Goal: Transaction & Acquisition: Obtain resource

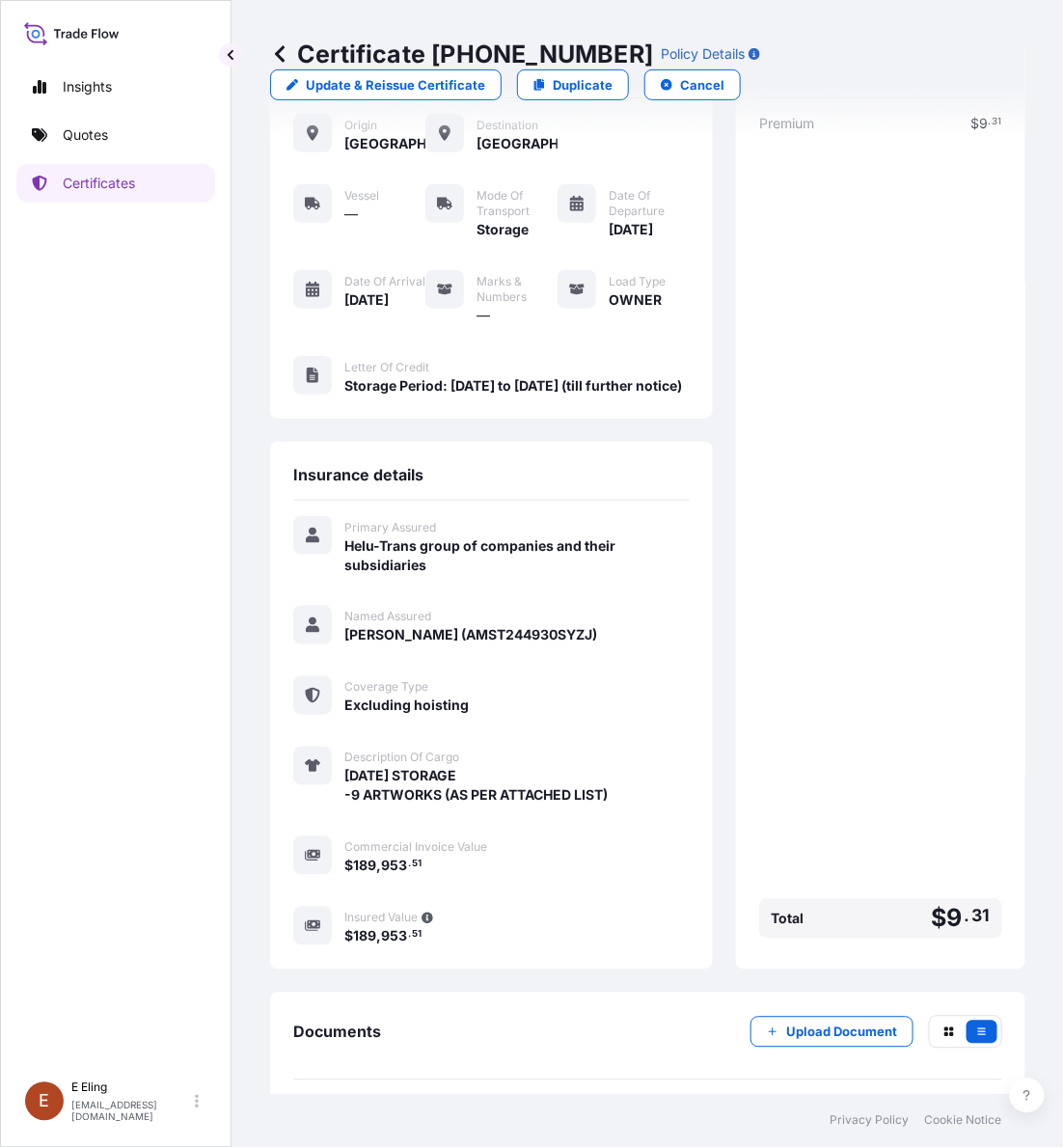
scroll to position [189, 0]
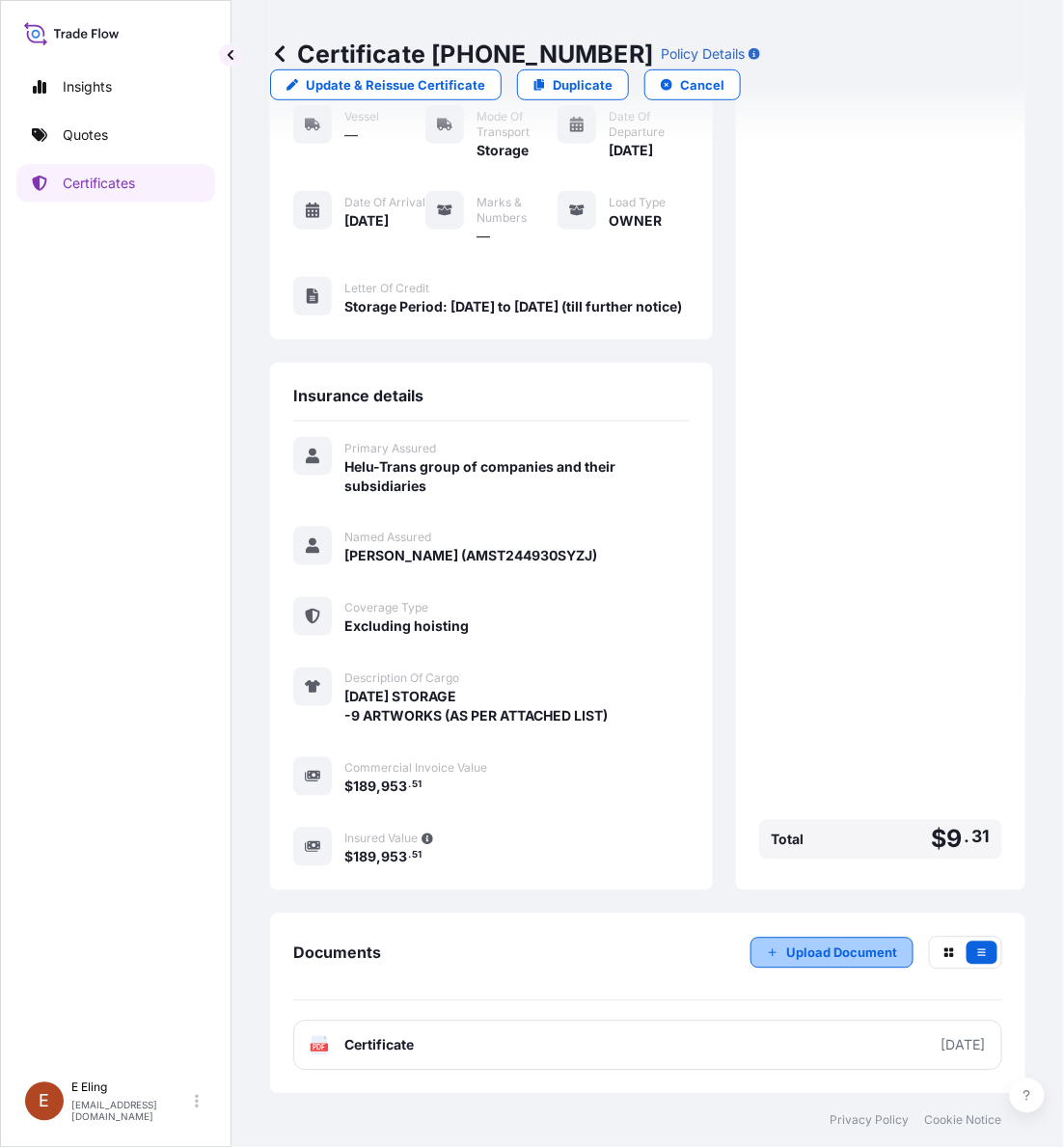
click at [798, 952] on p "Upload Document" at bounding box center [842, 953] width 111 height 19
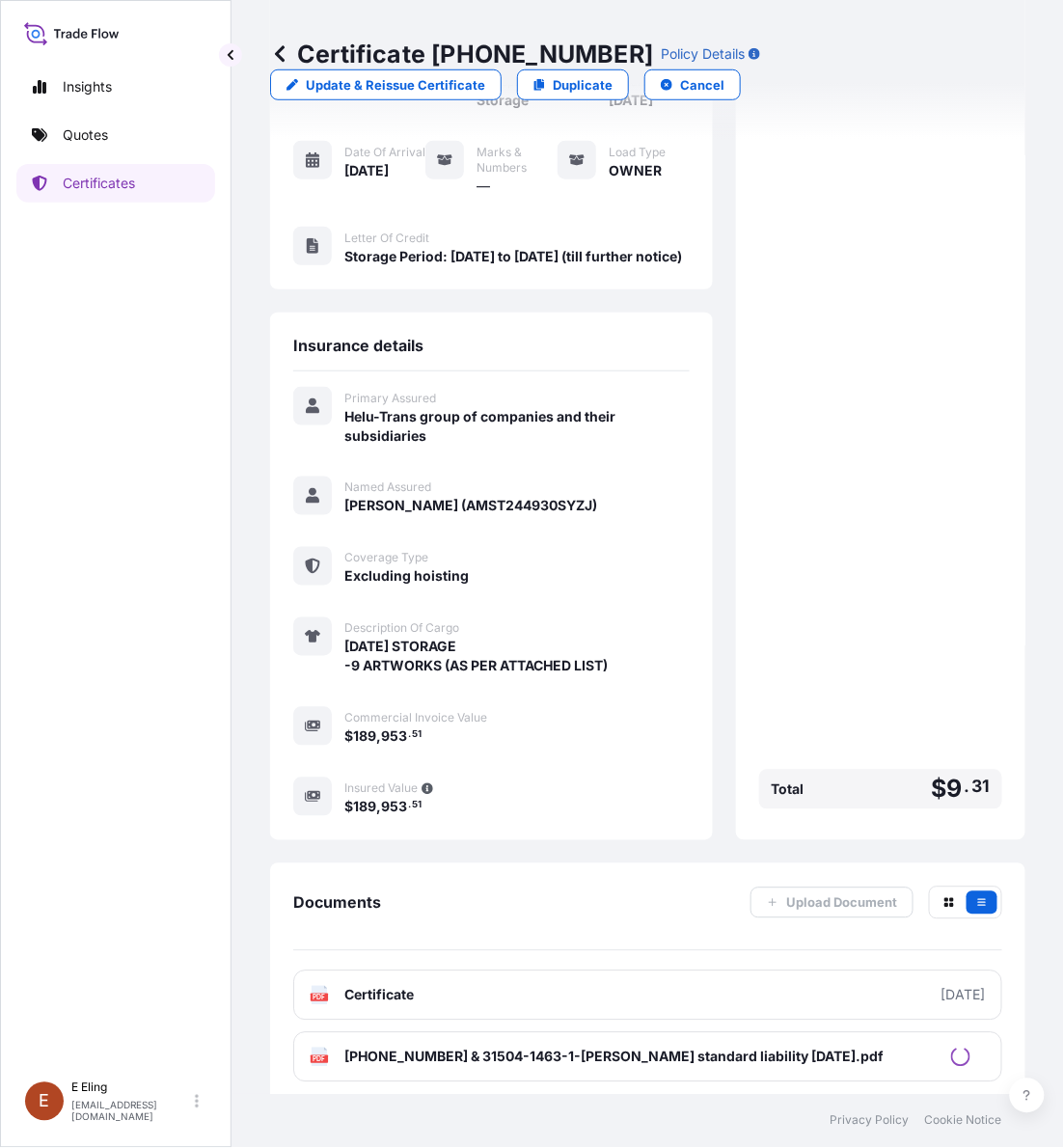
scroll to position [250, 0]
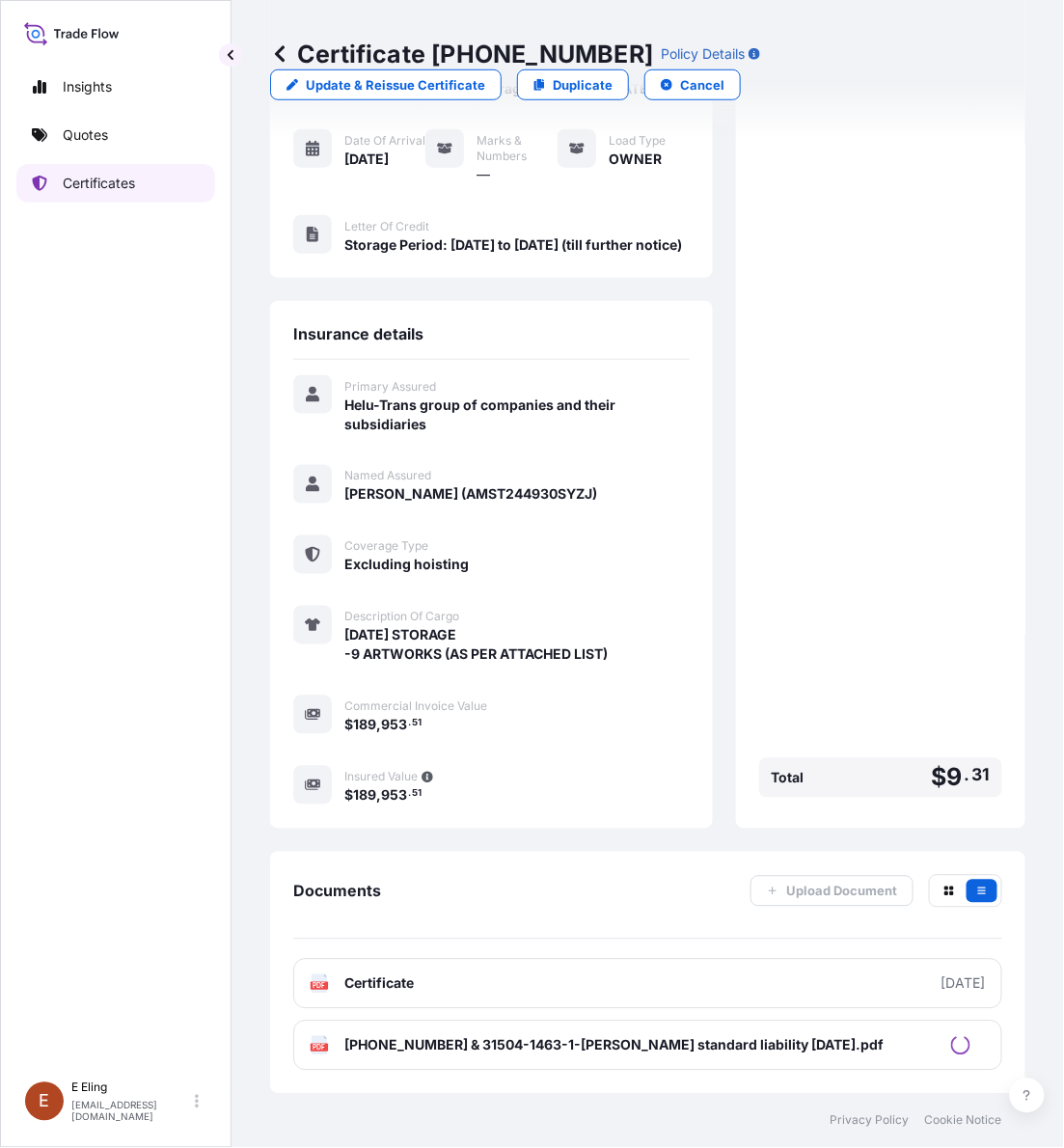
click at [92, 187] on p "Certificates" at bounding box center [99, 184] width 73 height 19
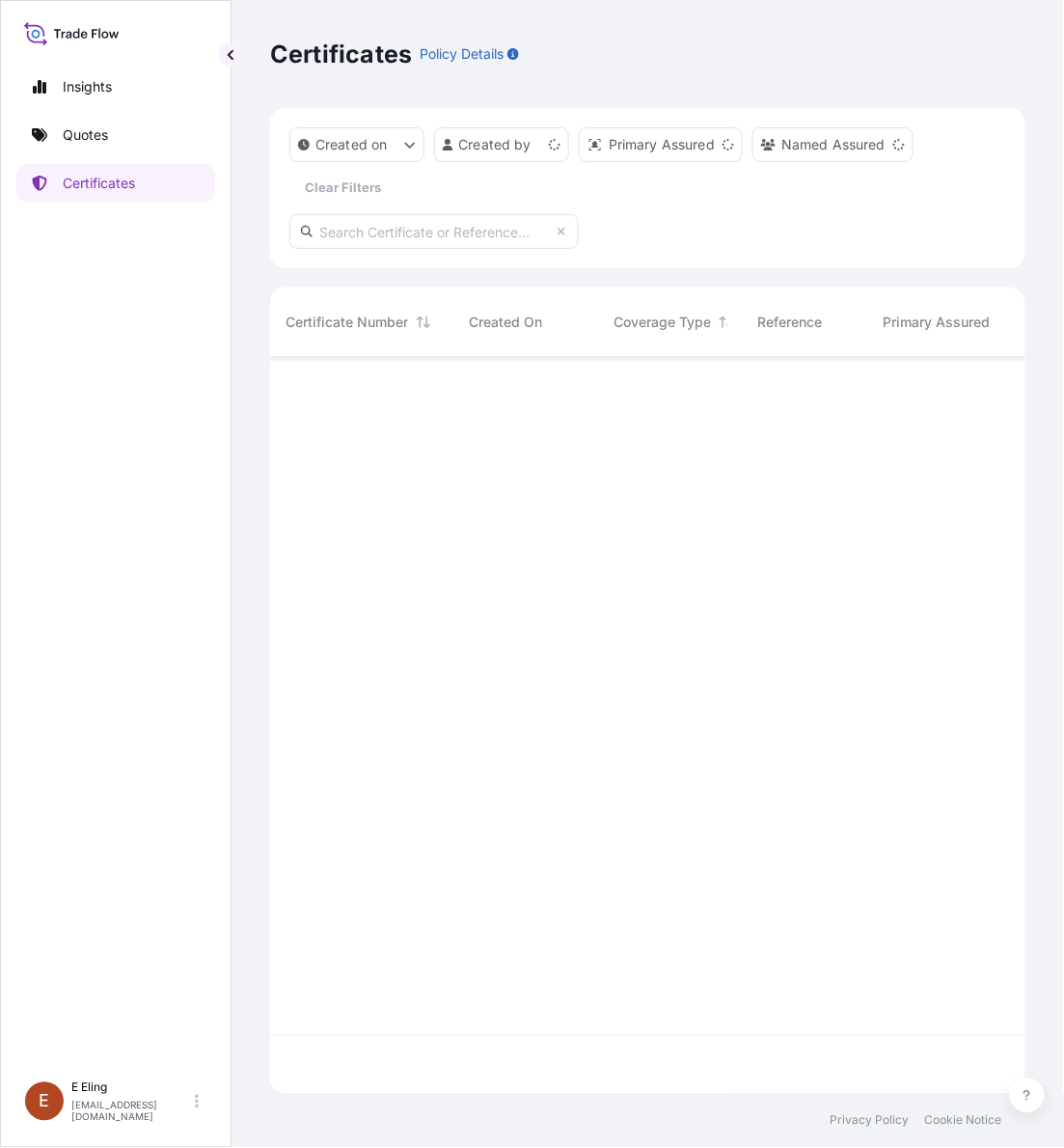
scroll to position [729, 738]
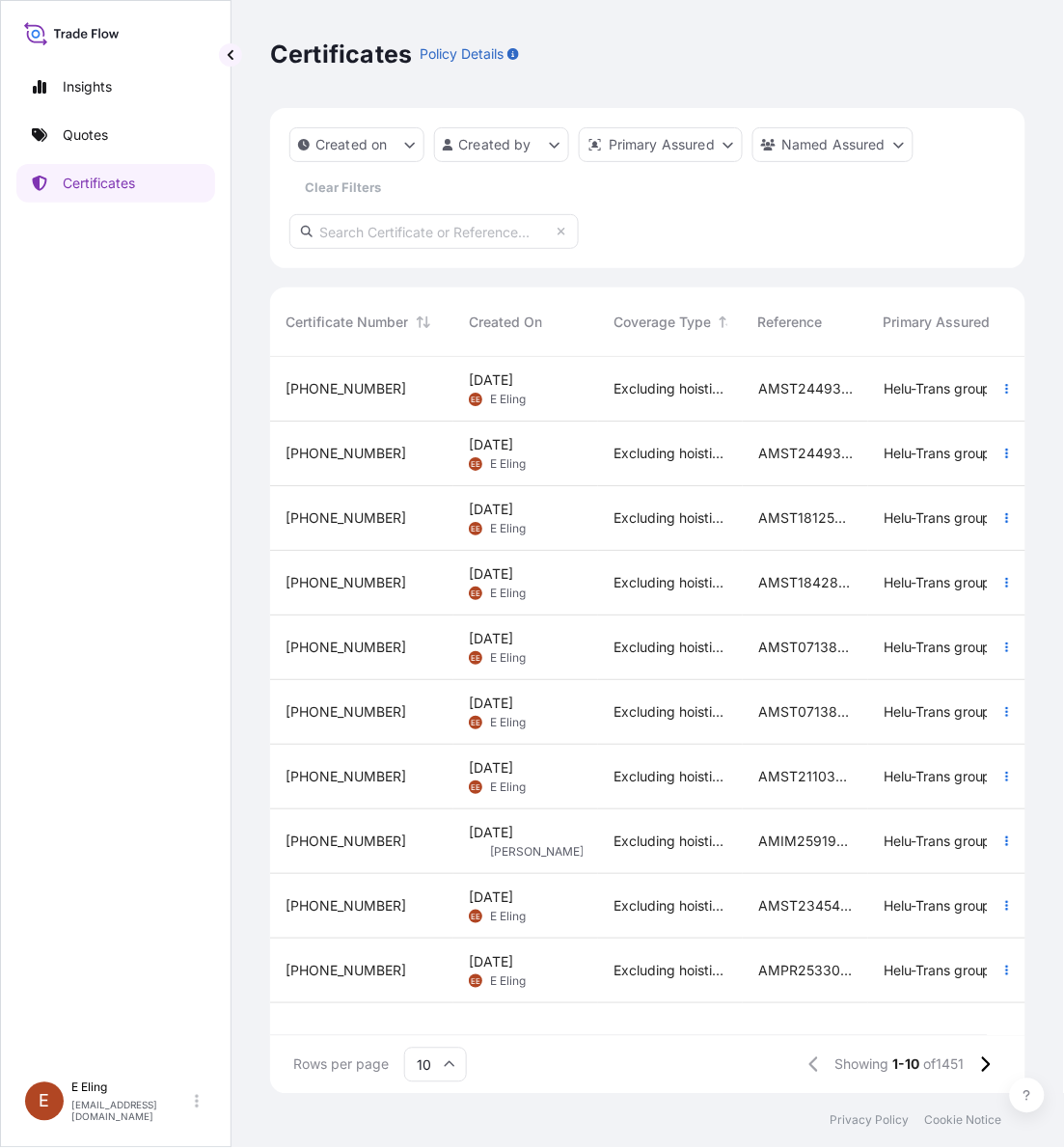
click at [464, 454] on div "[DATE] [PERSON_NAME]" at bounding box center [526, 454] width 145 height 65
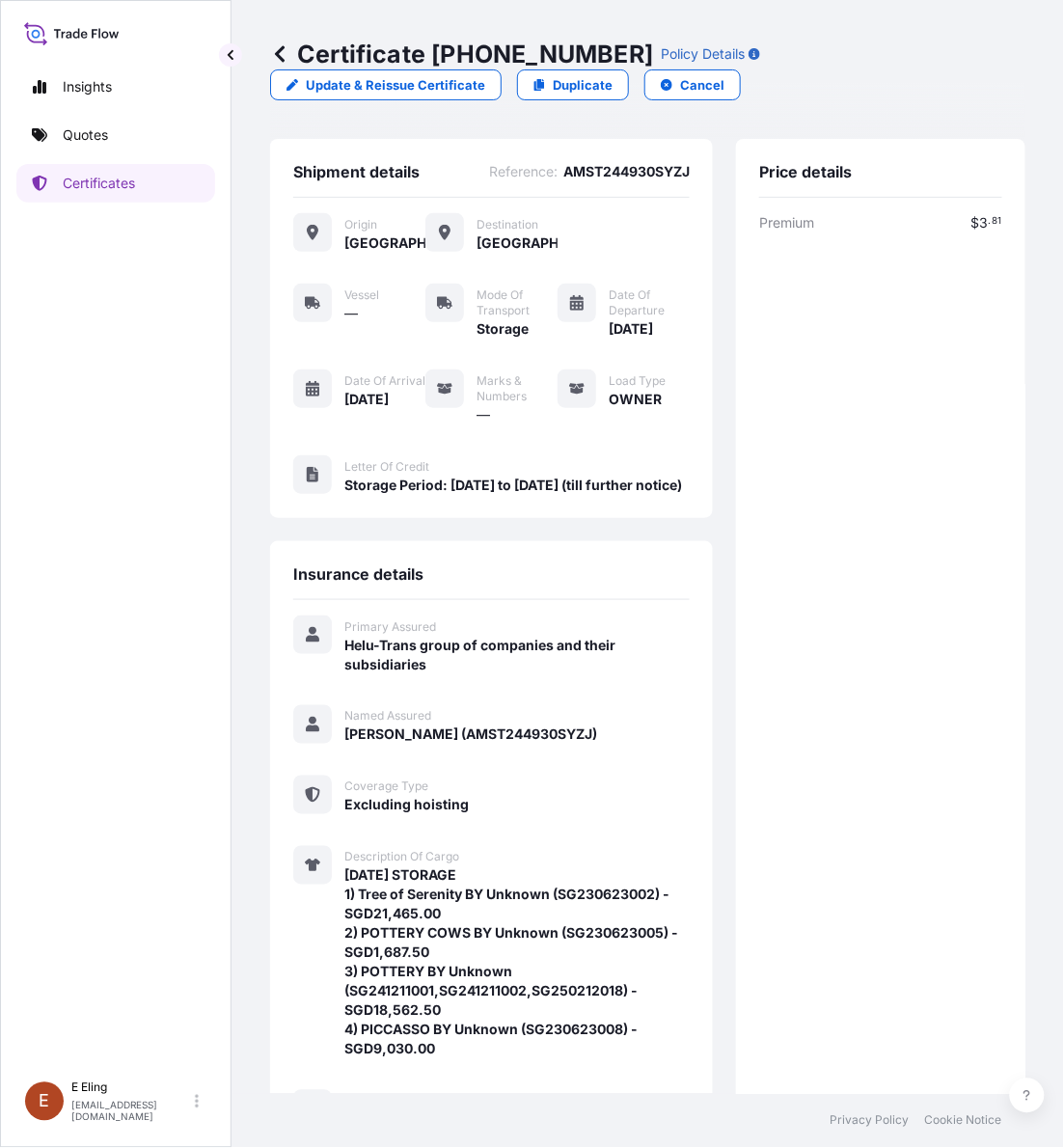
scroll to position [343, 0]
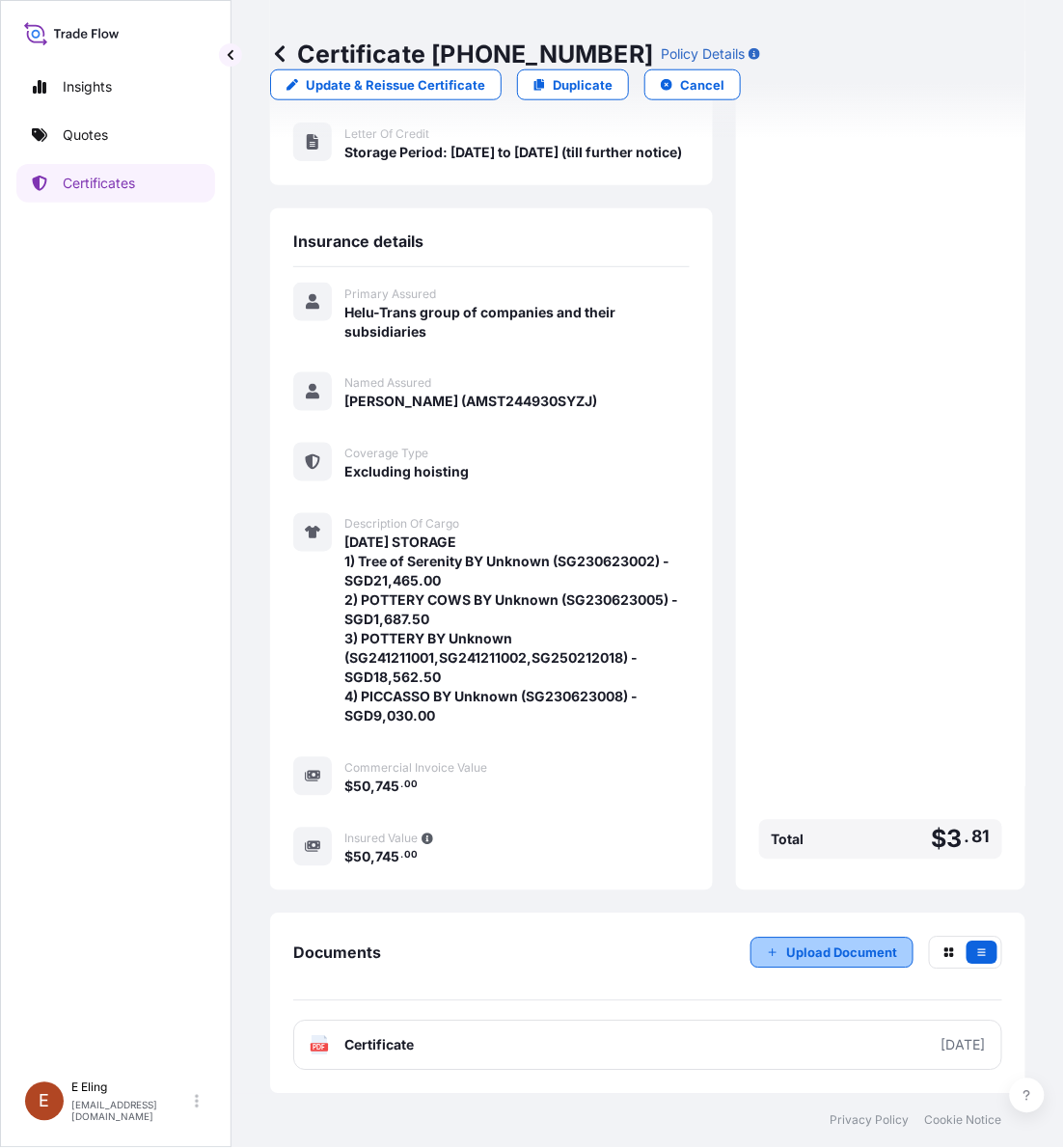
click at [811, 946] on p "Upload Document" at bounding box center [842, 953] width 111 height 19
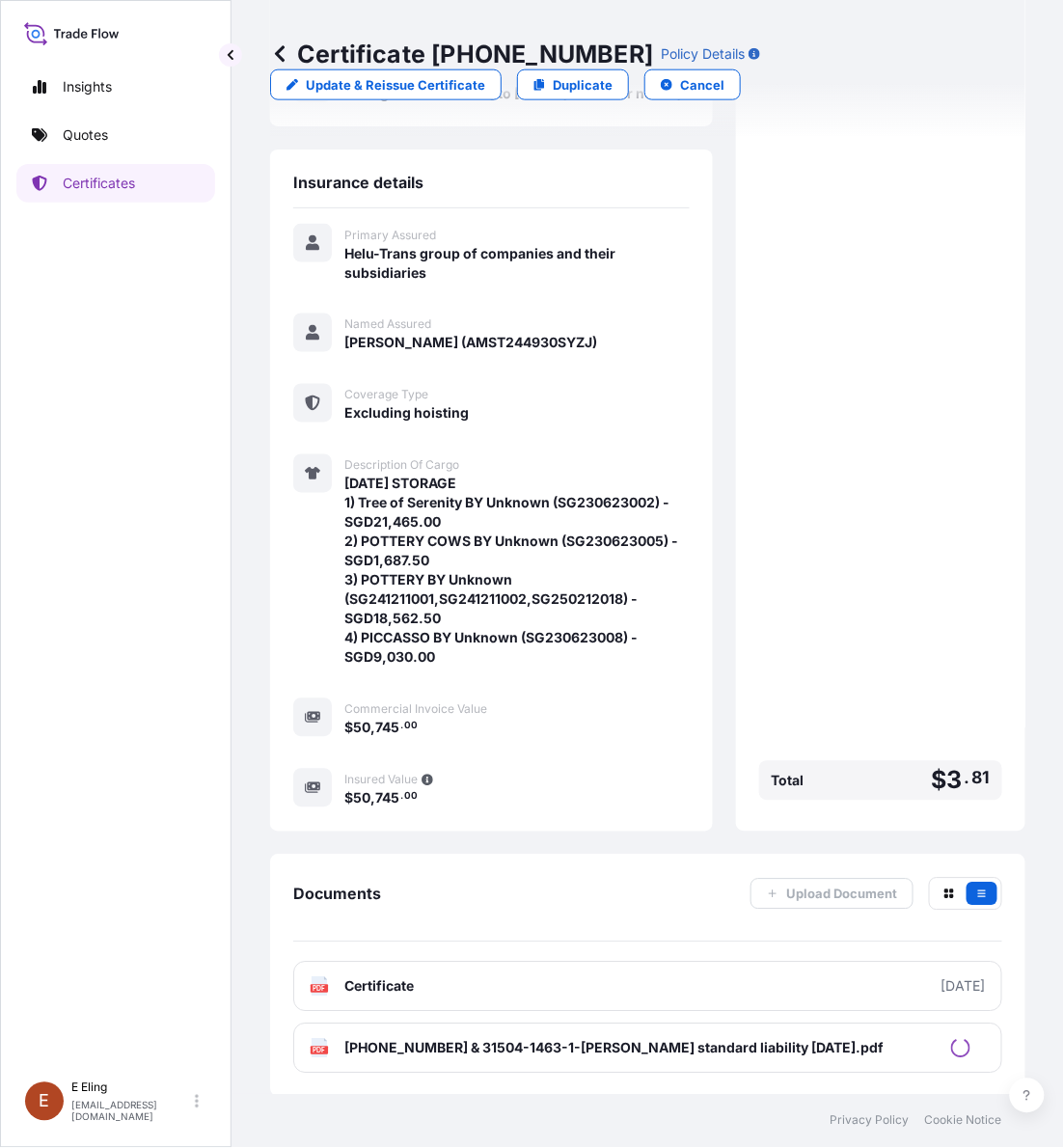
scroll to position [405, 0]
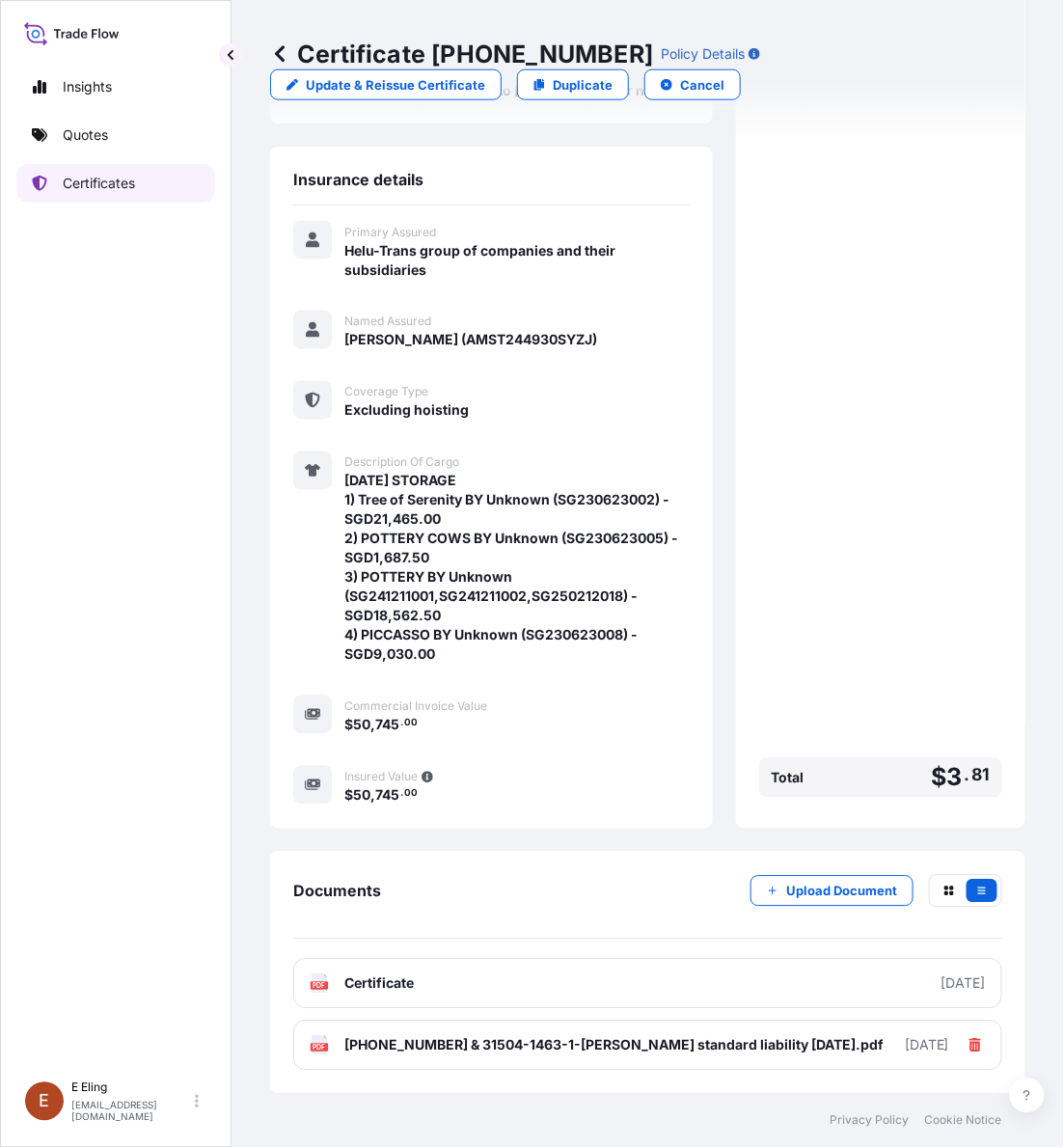
click at [140, 169] on link "Certificates" at bounding box center [115, 184] width 198 height 39
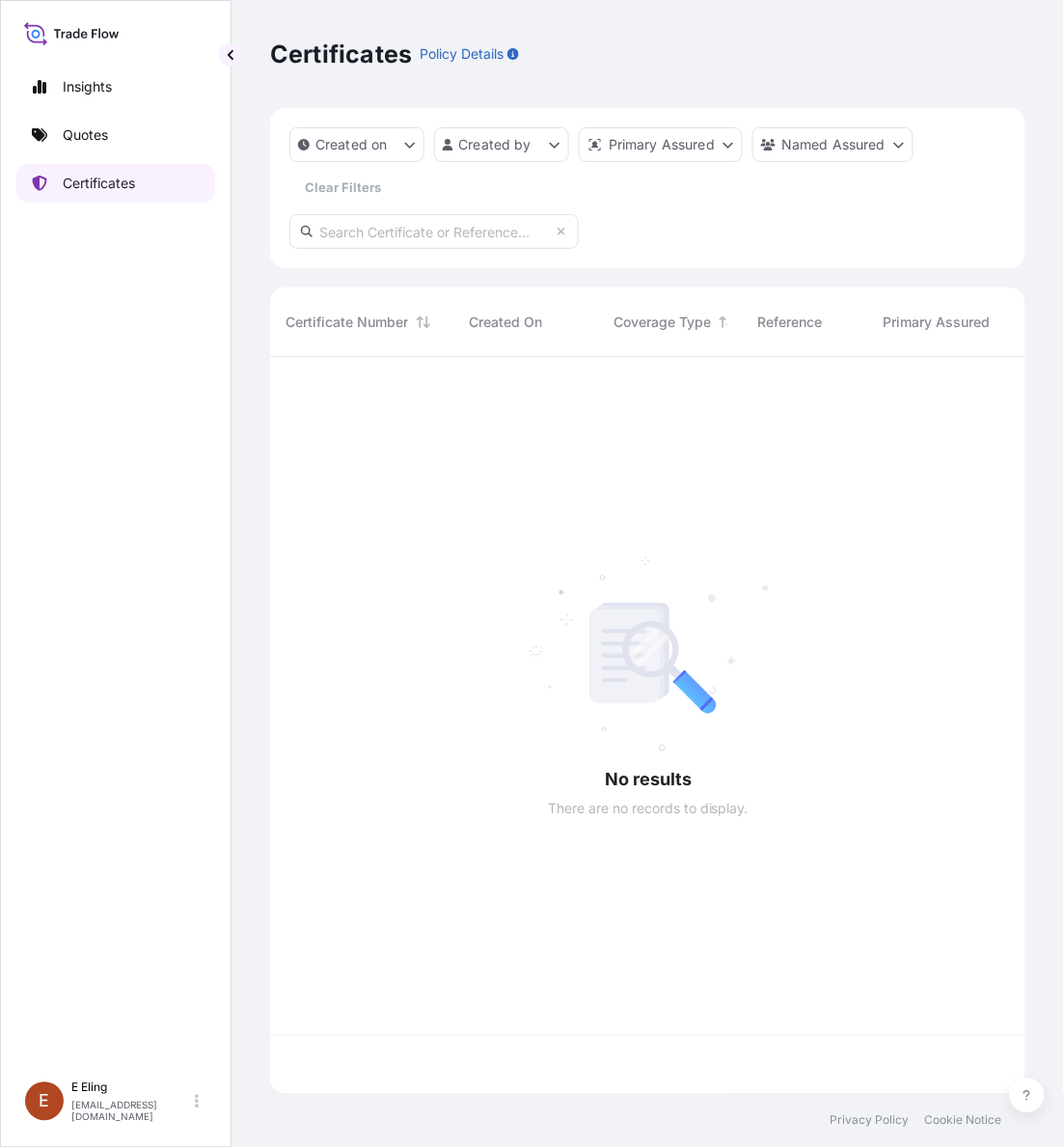
scroll to position [729, 738]
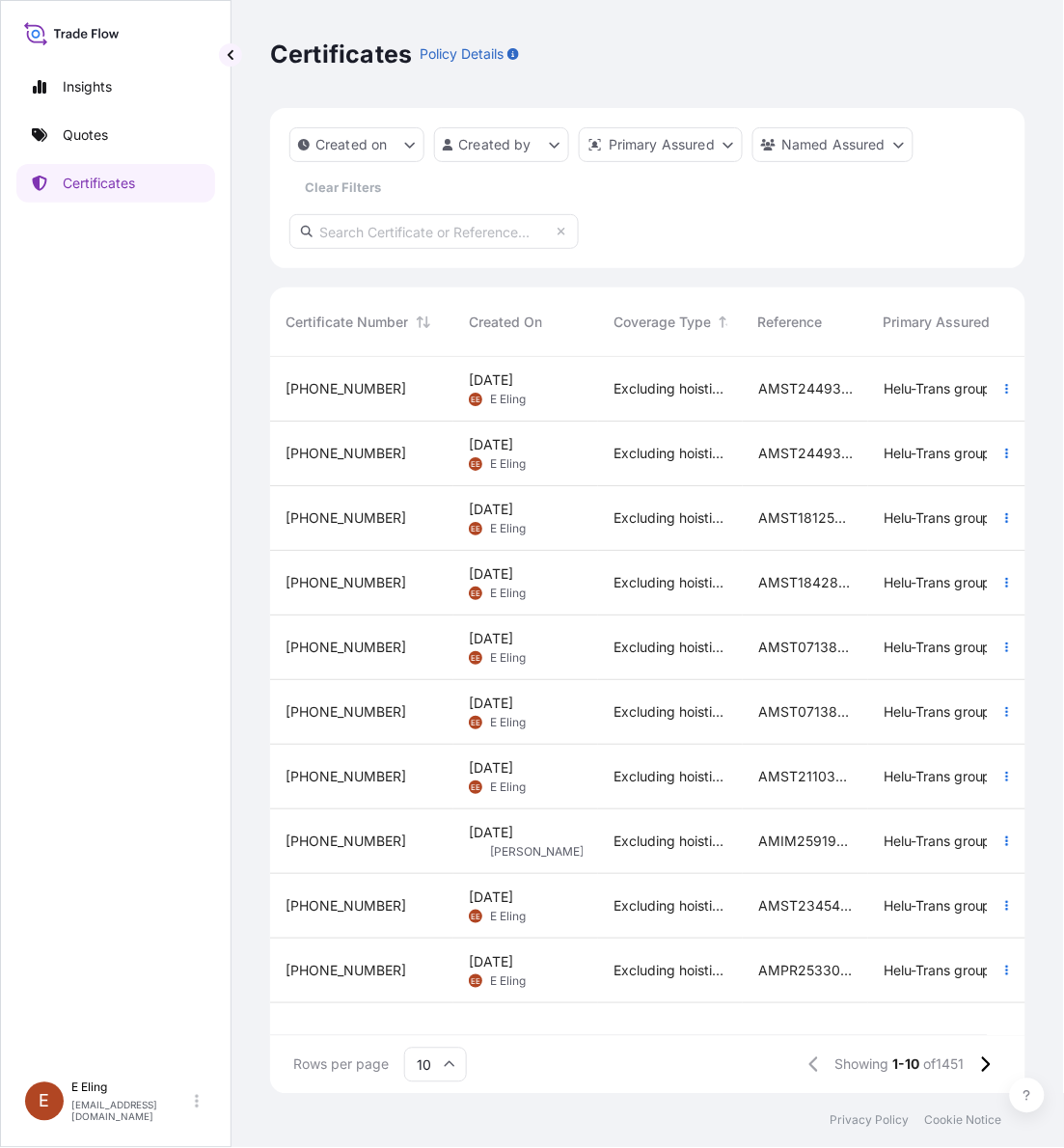
click at [483, 392] on div "[PERSON_NAME]" at bounding box center [497, 399] width 57 height 15
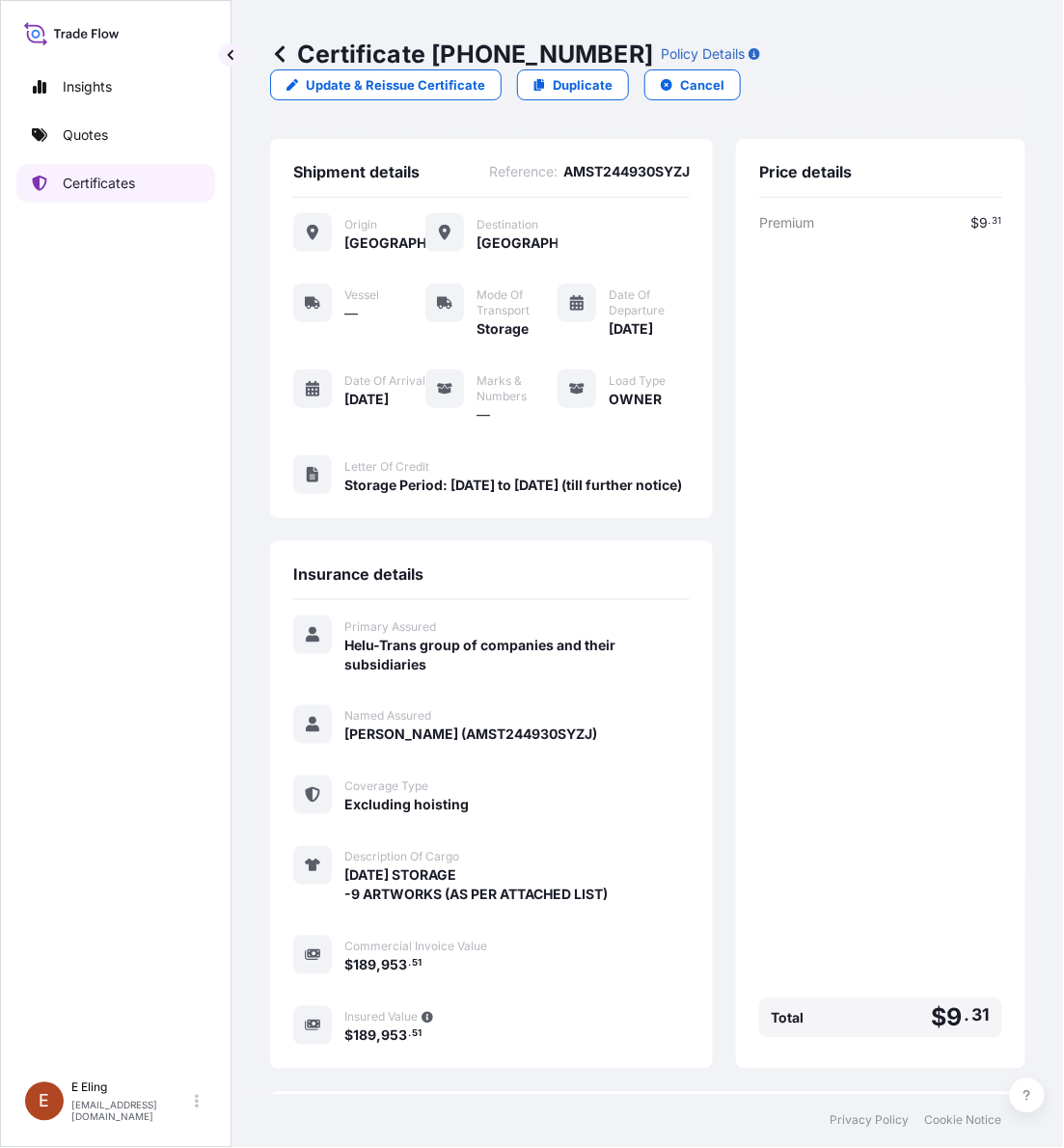
click at [104, 190] on p "Certificates" at bounding box center [99, 184] width 73 height 19
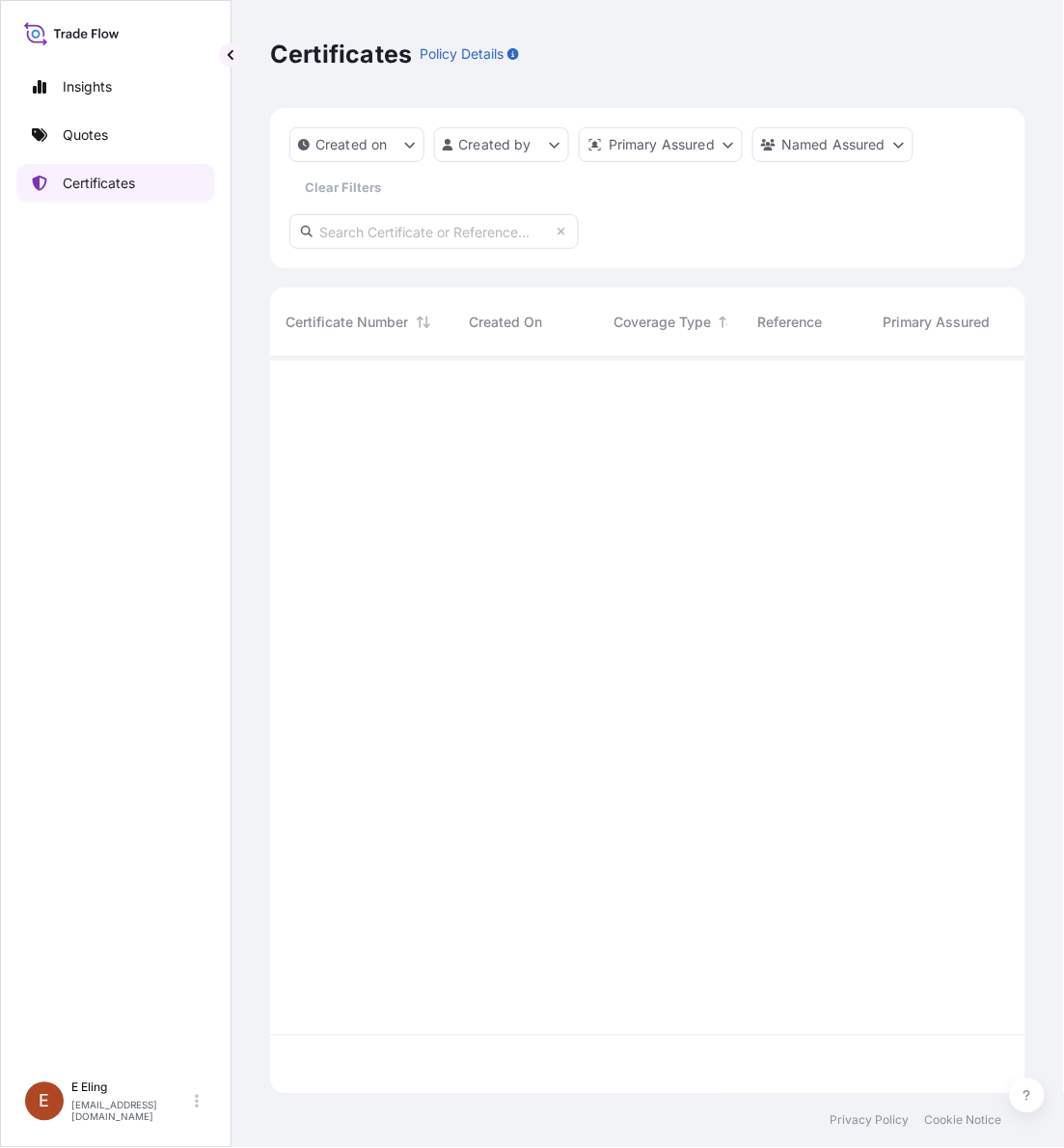
scroll to position [729, 738]
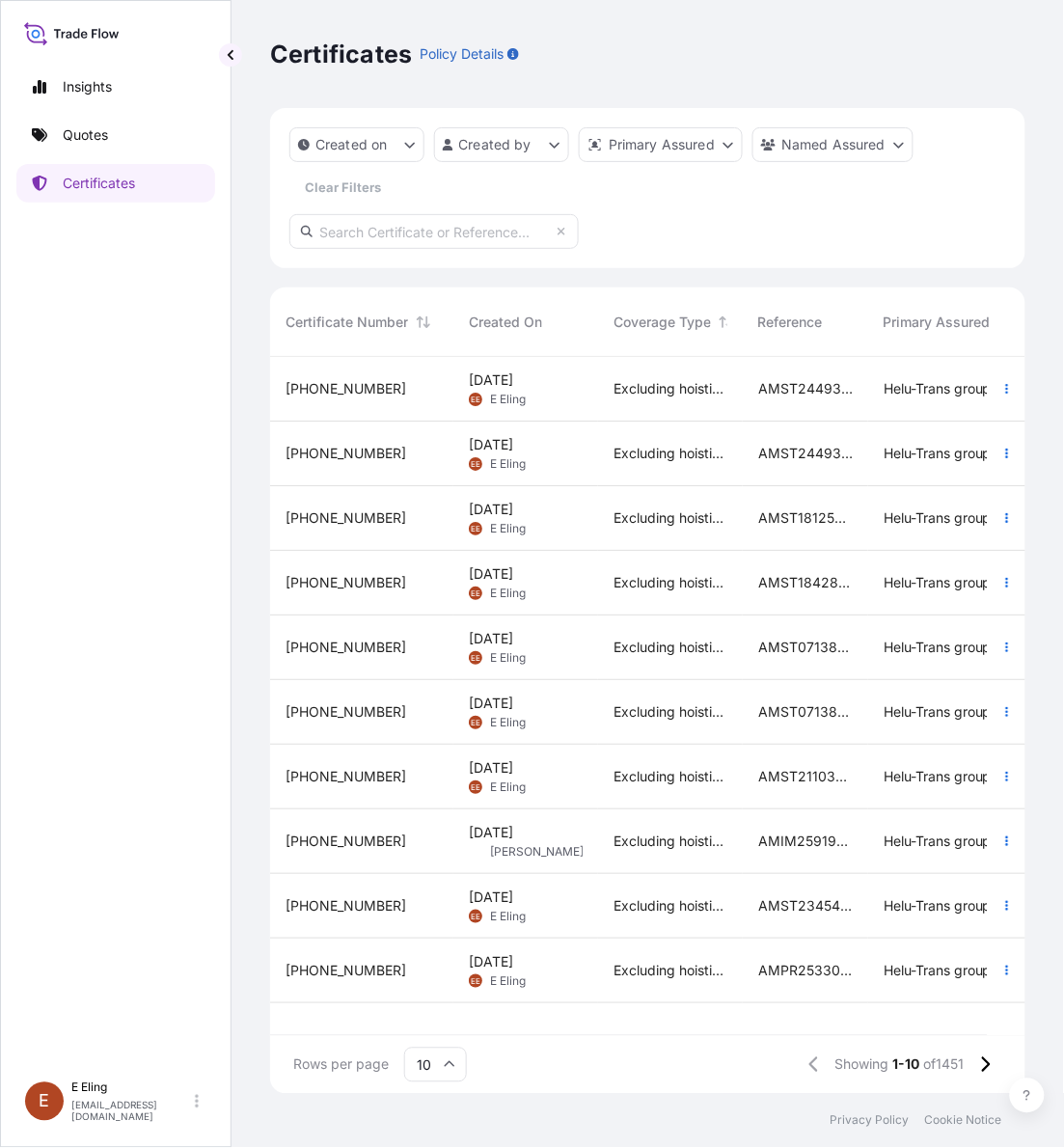
click at [442, 221] on input "text" at bounding box center [433, 231] width 289 height 35
paste input "AMST181253JHJH"
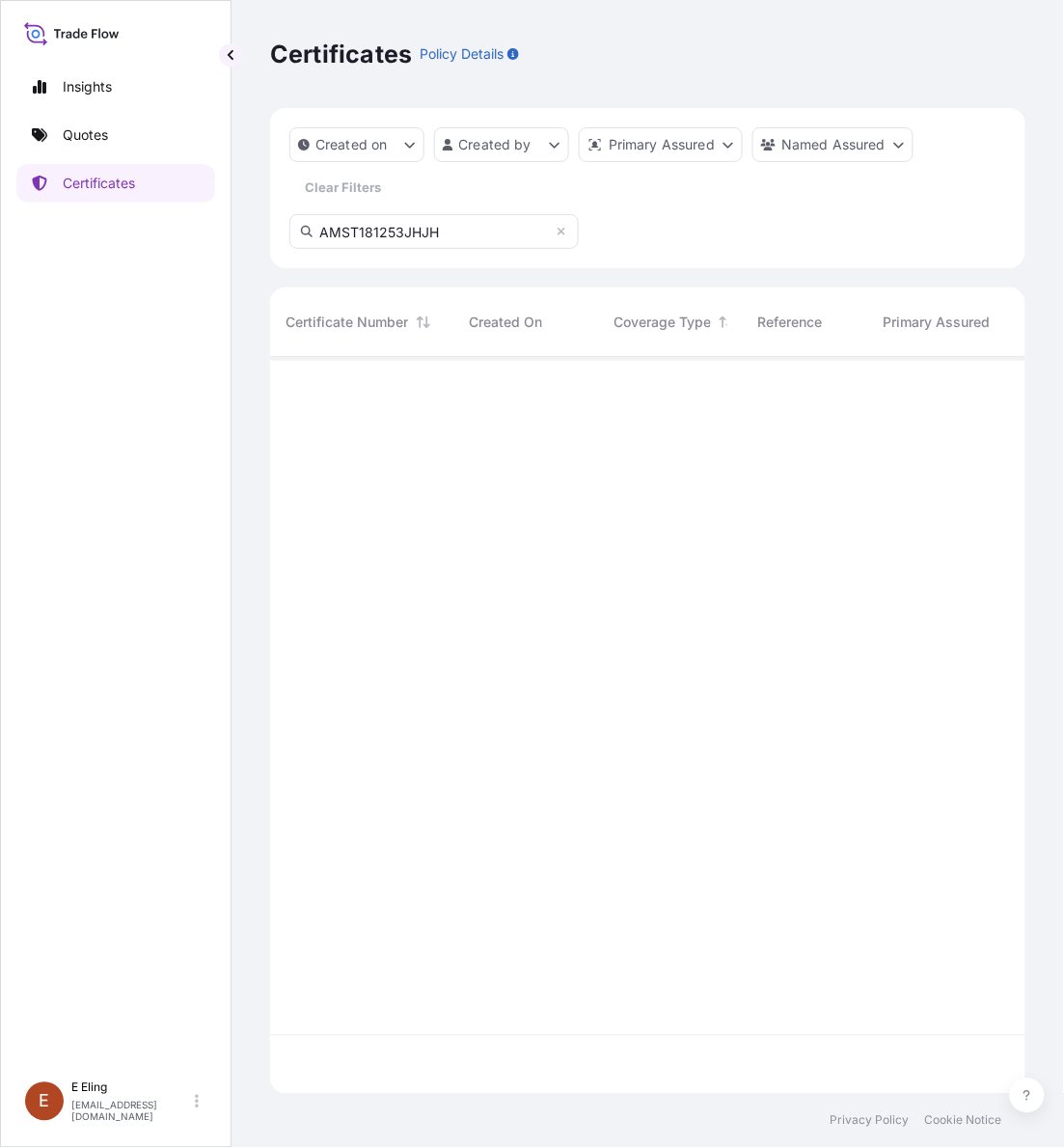
type input "AMST181253JHJH"
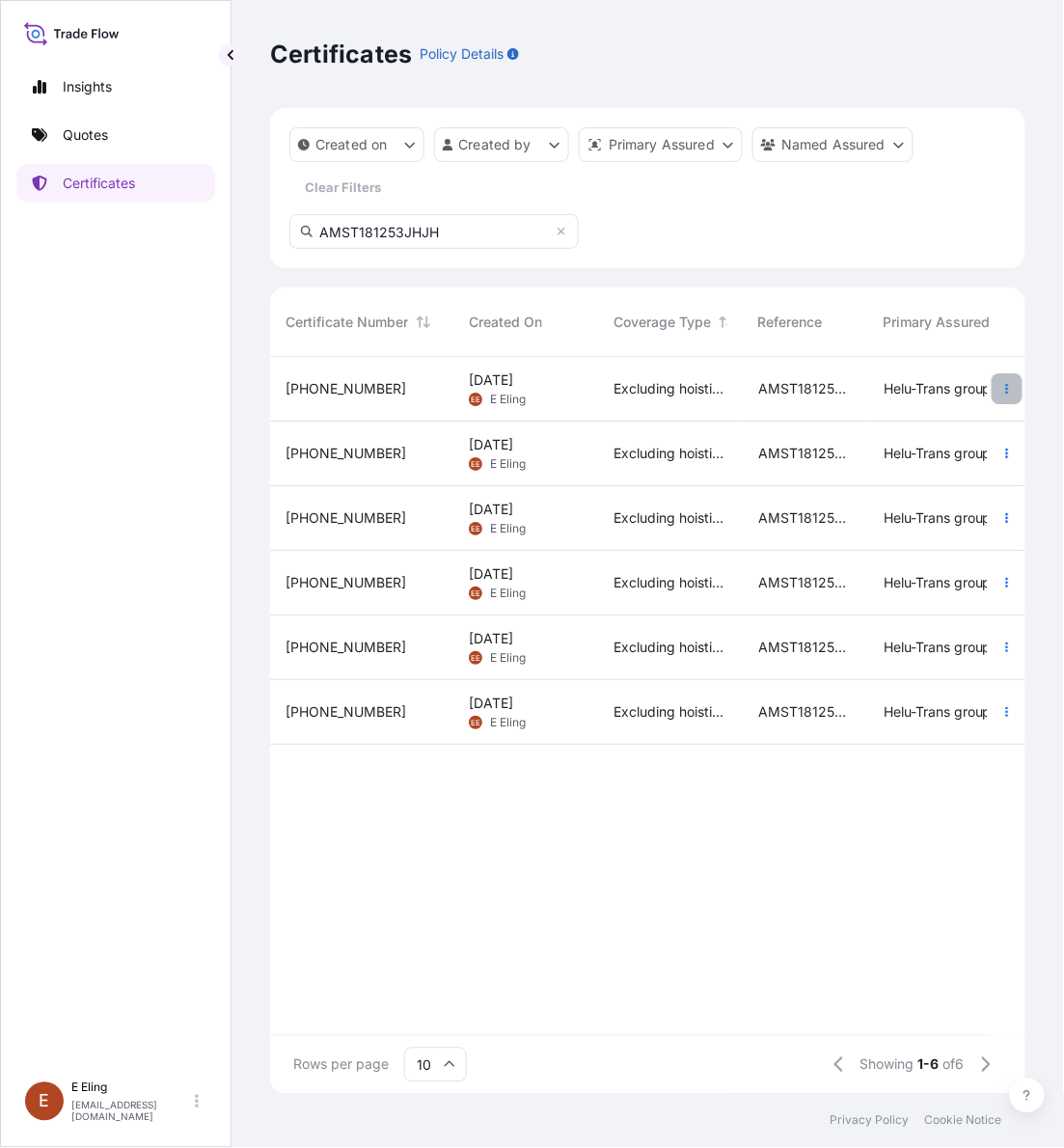
click at [1001, 388] on icon "button" at bounding box center [1007, 389] width 12 height 12
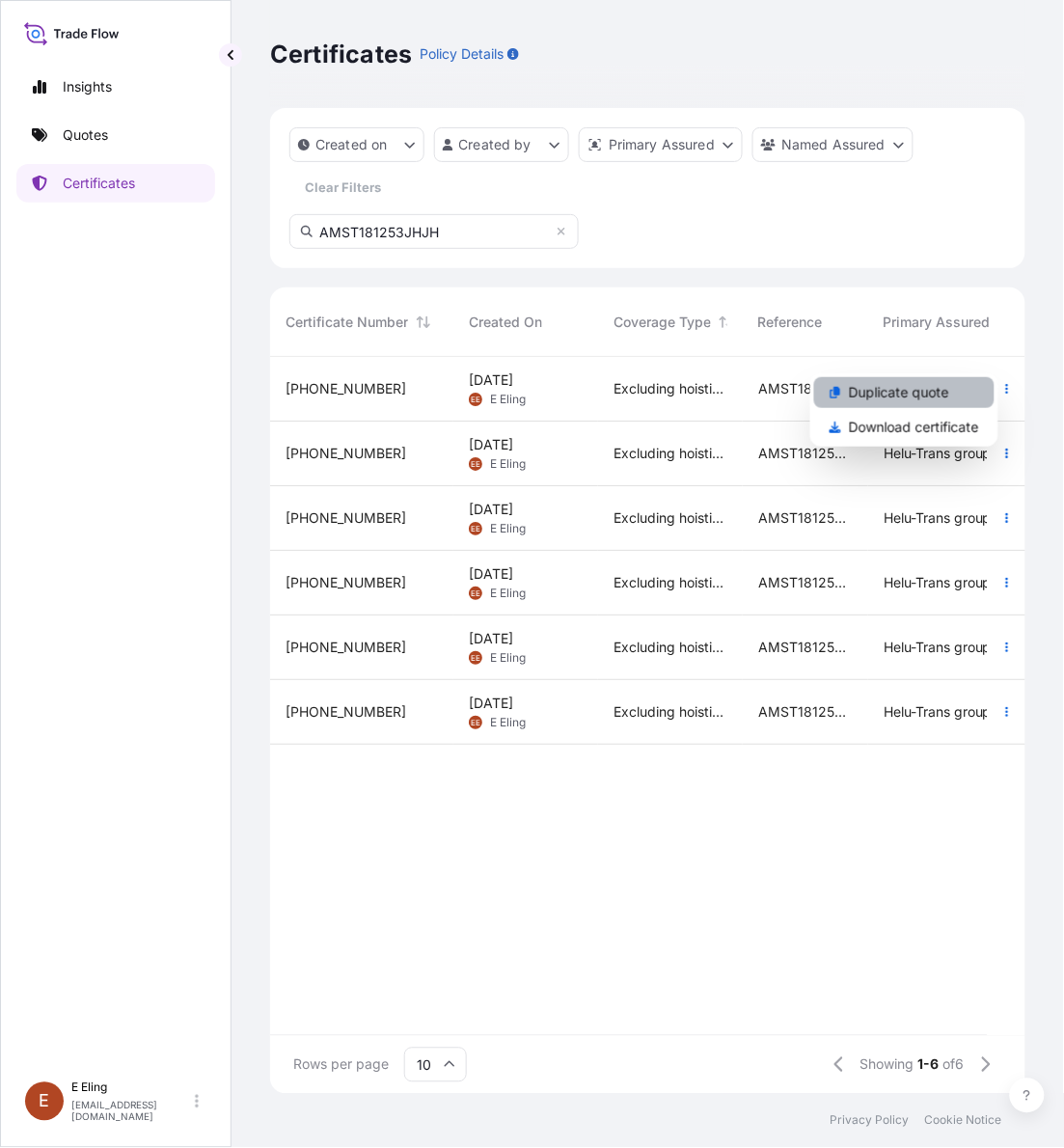
click at [878, 387] on p "Duplicate quote" at bounding box center [900, 393] width 101 height 19
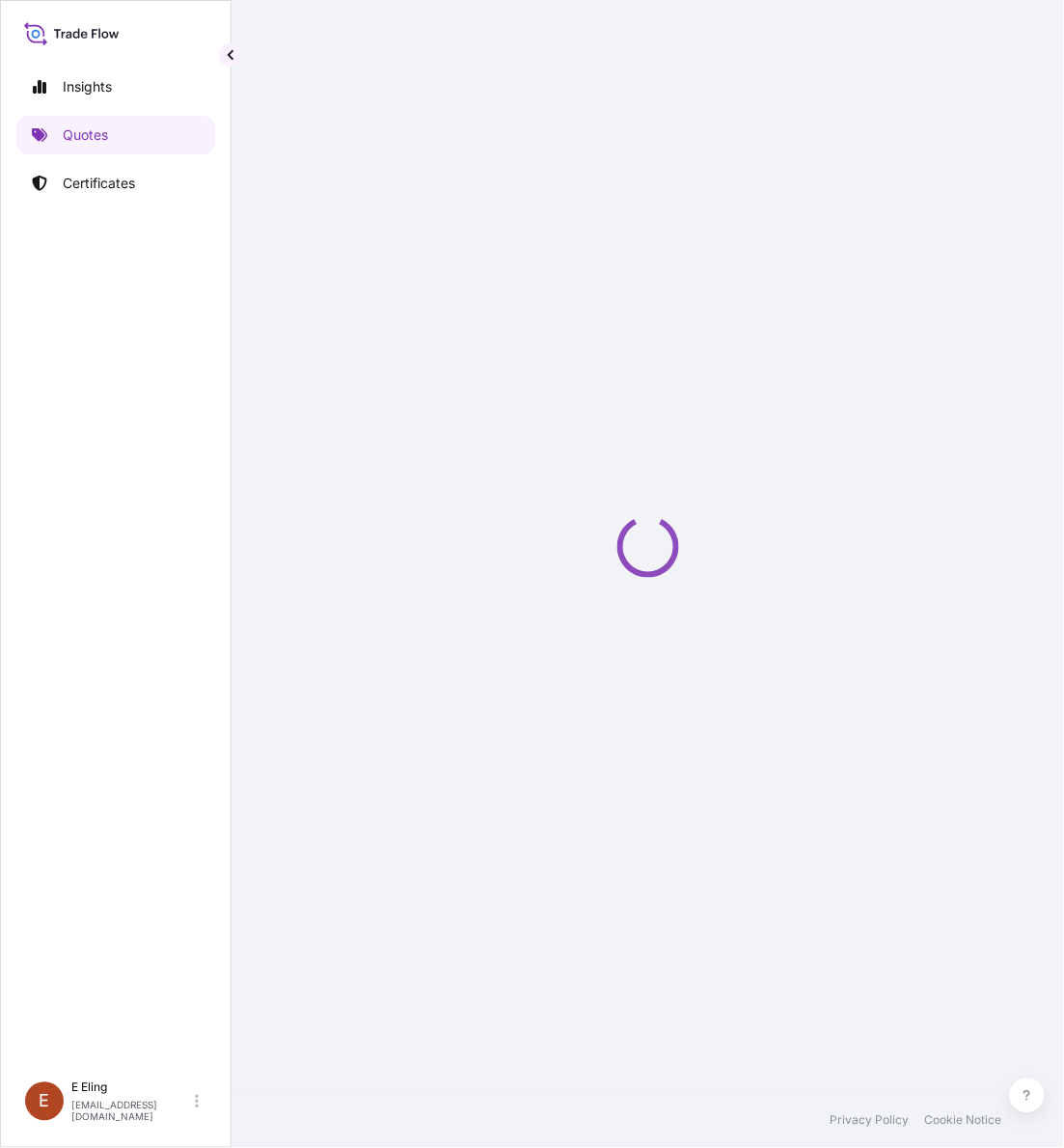
select select "STORAGE"
select select "Storage"
select select "[GEOGRAPHIC_DATA]"
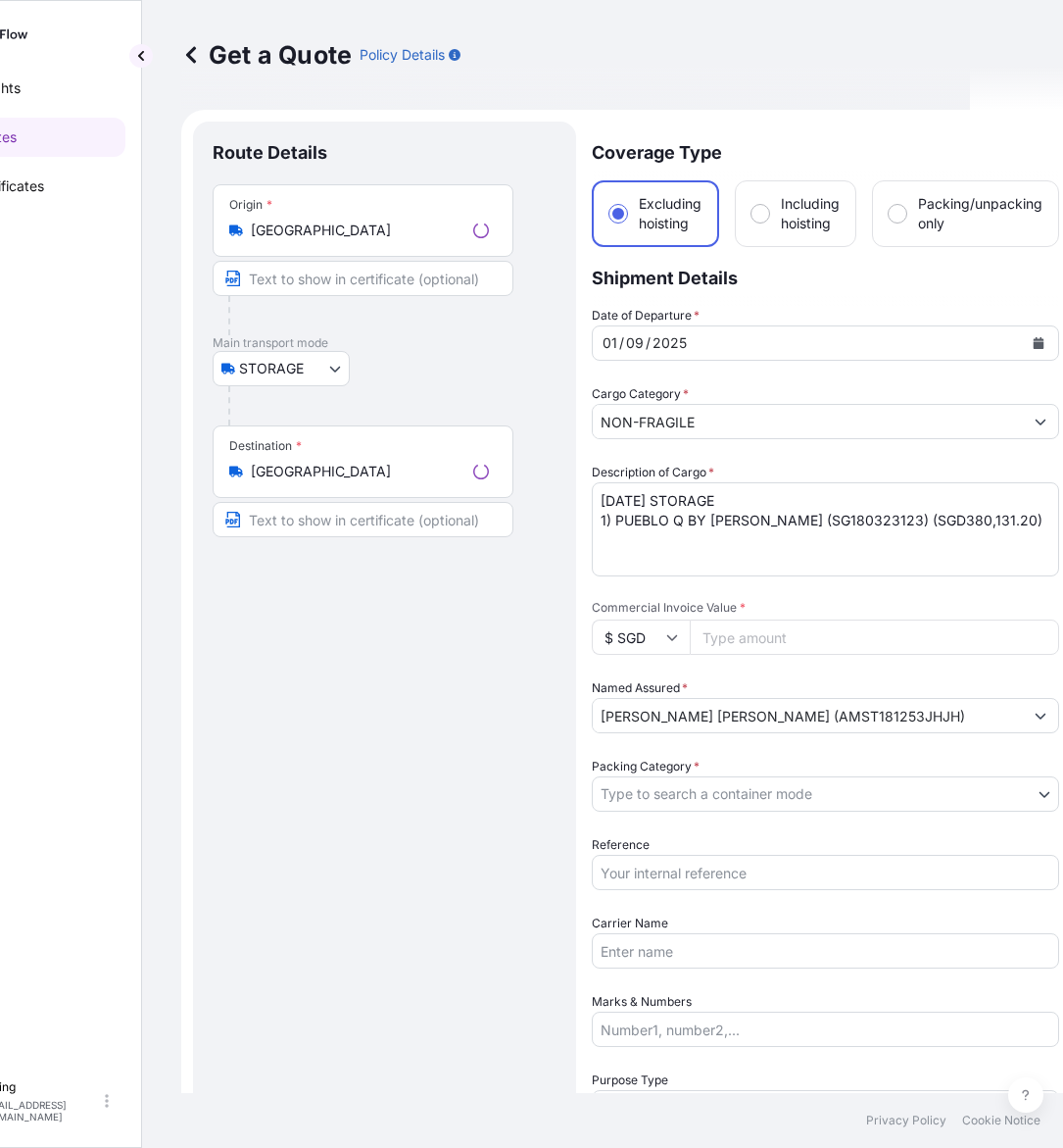
scroll to position [31, 0]
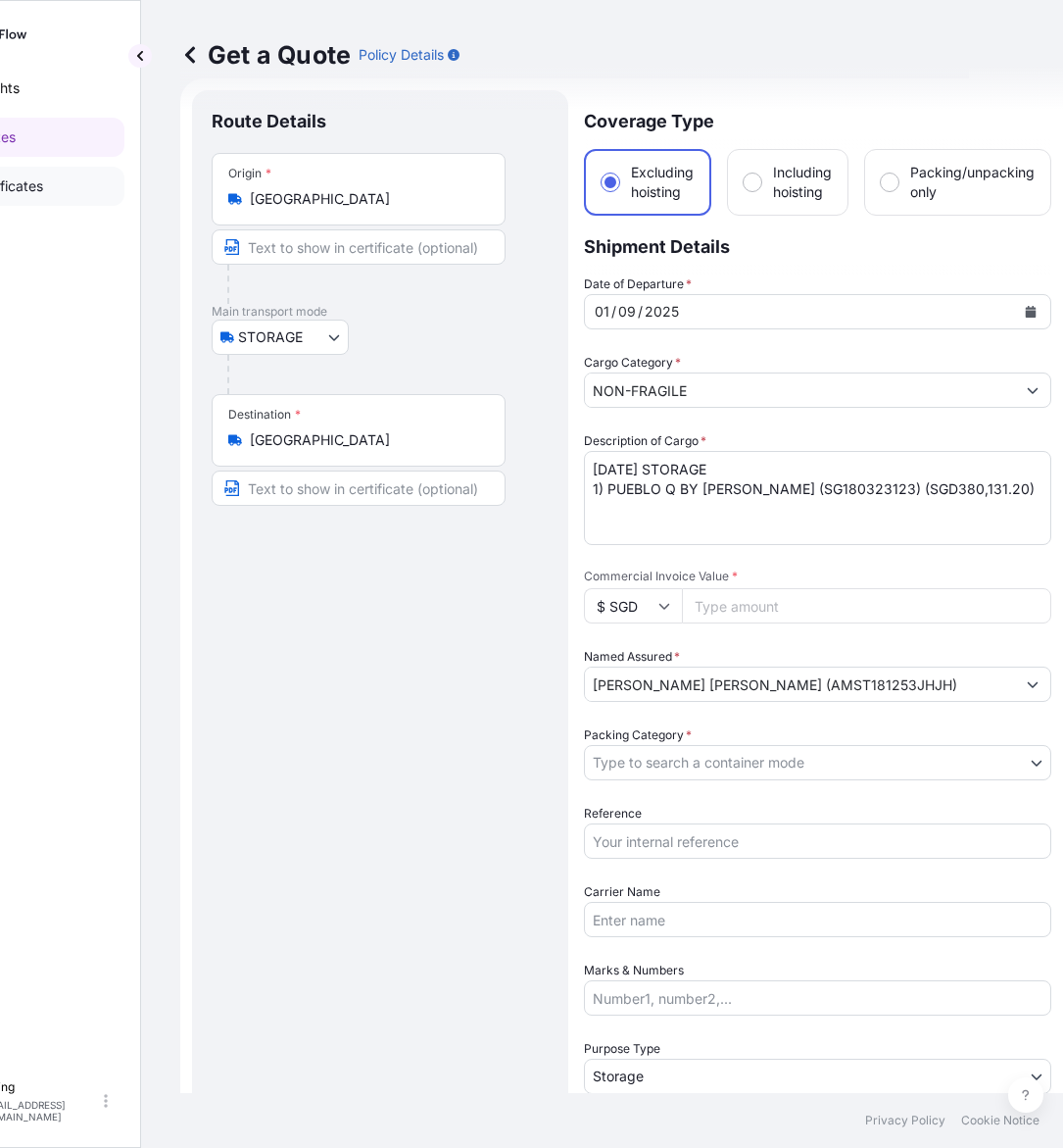
click at [49, 174] on link "Certificates" at bounding box center [23, 187] width 201 height 39
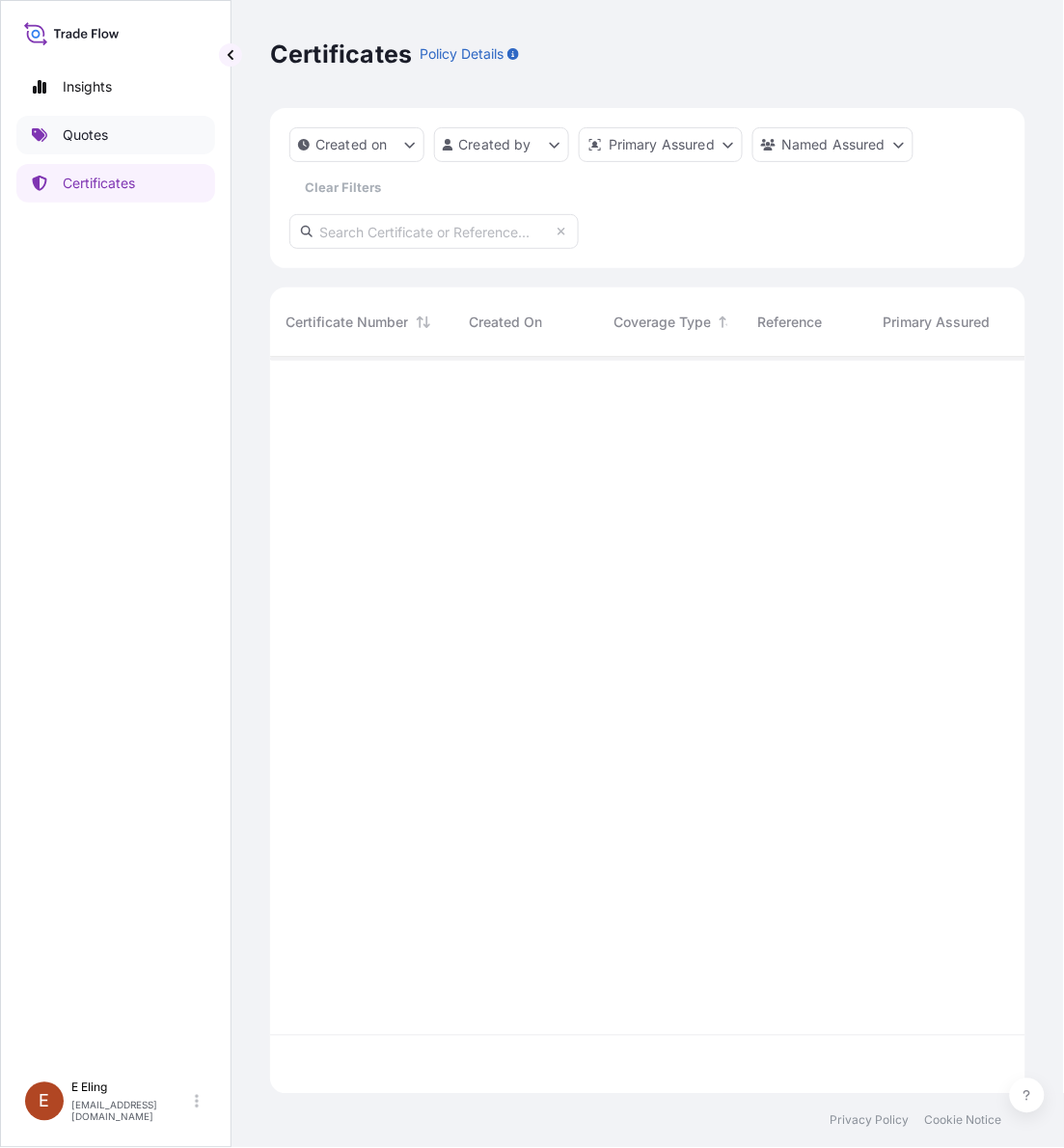
scroll to position [729, 738]
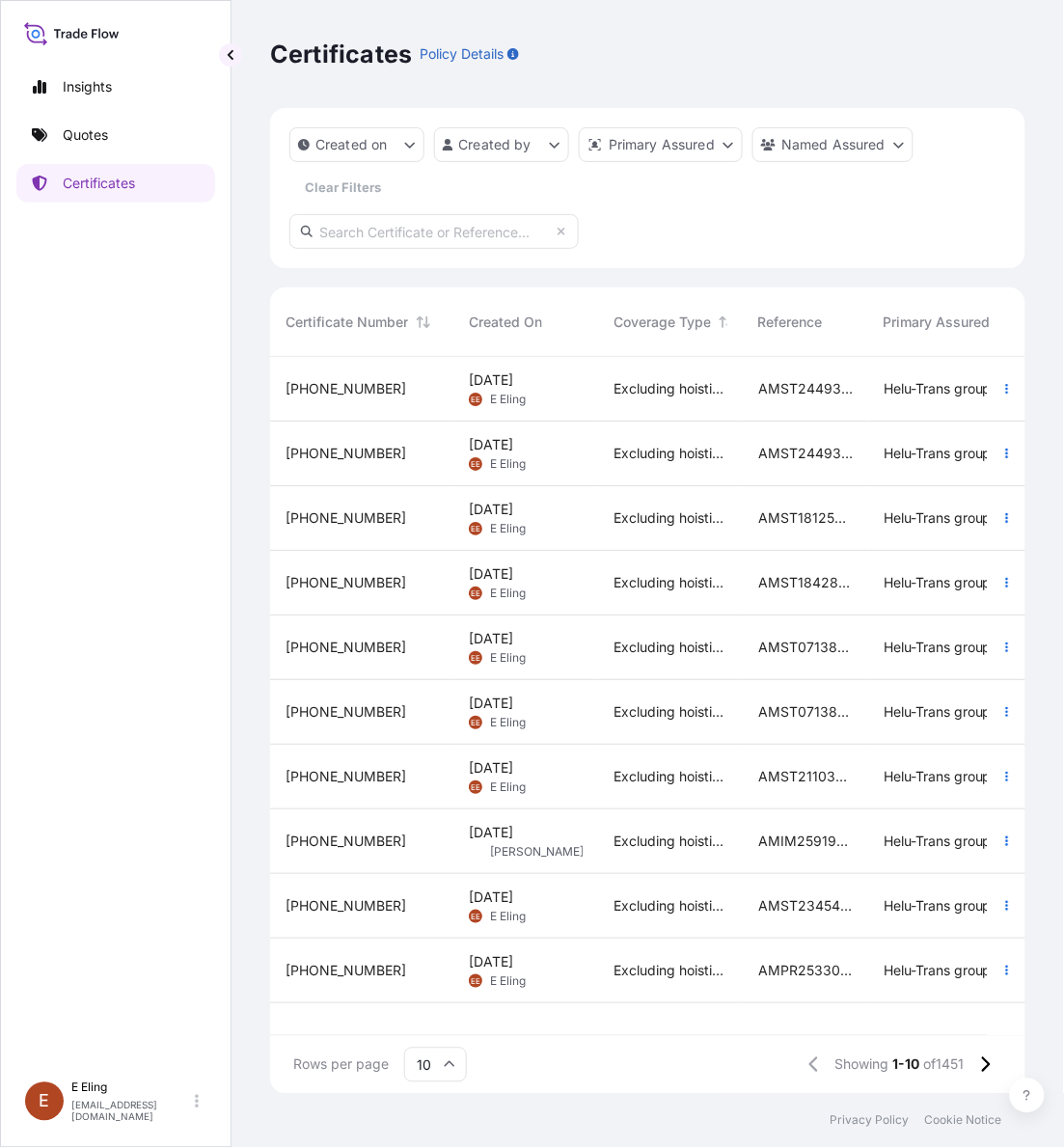
drag, startPoint x: 365, startPoint y: 231, endPoint x: 441, endPoint y: 209, distance: 79.1
click at [367, 229] on input "text" at bounding box center [433, 231] width 289 height 35
paste input "AMST184309LYLY"
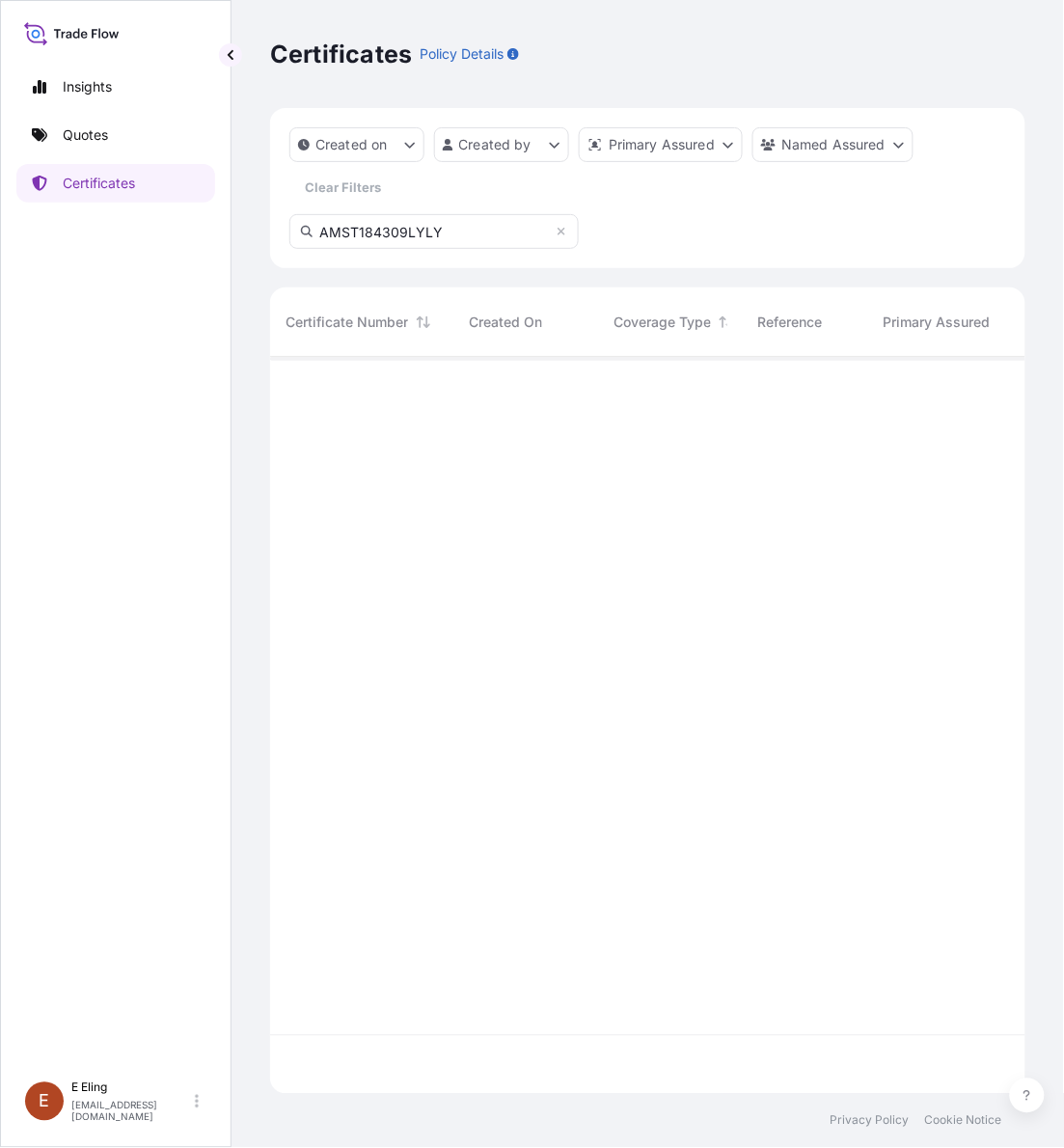
type input "AMST184309LYLY"
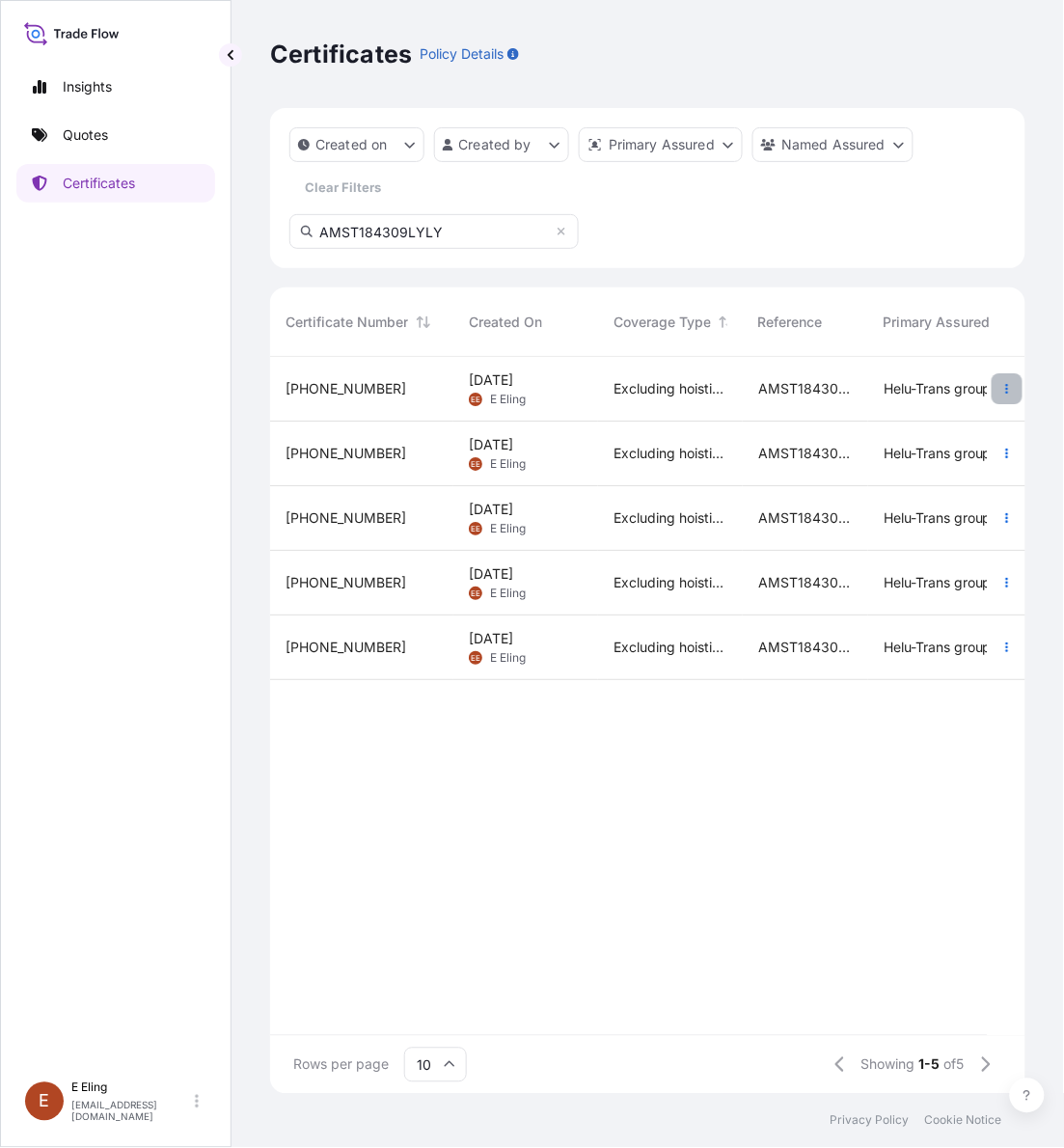
click at [1005, 383] on icon "button" at bounding box center [1007, 389] width 12 height 12
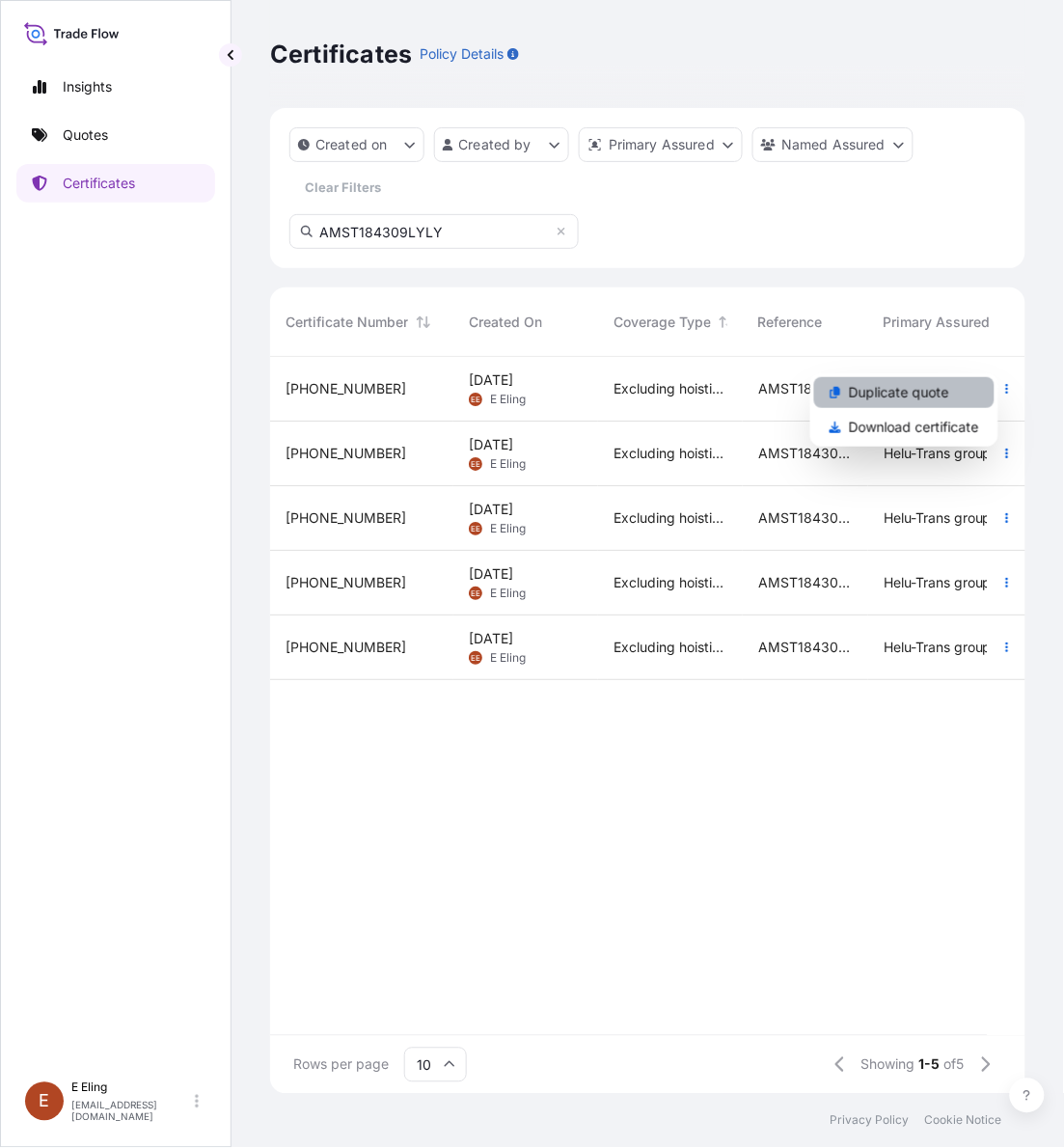
click at [931, 383] on p "Duplicate quote" at bounding box center [900, 393] width 101 height 19
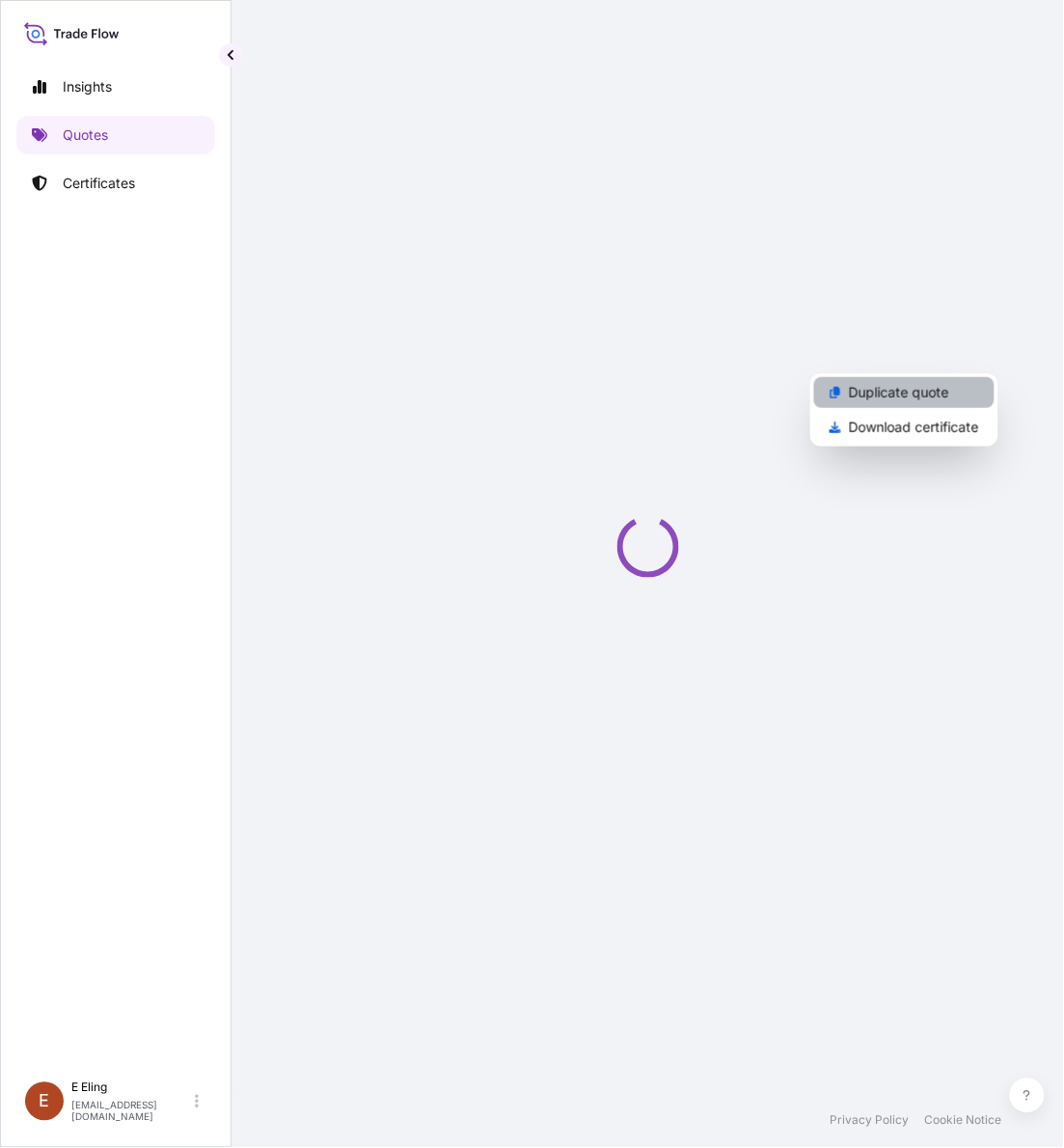
select select "STORAGE"
select select "Storage"
select select "[GEOGRAPHIC_DATA]"
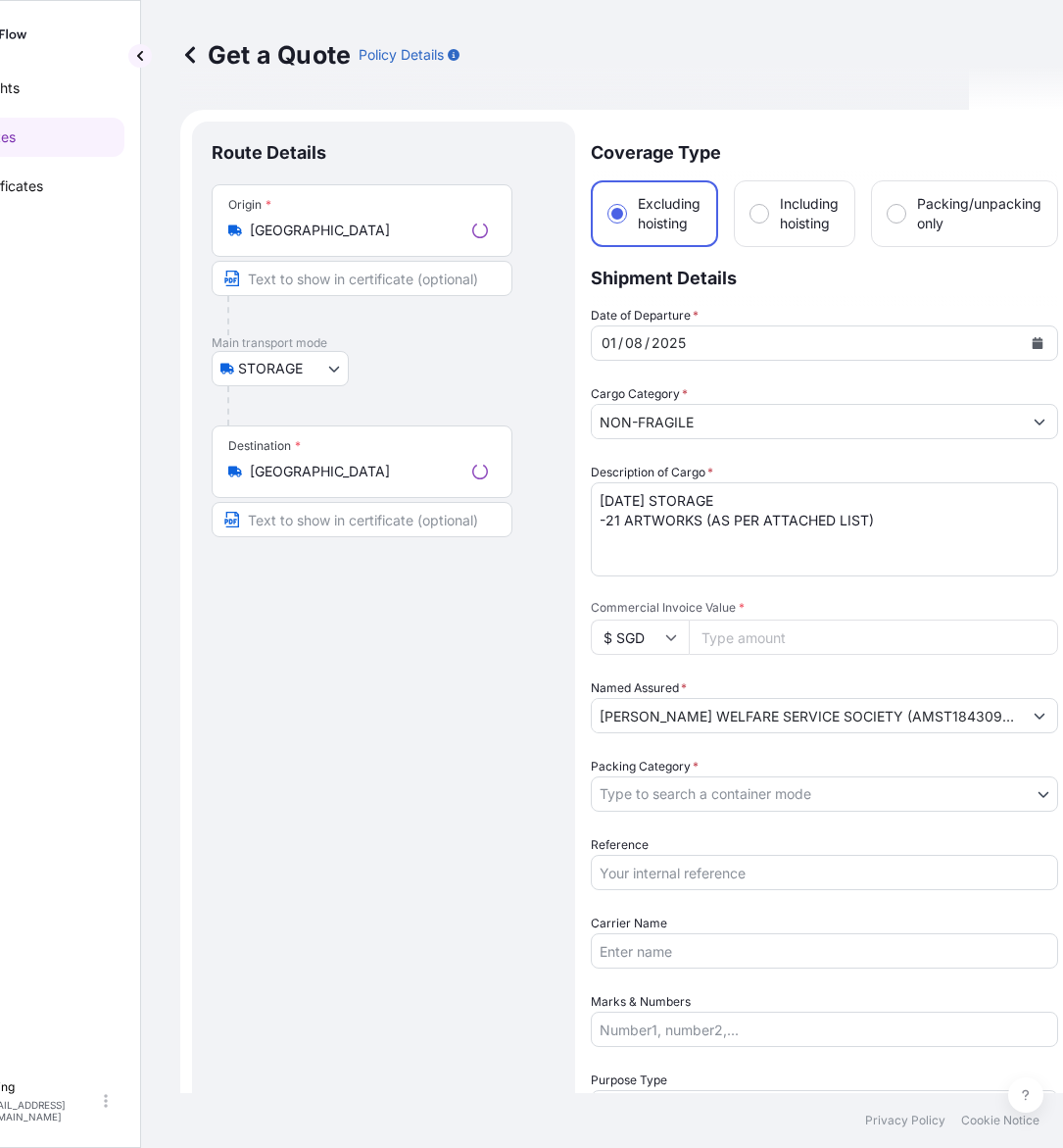
scroll to position [31, 0]
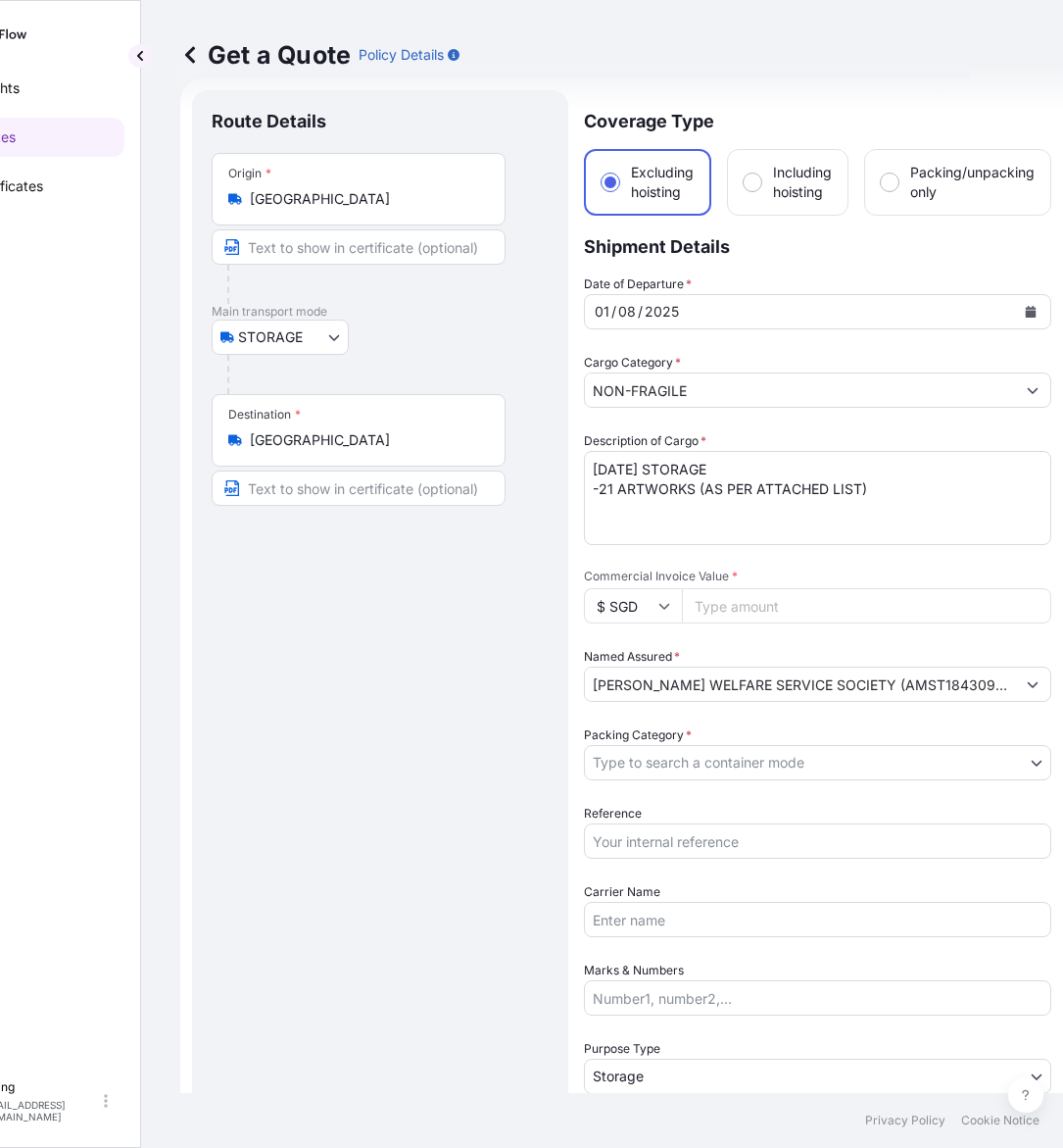
click at [1025, 311] on icon "Calendar" at bounding box center [1031, 312] width 12 height 12
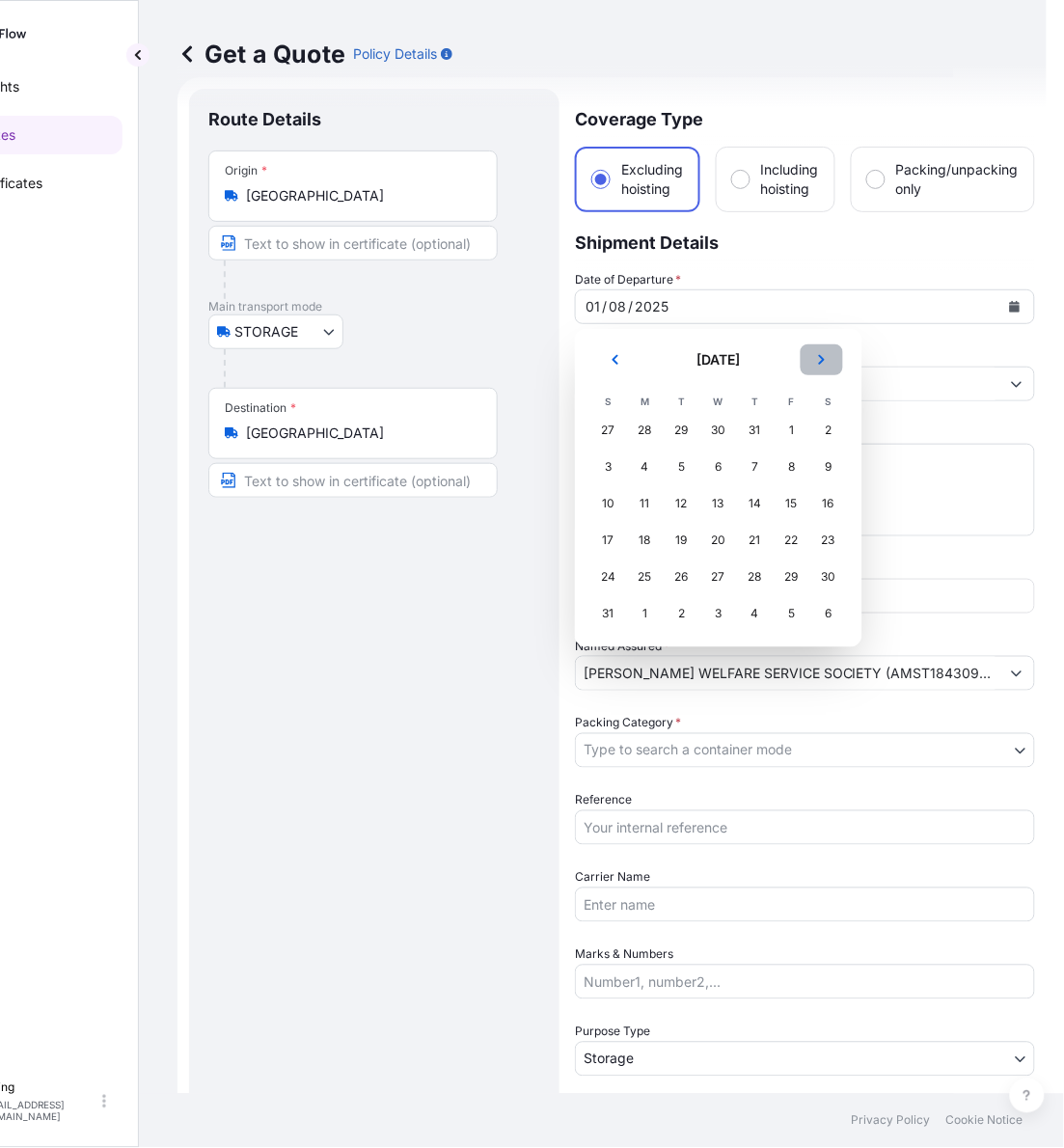
click at [808, 368] on button "Next" at bounding box center [822, 360] width 43 height 31
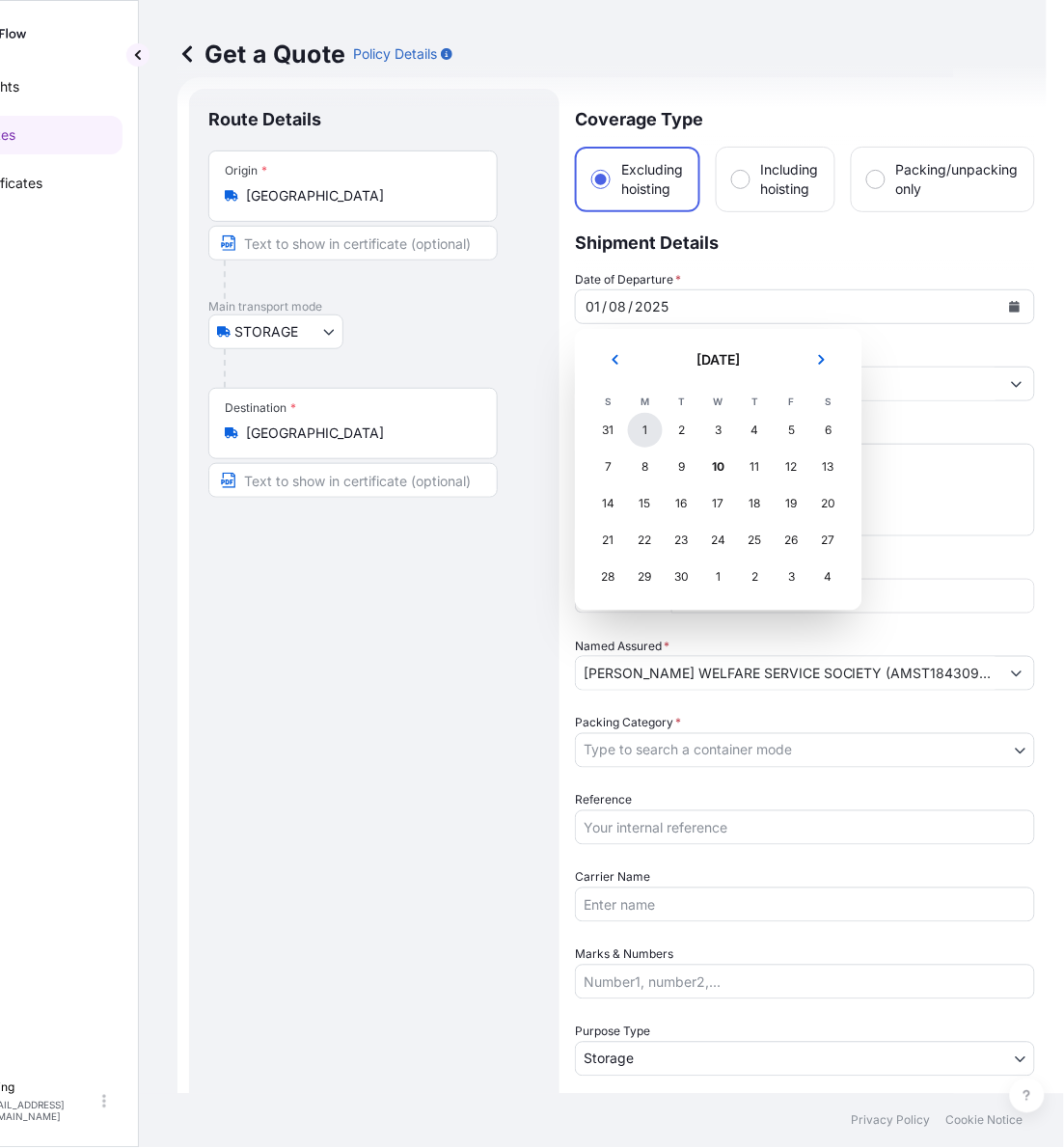
click at [643, 429] on div "1" at bounding box center [645, 430] width 35 height 35
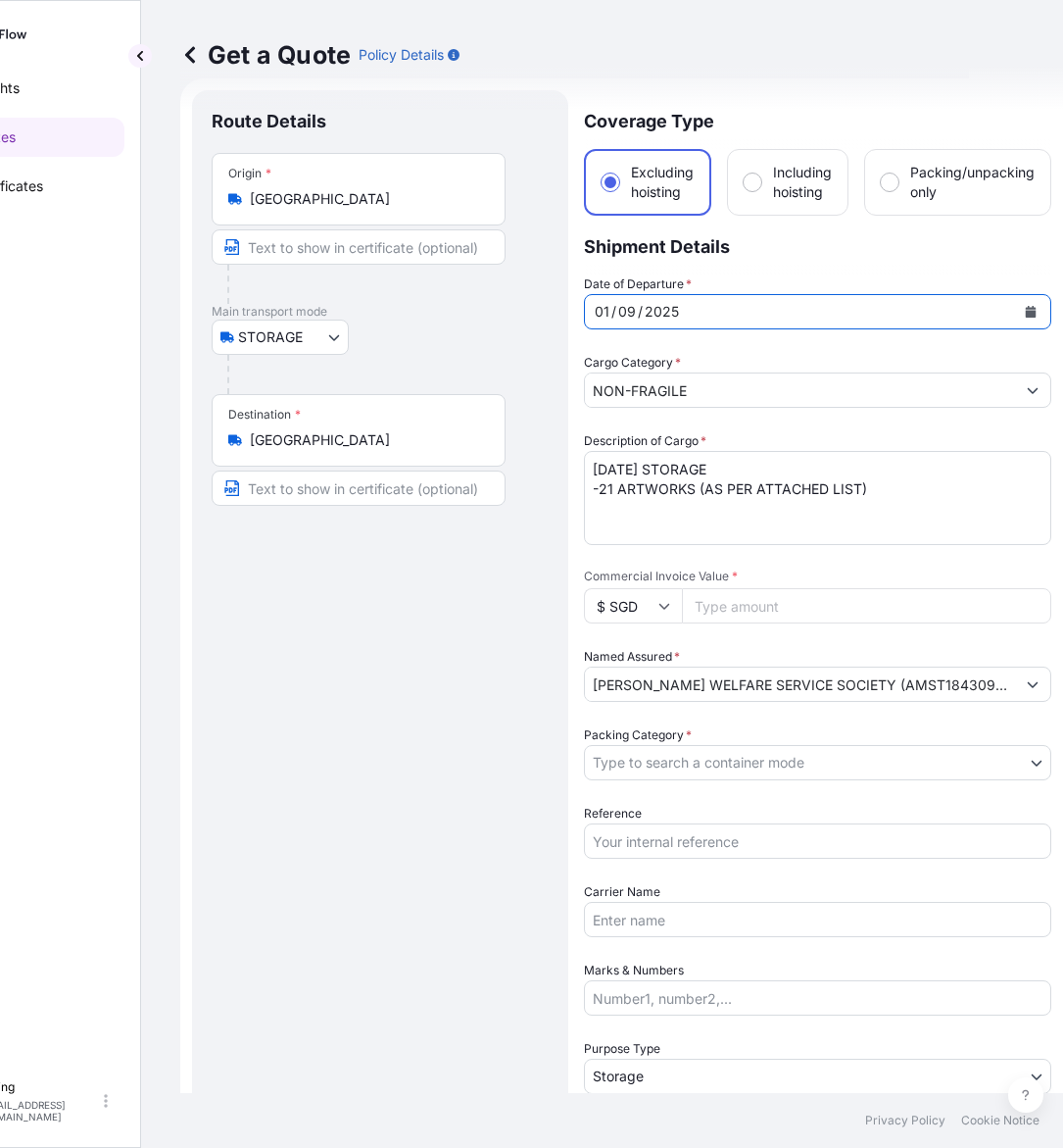
click at [617, 469] on textarea "[DATE] STORAGE -21 ARTWORKS (AS PER ATTACHED LIST)" at bounding box center [817, 498] width 468 height 94
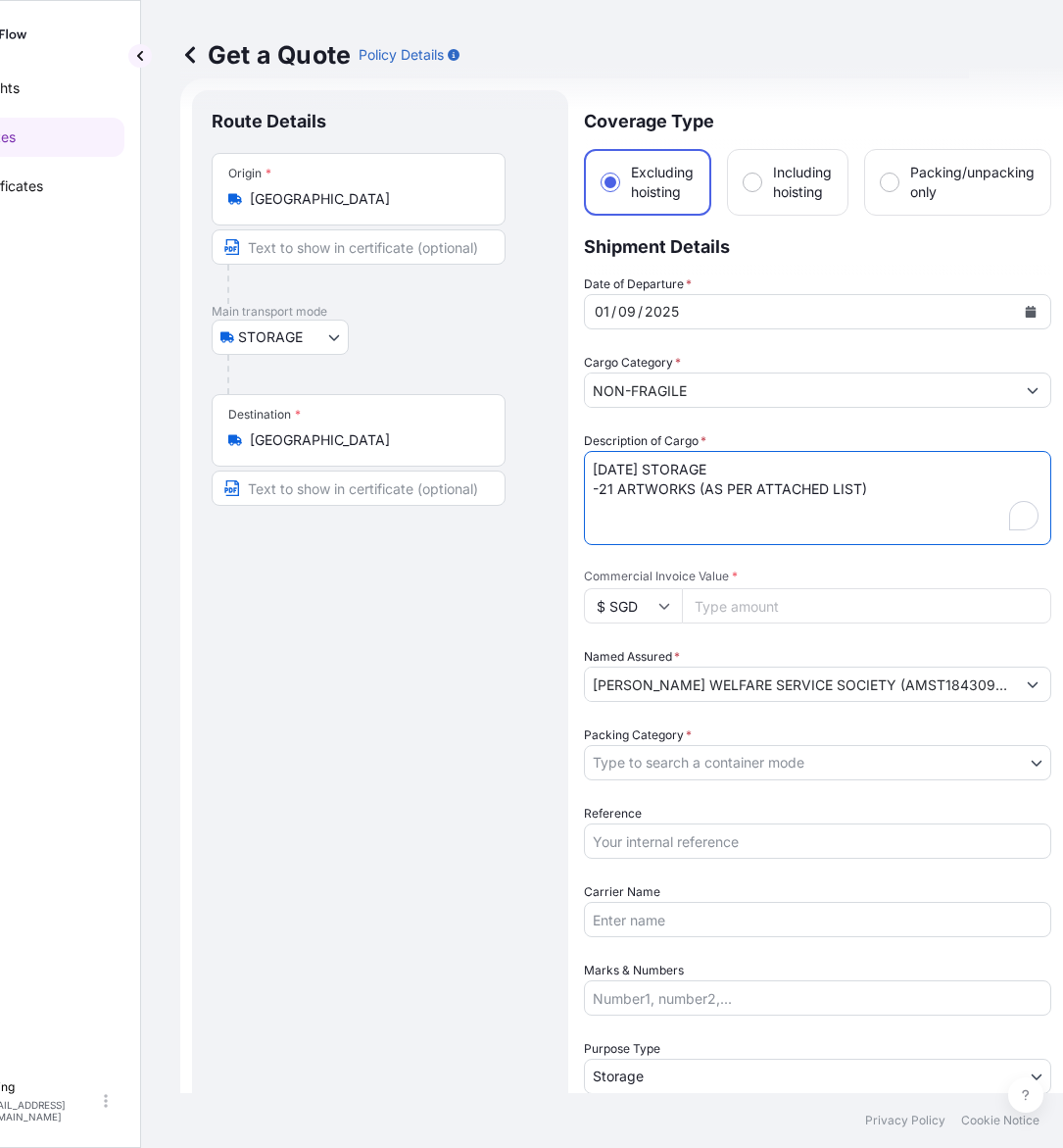
drag, startPoint x: 620, startPoint y: 466, endPoint x: 541, endPoint y: 463, distance: 79.1
click at [541, 463] on form "Route Details Place of loading Road / Inland Road / Inland Origin * [GEOGRAPHIC…" at bounding box center [622, 778] width 883 height 1401
type textarea "[DATE] STORAGE -21 ARTWORKS (AS PER ATTACHED LIST)"
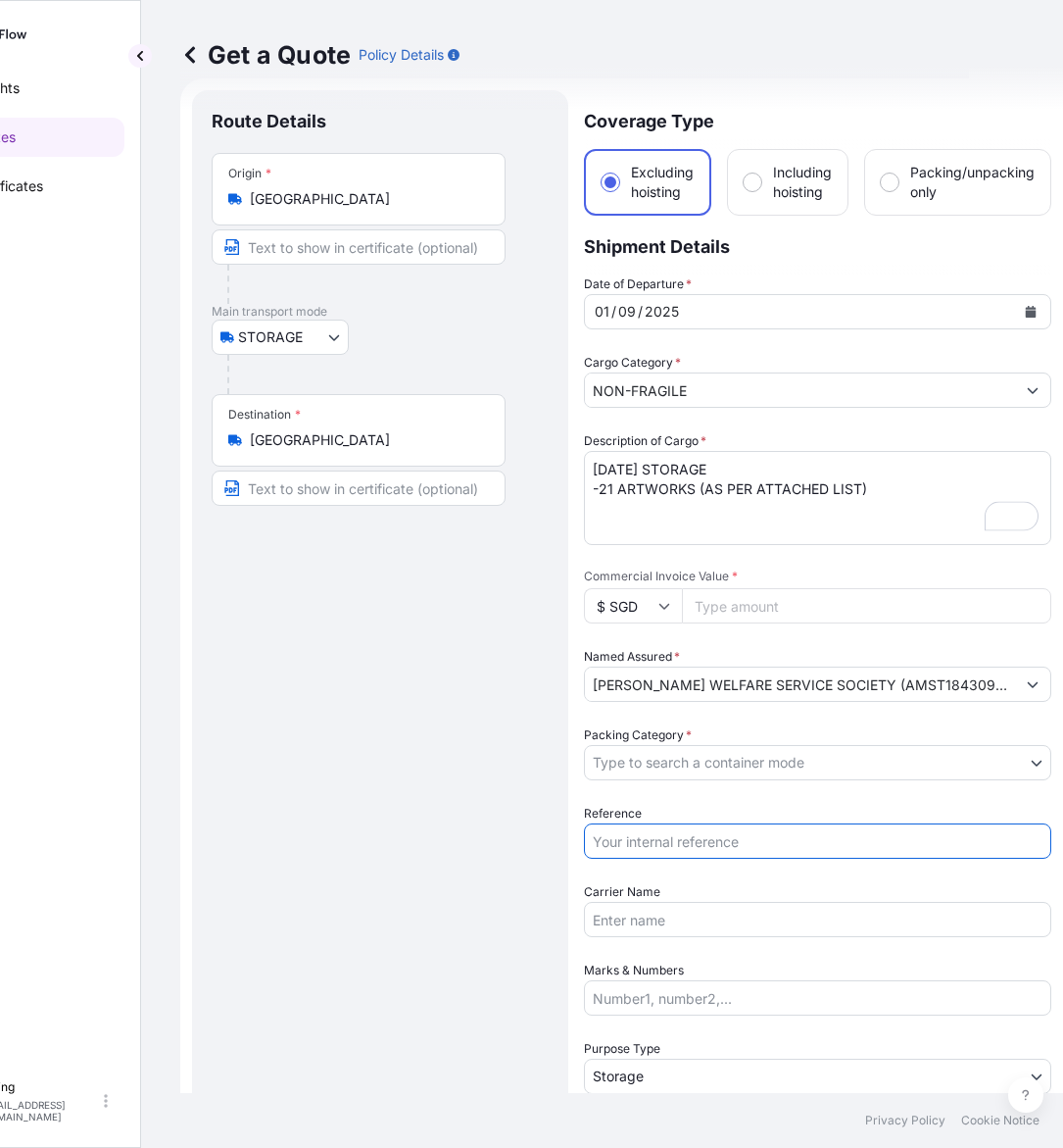
click at [750, 834] on input "Reference" at bounding box center [817, 841] width 468 height 35
paste input "AMST184309LYLY"
type input "AMST184309LYLY"
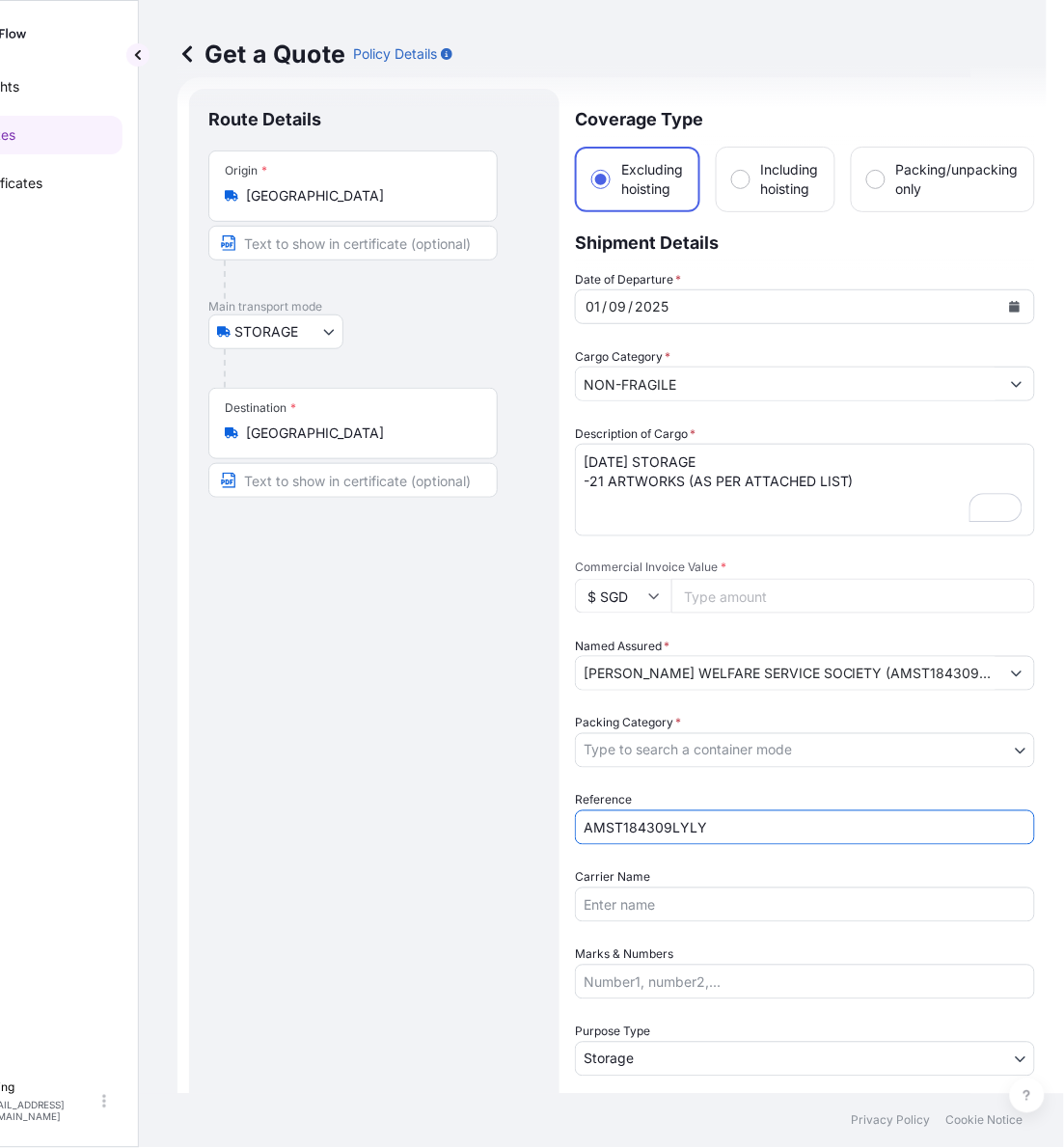
click at [712, 760] on body "Insights Quotes Certificates [PERSON_NAME] [EMAIL_ADDRESS][DOMAIN_NAME] Get a Q…" at bounding box center [439, 574] width 1064 height 1148
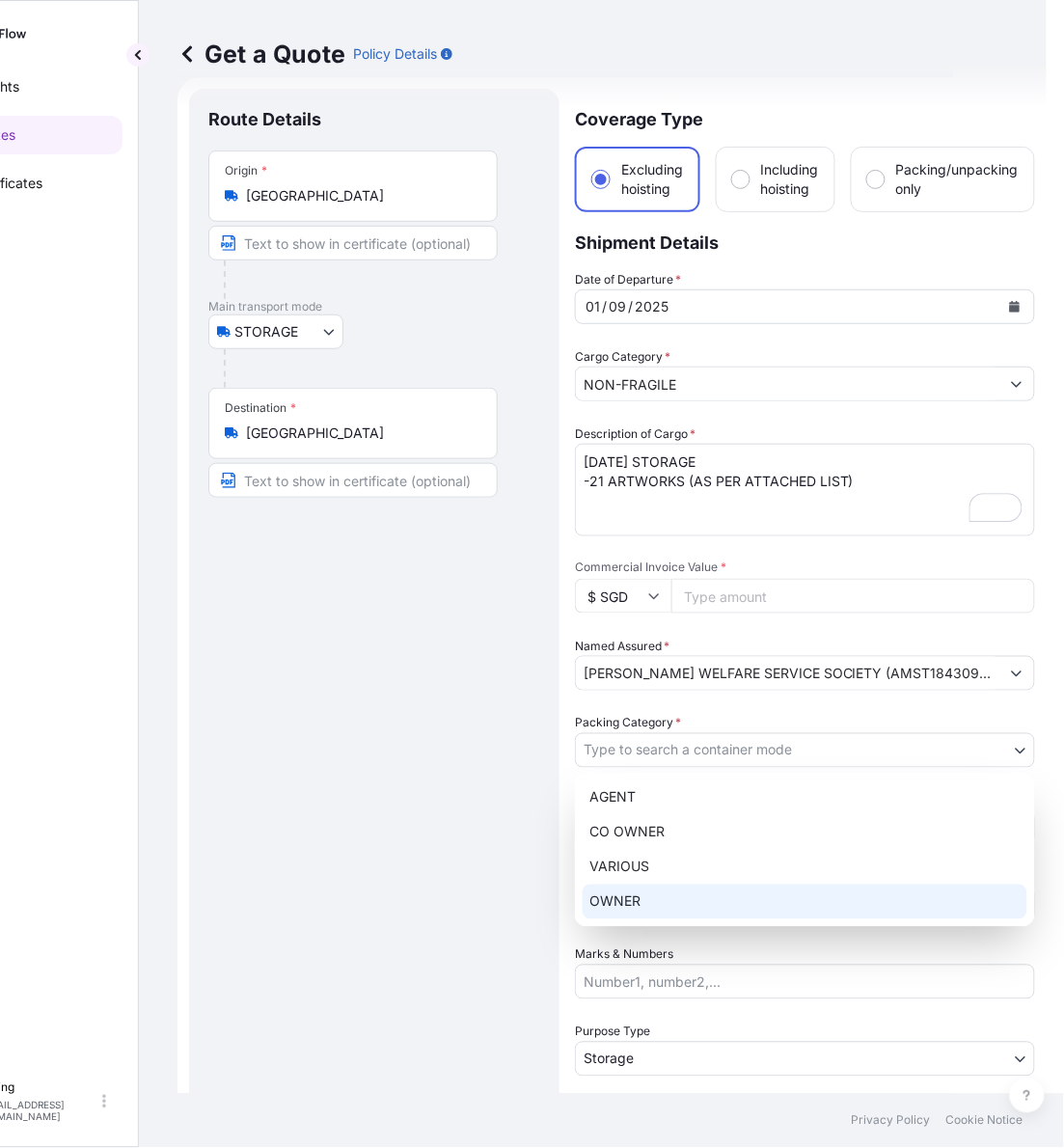
click at [662, 905] on div "OWNER" at bounding box center [805, 902] width 445 height 35
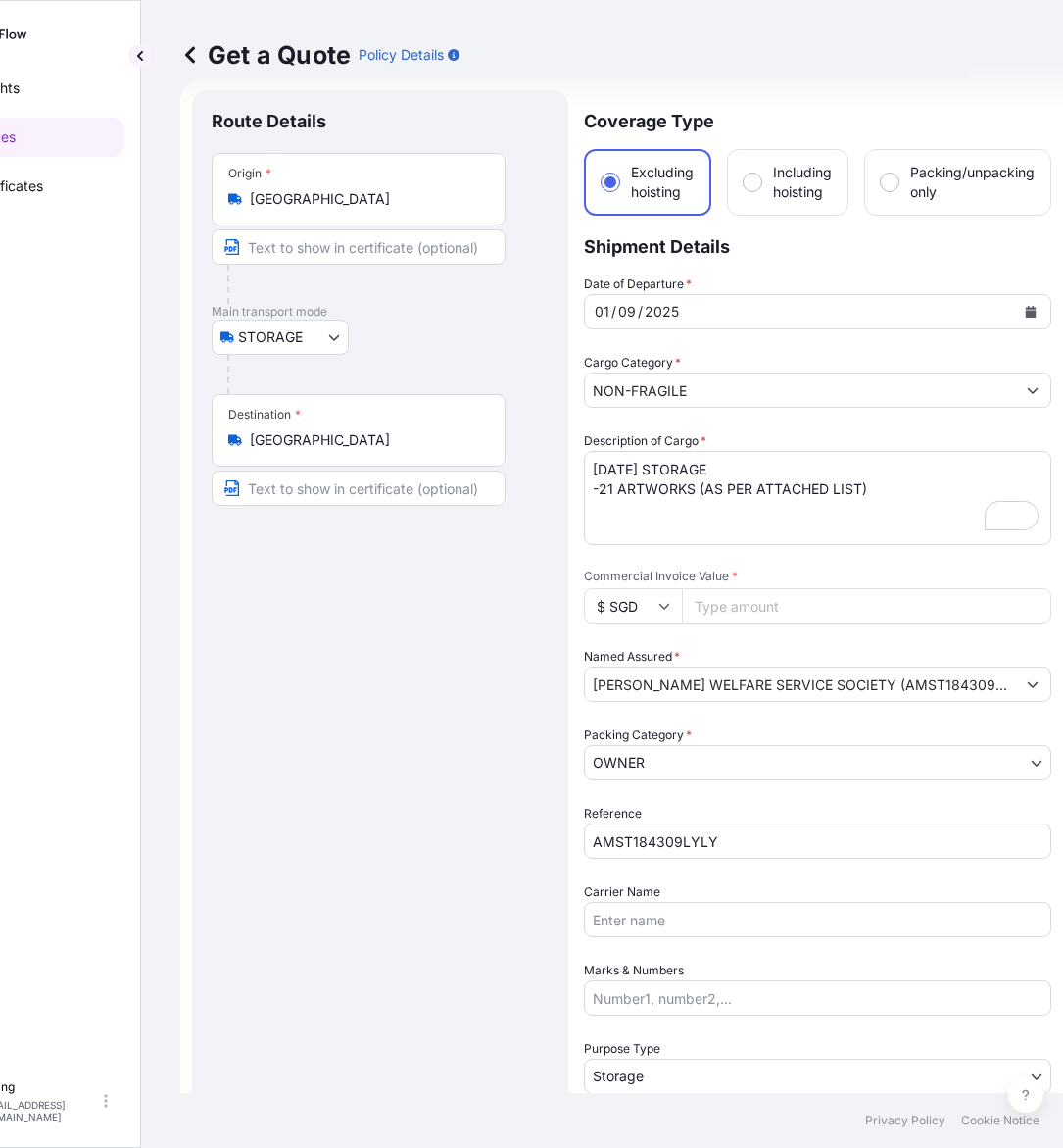
click at [787, 603] on input "Commercial Invoice Value *" at bounding box center [867, 605] width 369 height 35
paste input "258000.00"
type input "258000.00"
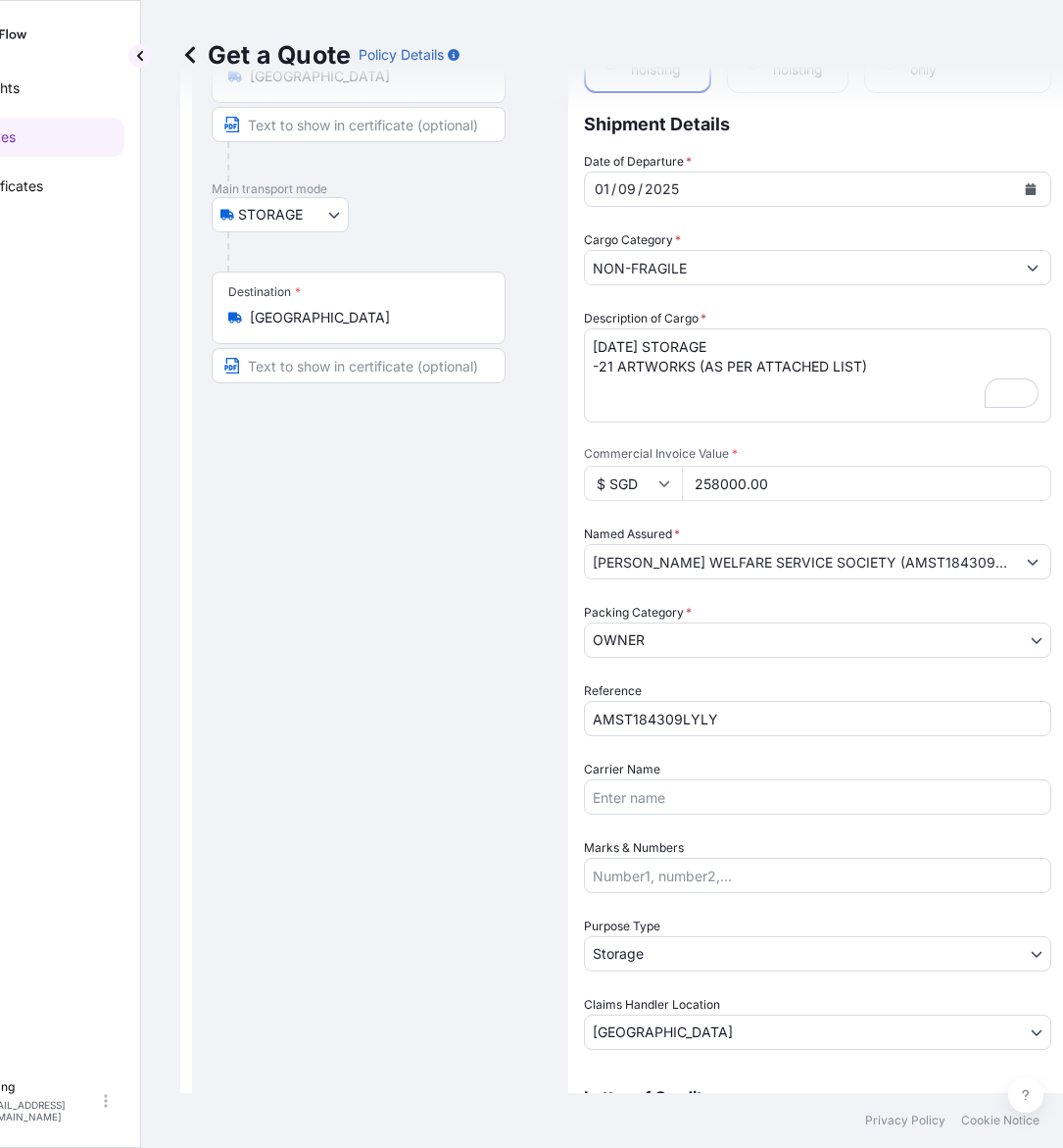
scroll to position [0, 0]
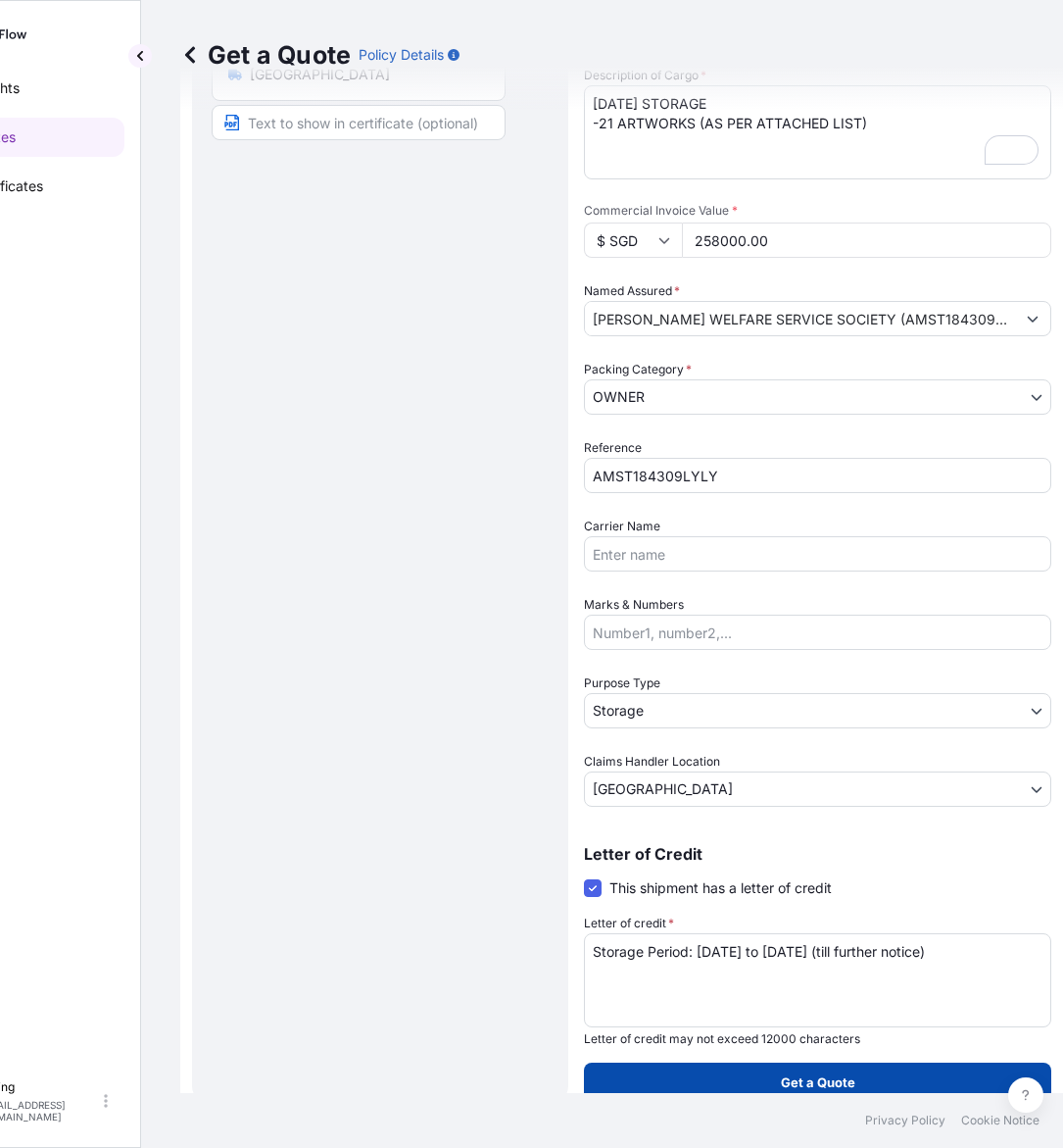
click at [748, 1073] on button "Get a Quote" at bounding box center [817, 1082] width 468 height 39
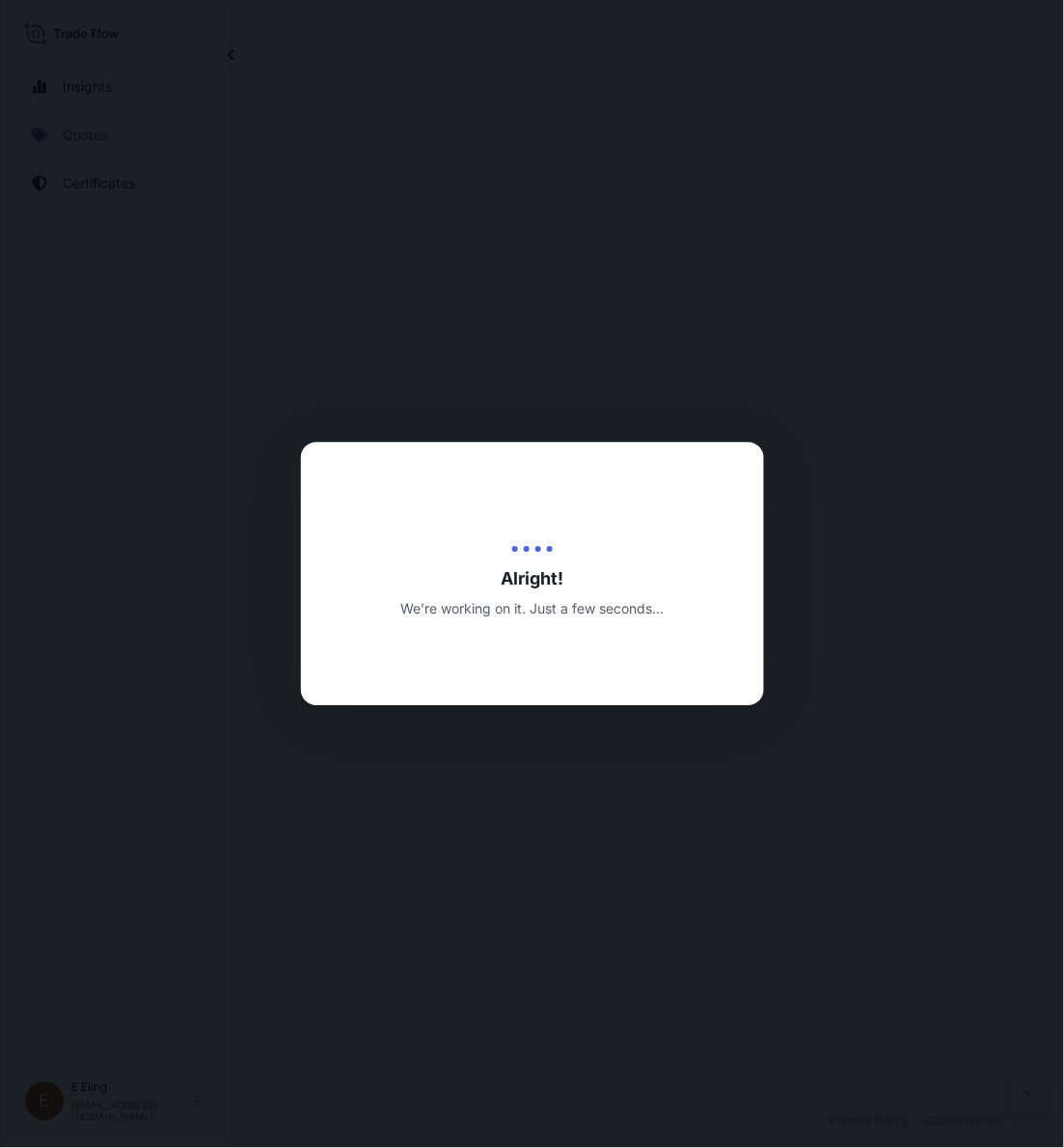
select select "STORAGE"
select select "Transit"
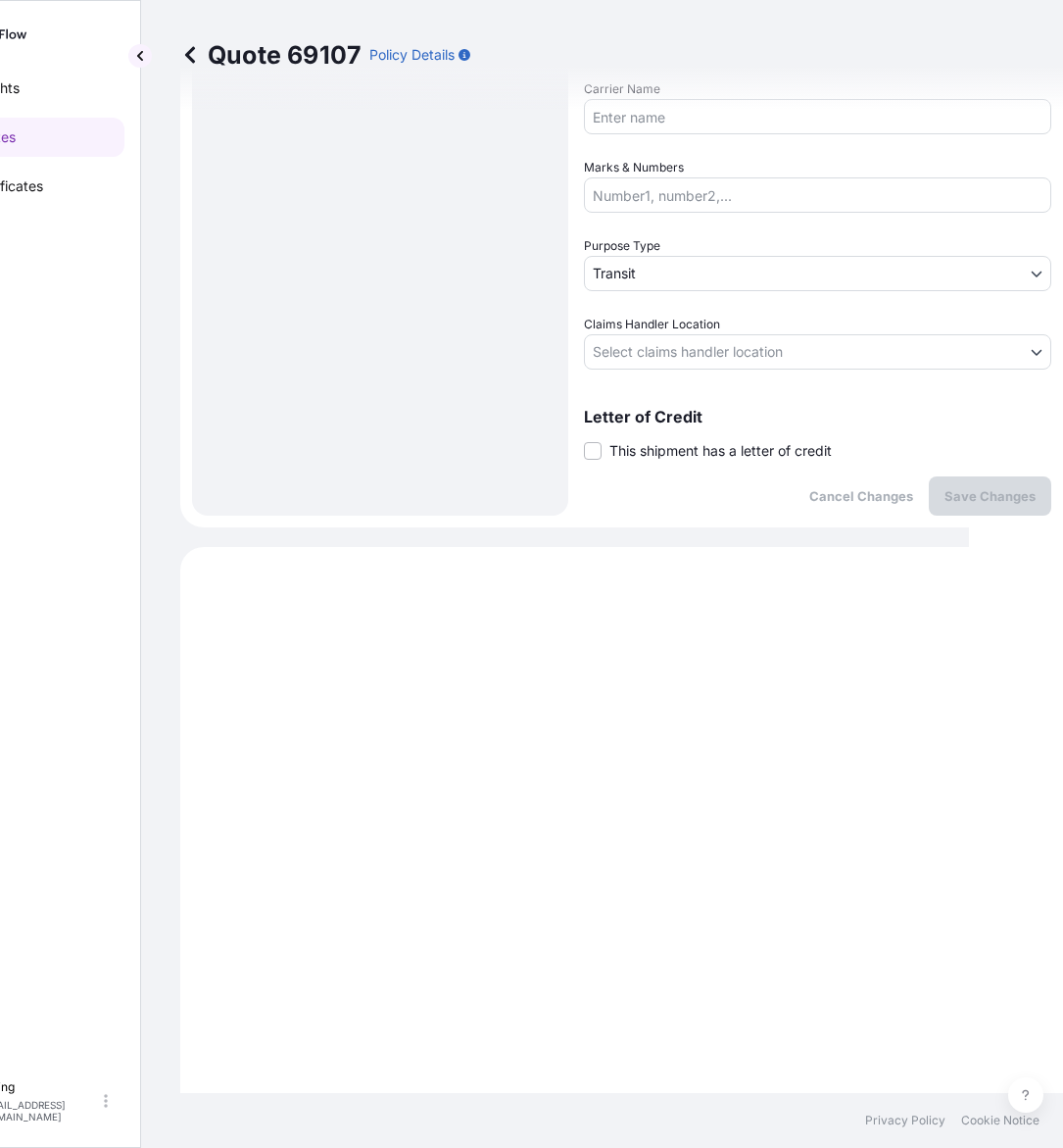
scroll to position [667, 0]
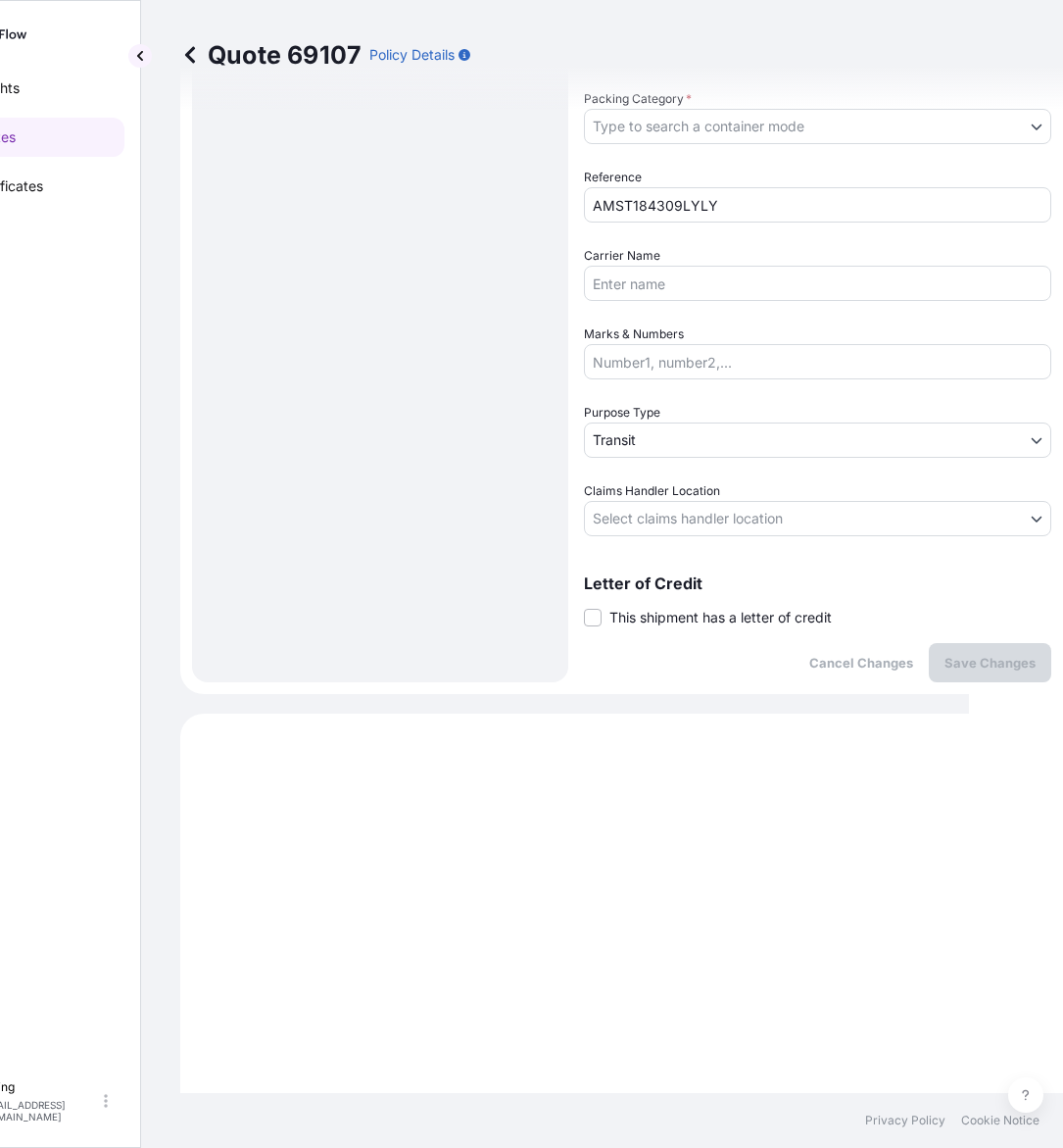
drag, startPoint x: 607, startPoint y: 609, endPoint x: 618, endPoint y: 627, distance: 21.1
click at [607, 609] on label "This shipment has a letter of credit" at bounding box center [707, 616] width 248 height 21
click at [584, 606] on input "This shipment has a letter of credit" at bounding box center [584, 606] width 0 height 0
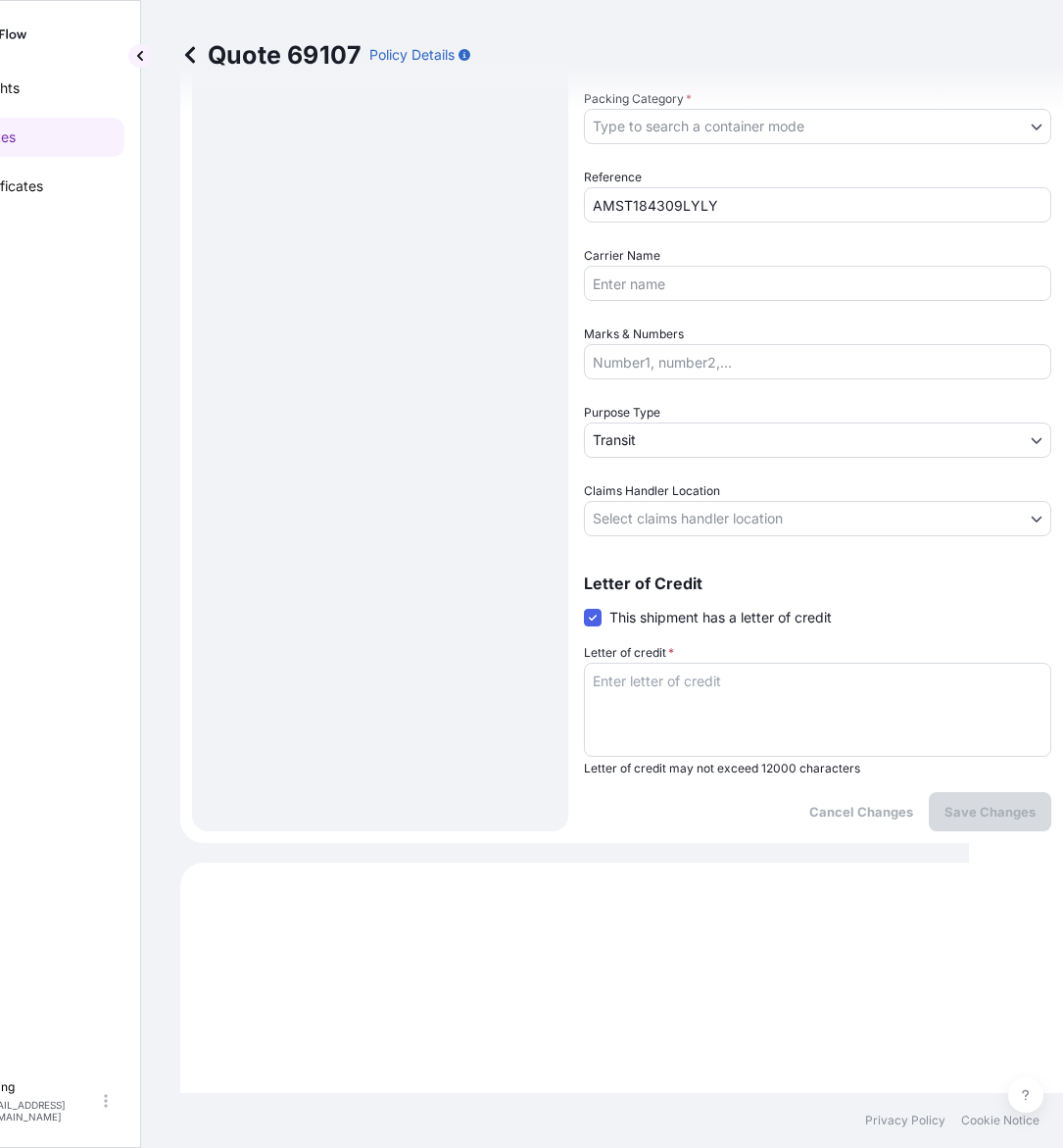
click at [651, 684] on textarea "Letter of credit *" at bounding box center [817, 710] width 468 height 94
paste textarea "Storage Period: [DATE] to [DATE] (till further notice)"
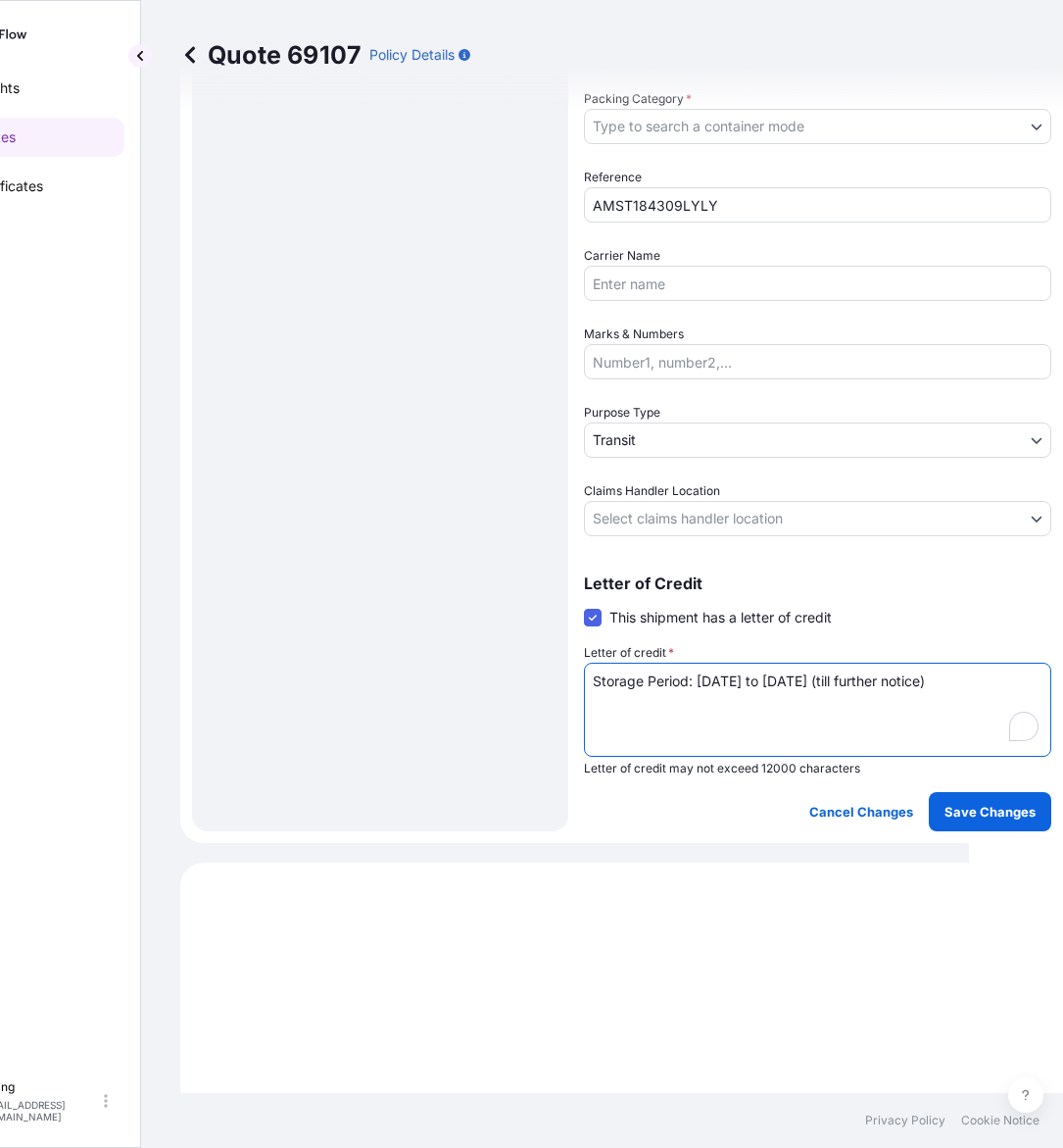
type textarea "Storage Period: [DATE] to [DATE] (till further notice)"
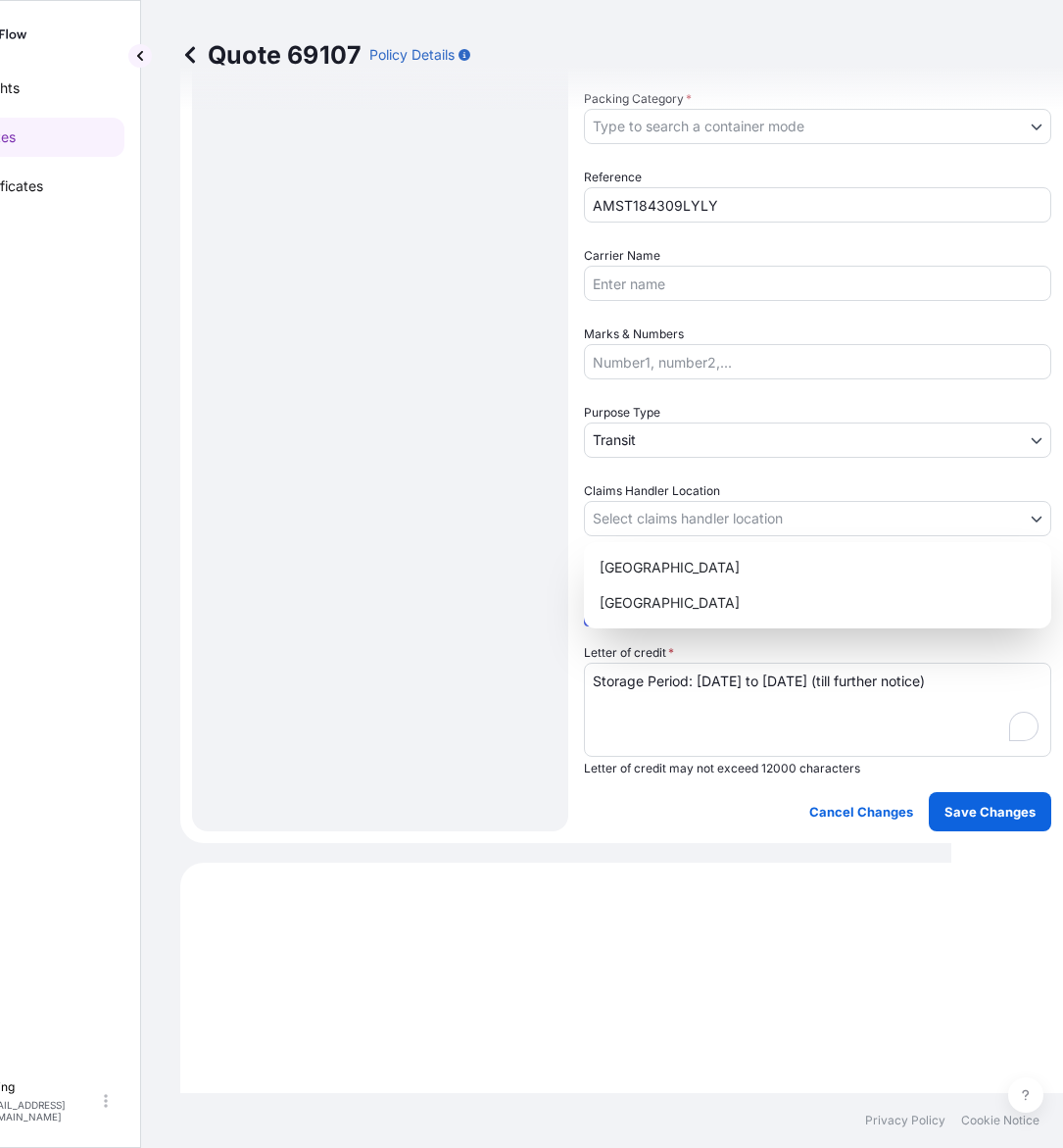
click at [654, 518] on body "Insights Quotes Certificates [PERSON_NAME] [EMAIL_ADDRESS][DOMAIN_NAME] Quote 6…" at bounding box center [428, 574] width 1045 height 1148
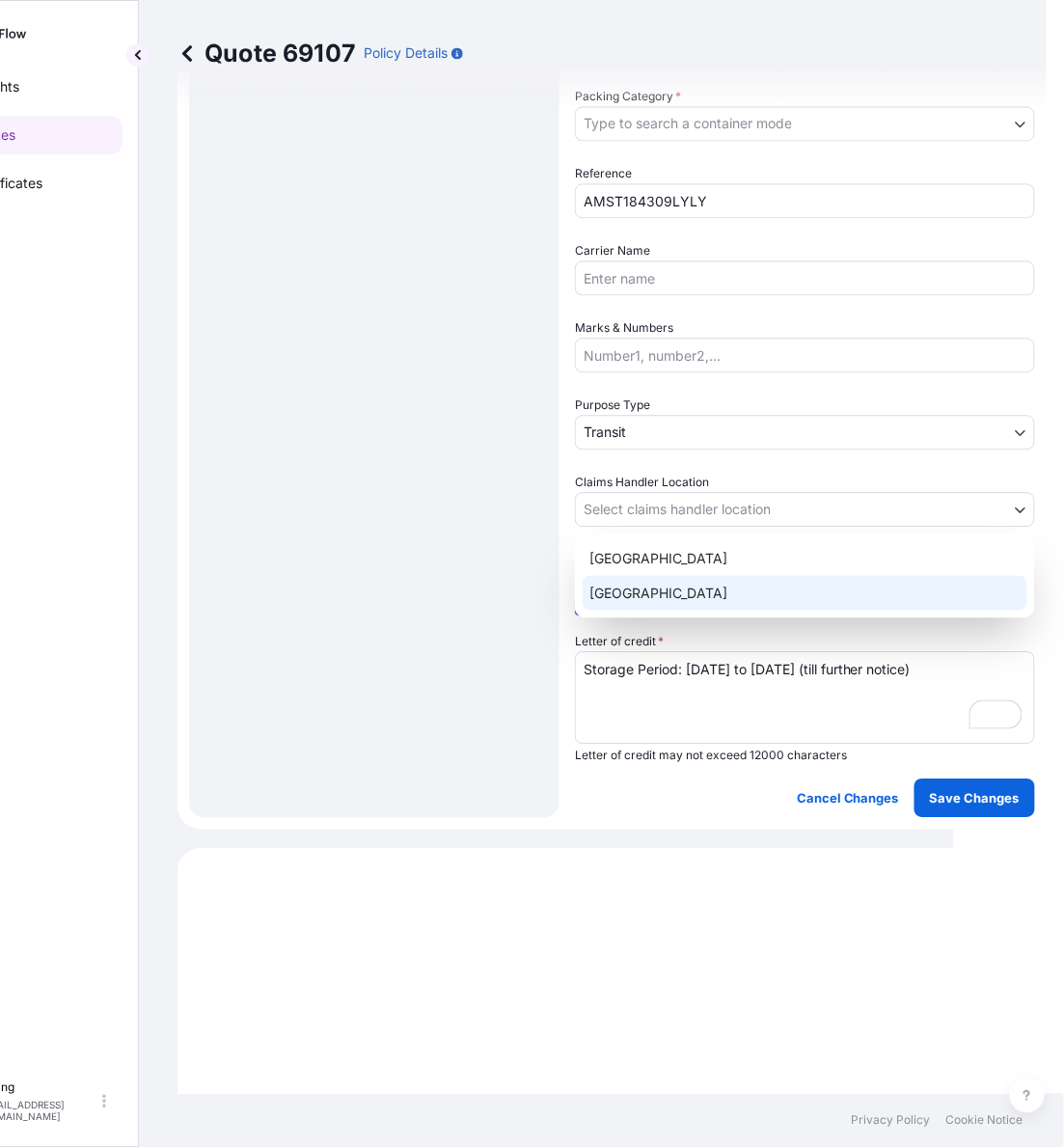
click at [628, 594] on div "[GEOGRAPHIC_DATA]" at bounding box center [805, 593] width 445 height 35
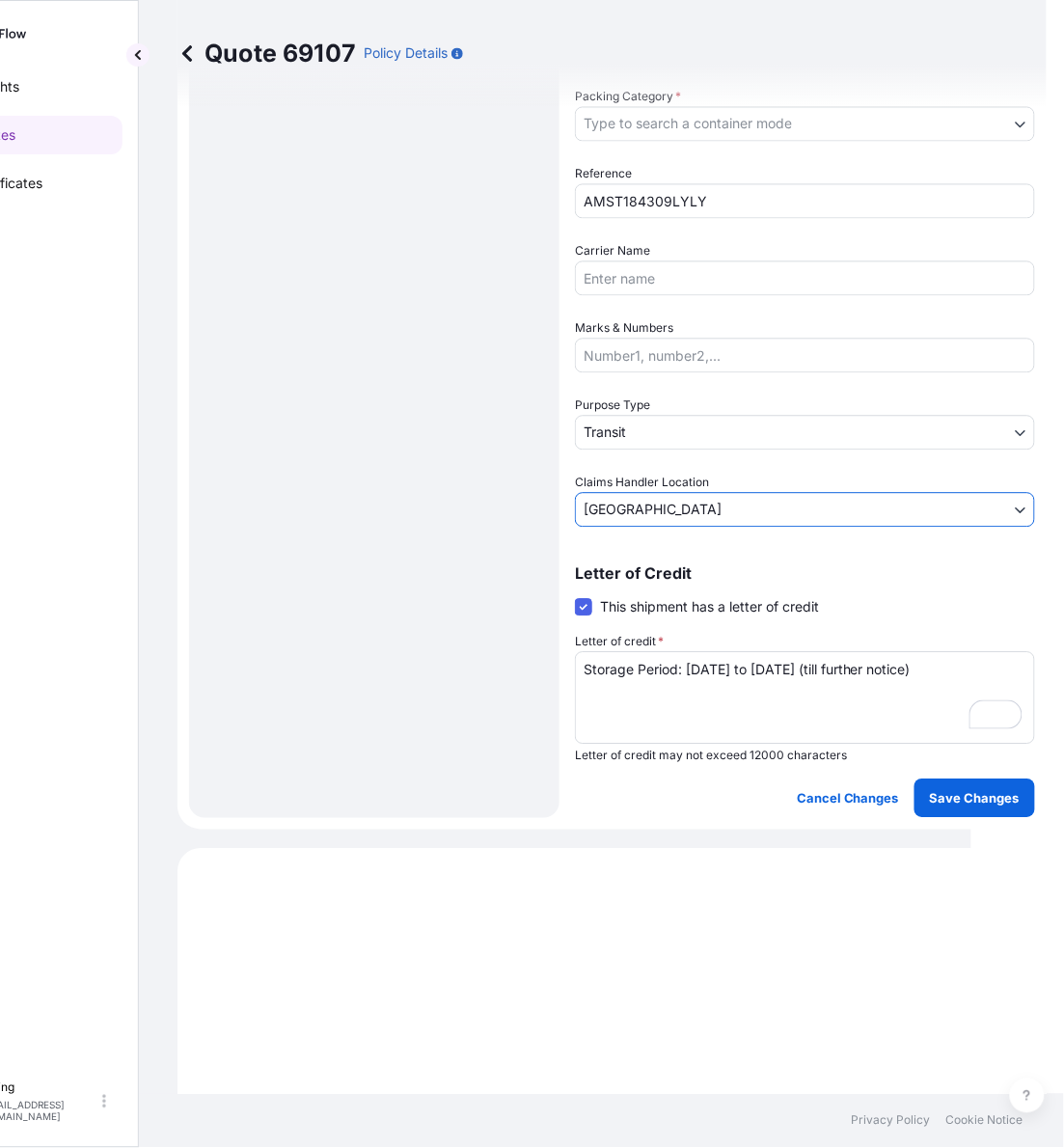
click at [639, 425] on body "Insights Quotes Certificates [PERSON_NAME] [EMAIL_ADDRESS][DOMAIN_NAME] Quote 6…" at bounding box center [439, 574] width 1064 height 1148
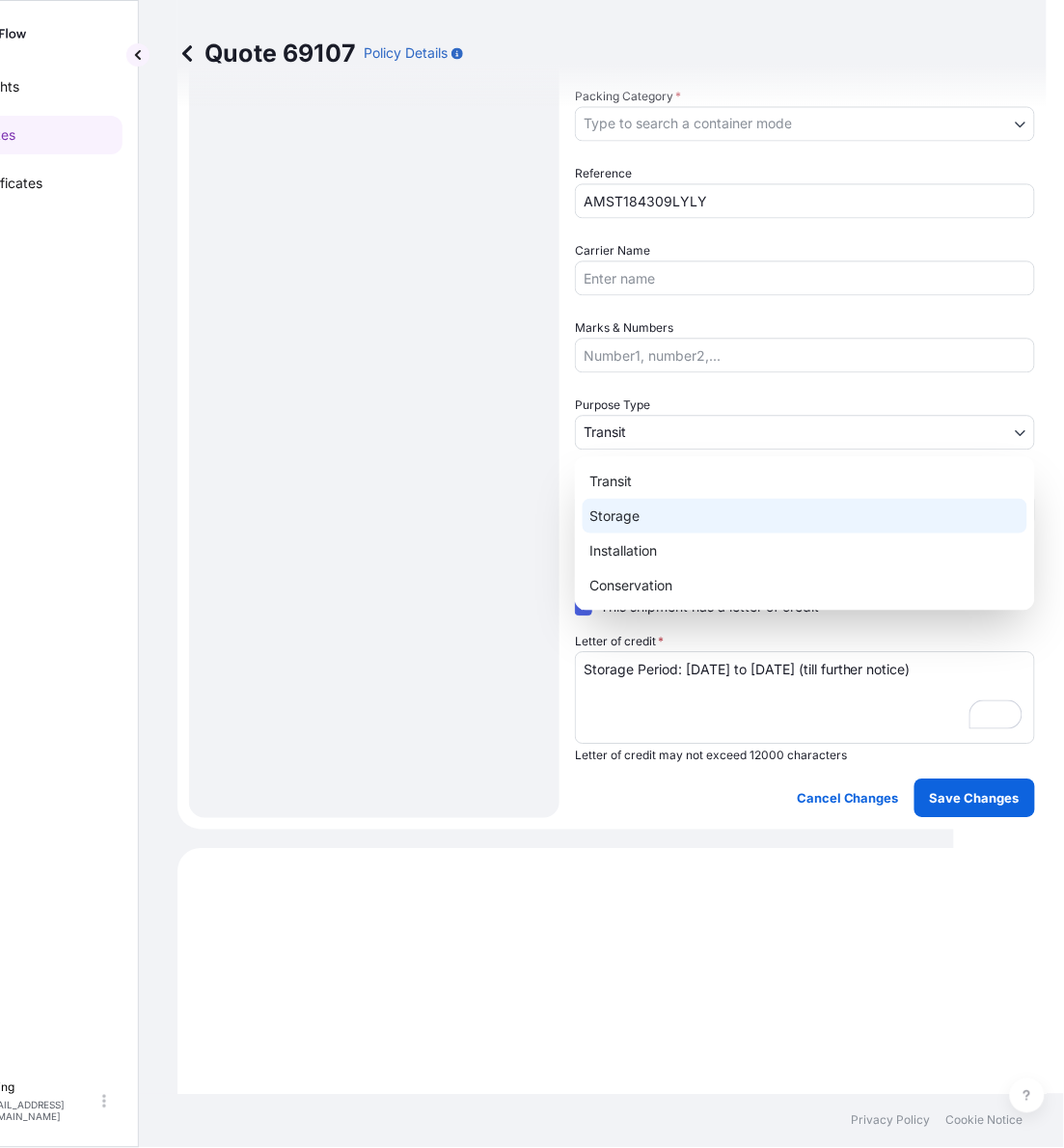
click at [634, 524] on div "Storage" at bounding box center [805, 516] width 445 height 35
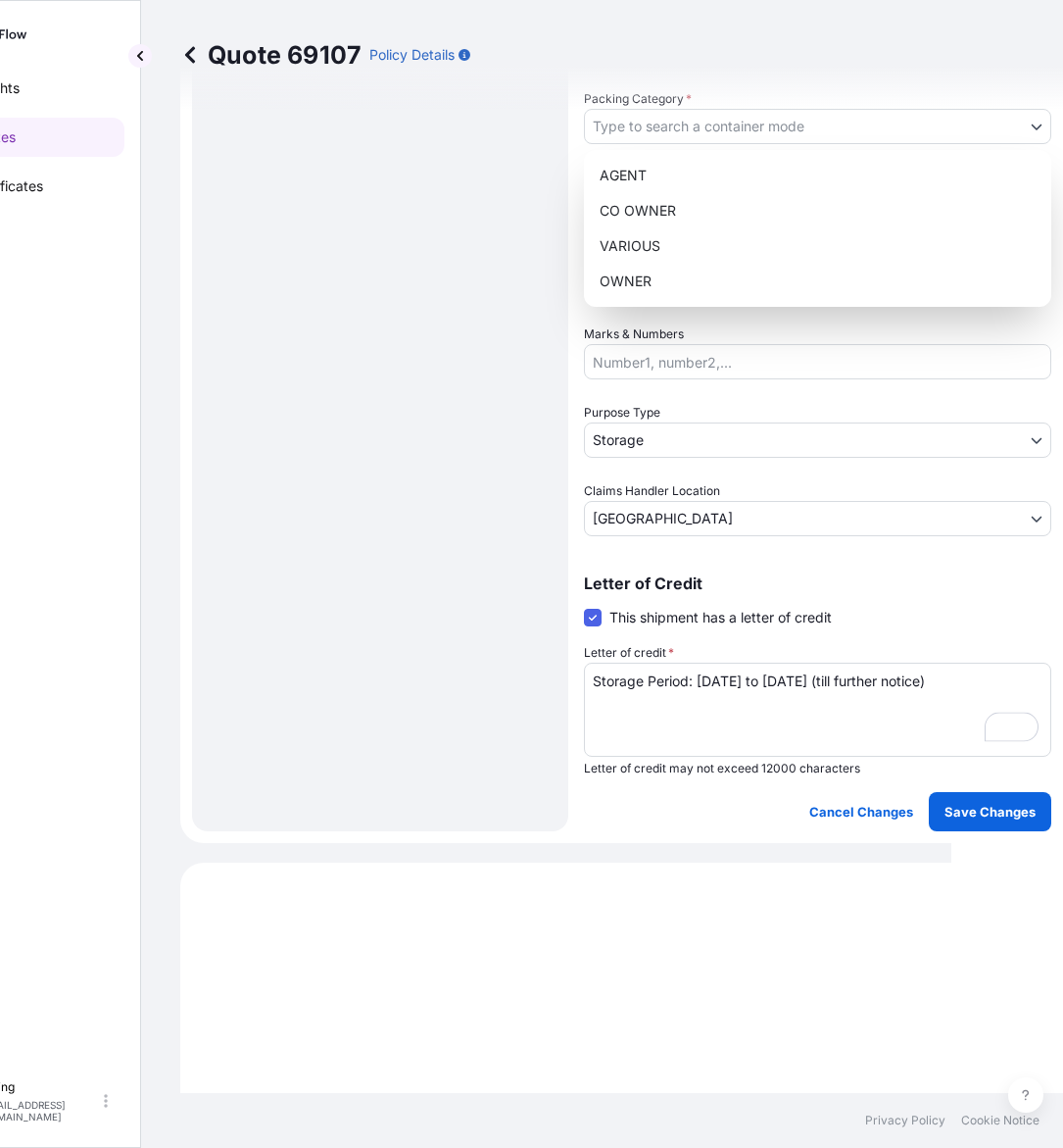
click at [674, 124] on body "Insights Quotes Certificates [PERSON_NAME] [EMAIL_ADDRESS][DOMAIN_NAME] Quote 6…" at bounding box center [428, 574] width 1045 height 1148
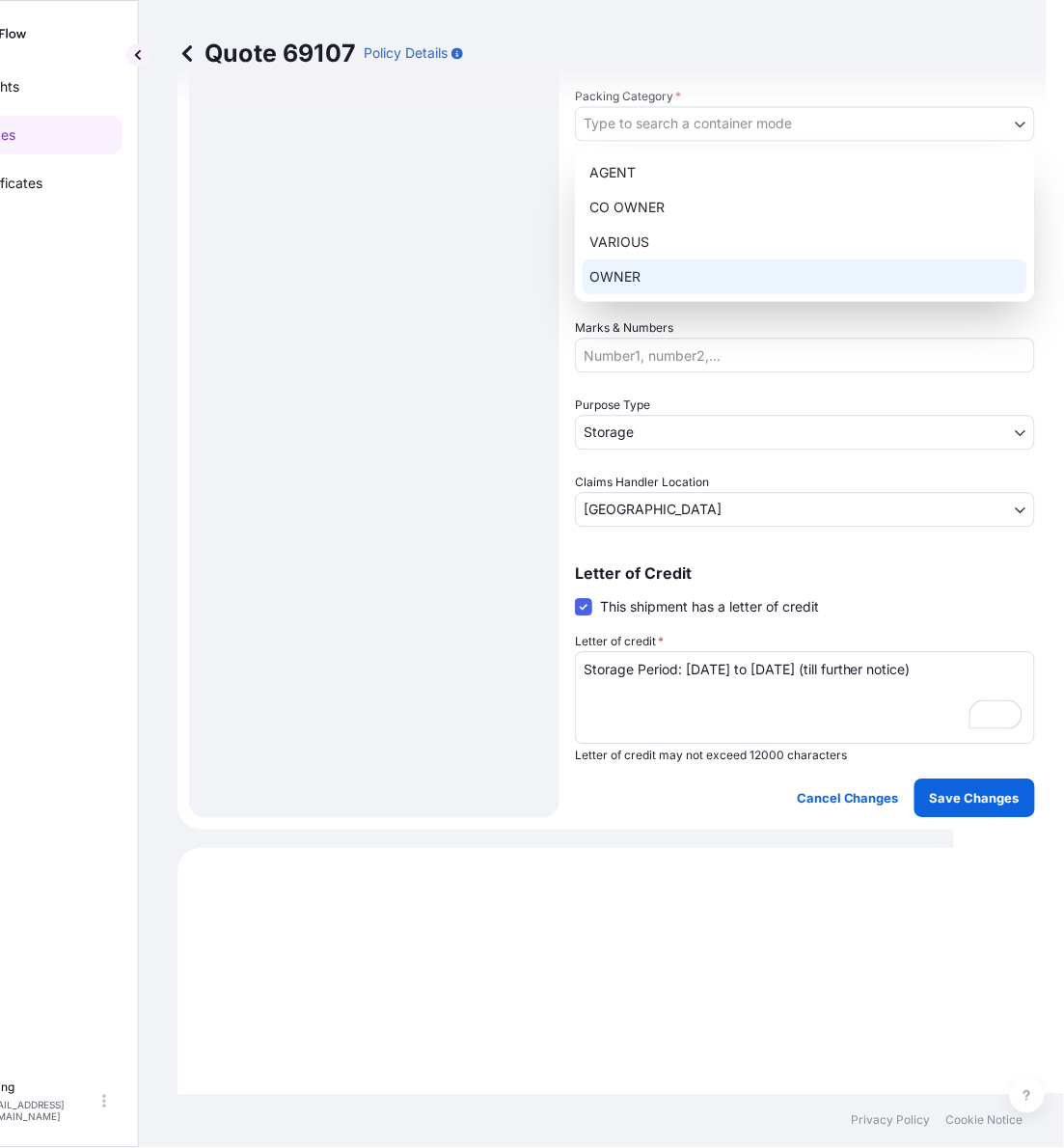
click at [676, 290] on div "OWNER" at bounding box center [805, 277] width 445 height 35
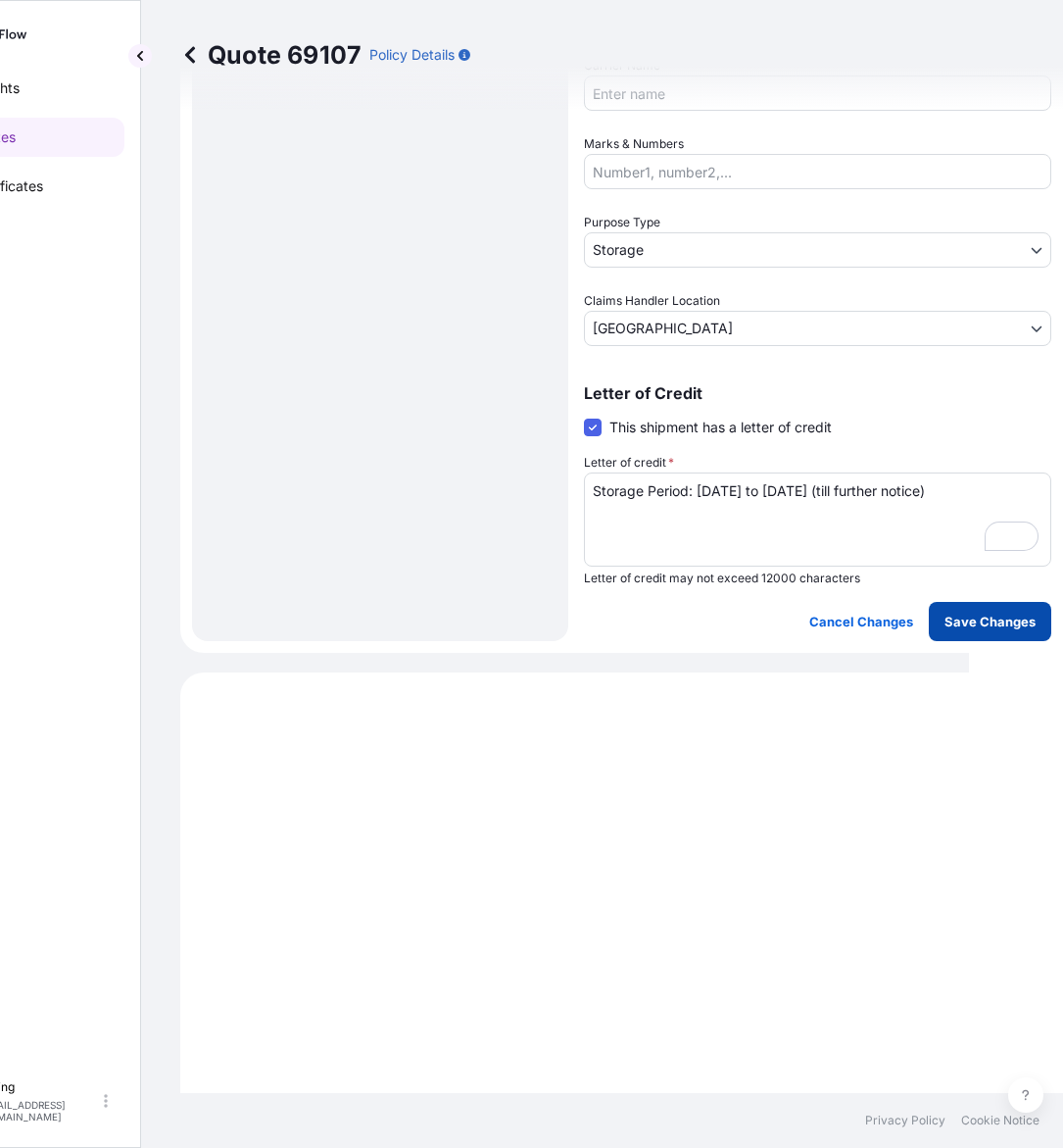
click at [986, 625] on p "Save Changes" at bounding box center [990, 621] width 91 height 20
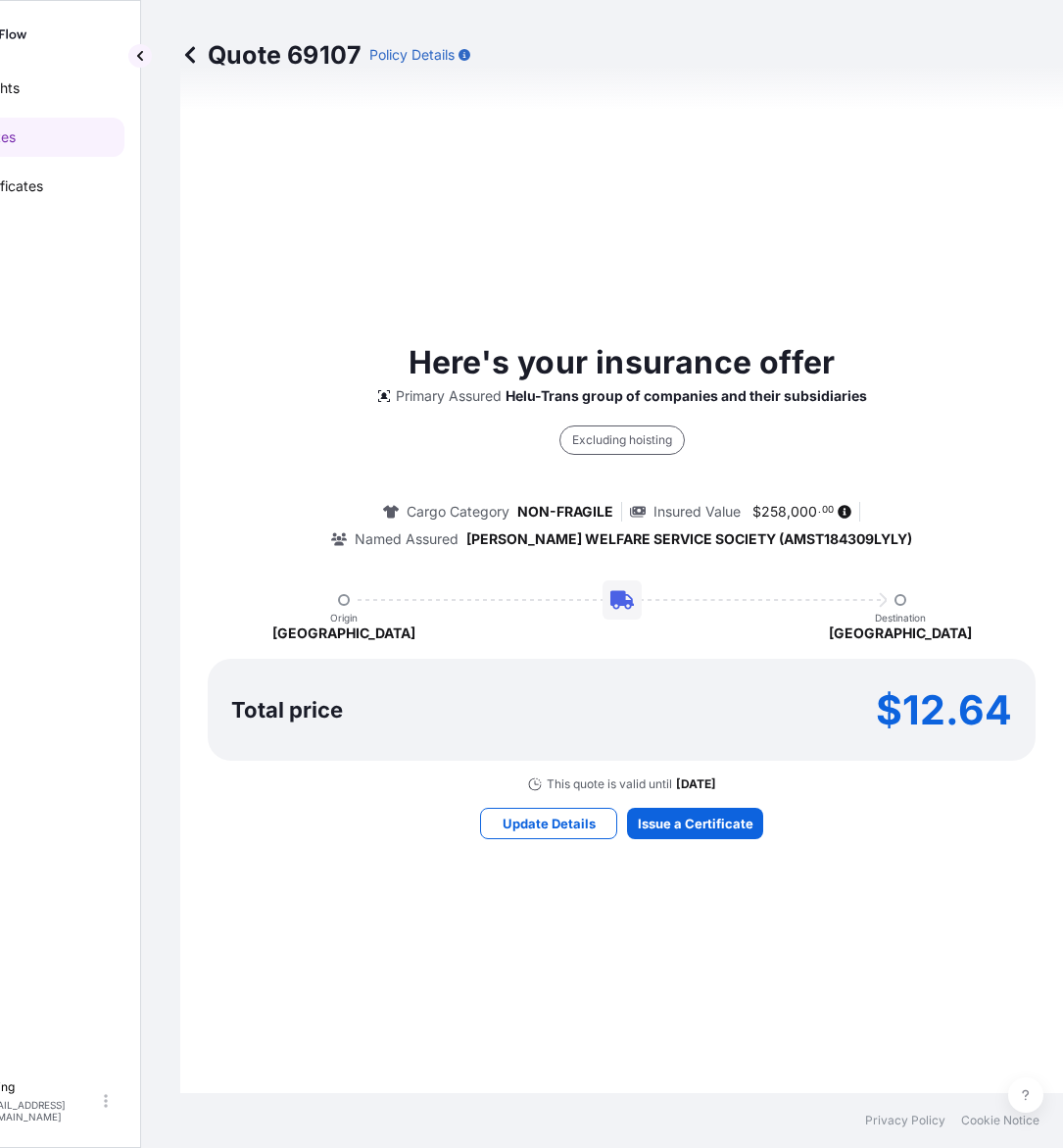
select select "STORAGE"
select select "Storage"
select select "[GEOGRAPHIC_DATA]"
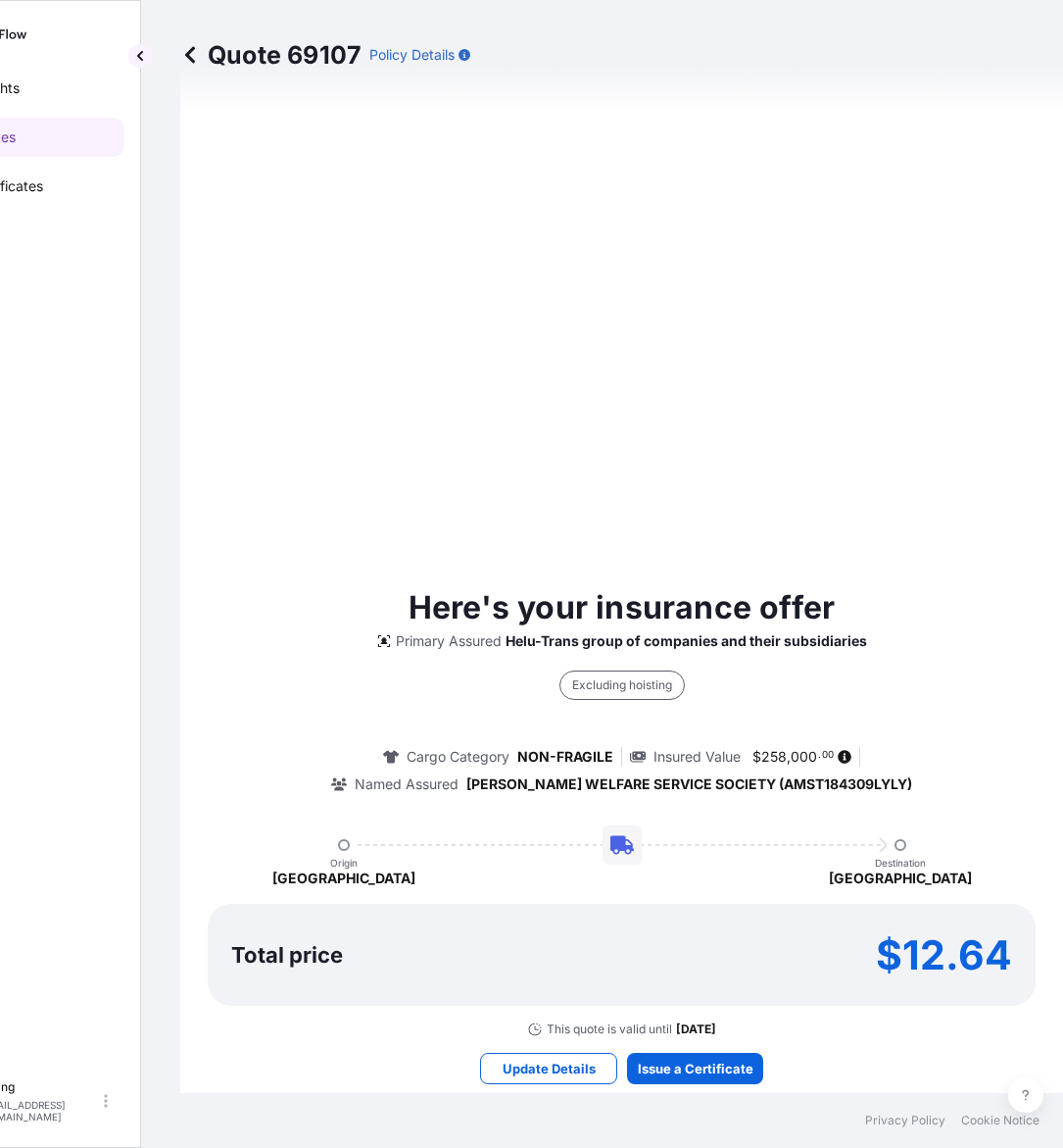
click at [701, 1083] on div "Here's your insurance offer Primary Assured Helu-Trans group of companies and t…" at bounding box center [621, 833] width 828 height 1901
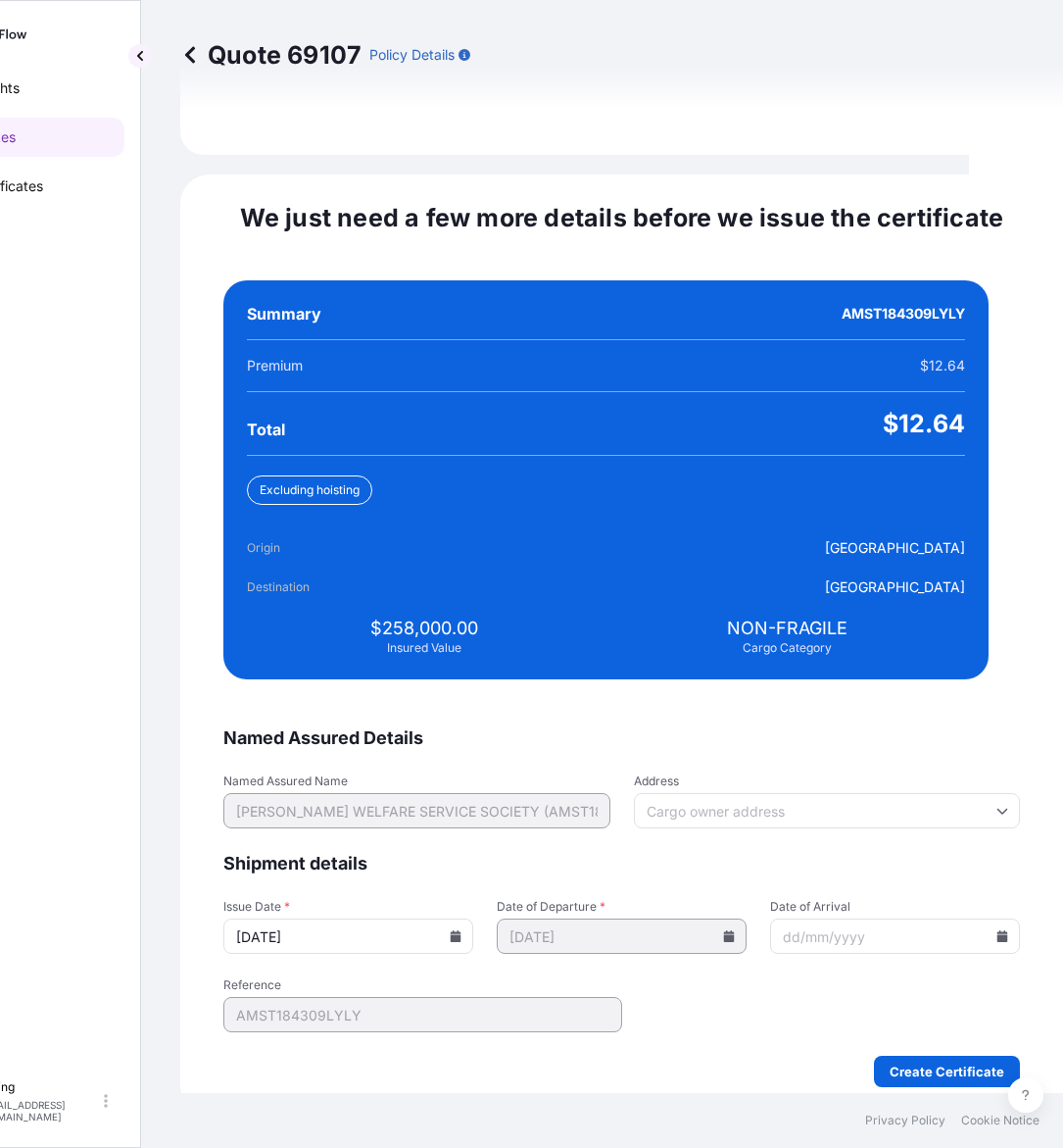
click at [462, 931] on icon at bounding box center [456, 937] width 11 height 12
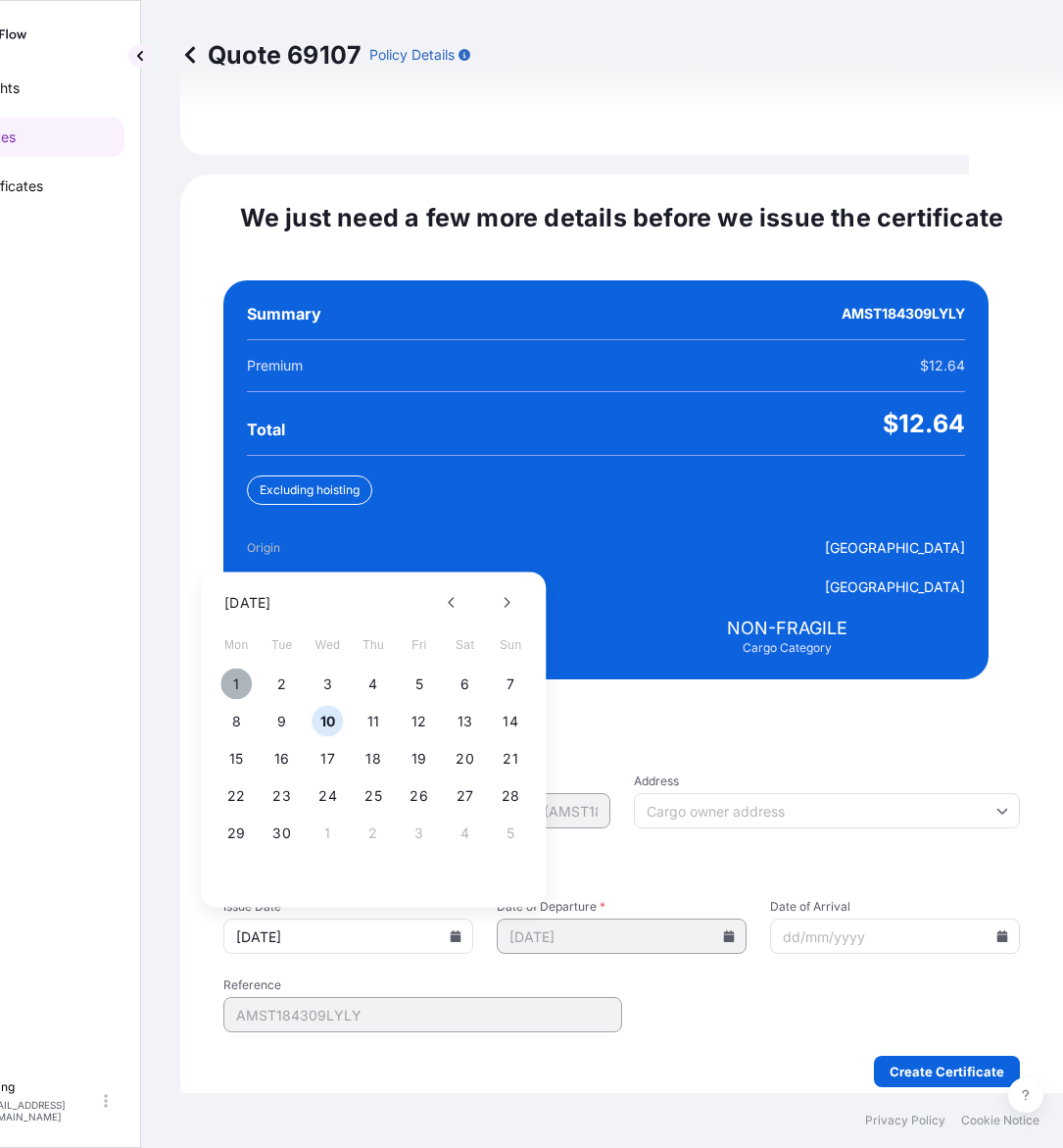
click at [227, 668] on button "1" at bounding box center [236, 684] width 31 height 31
type input "[DATE]"
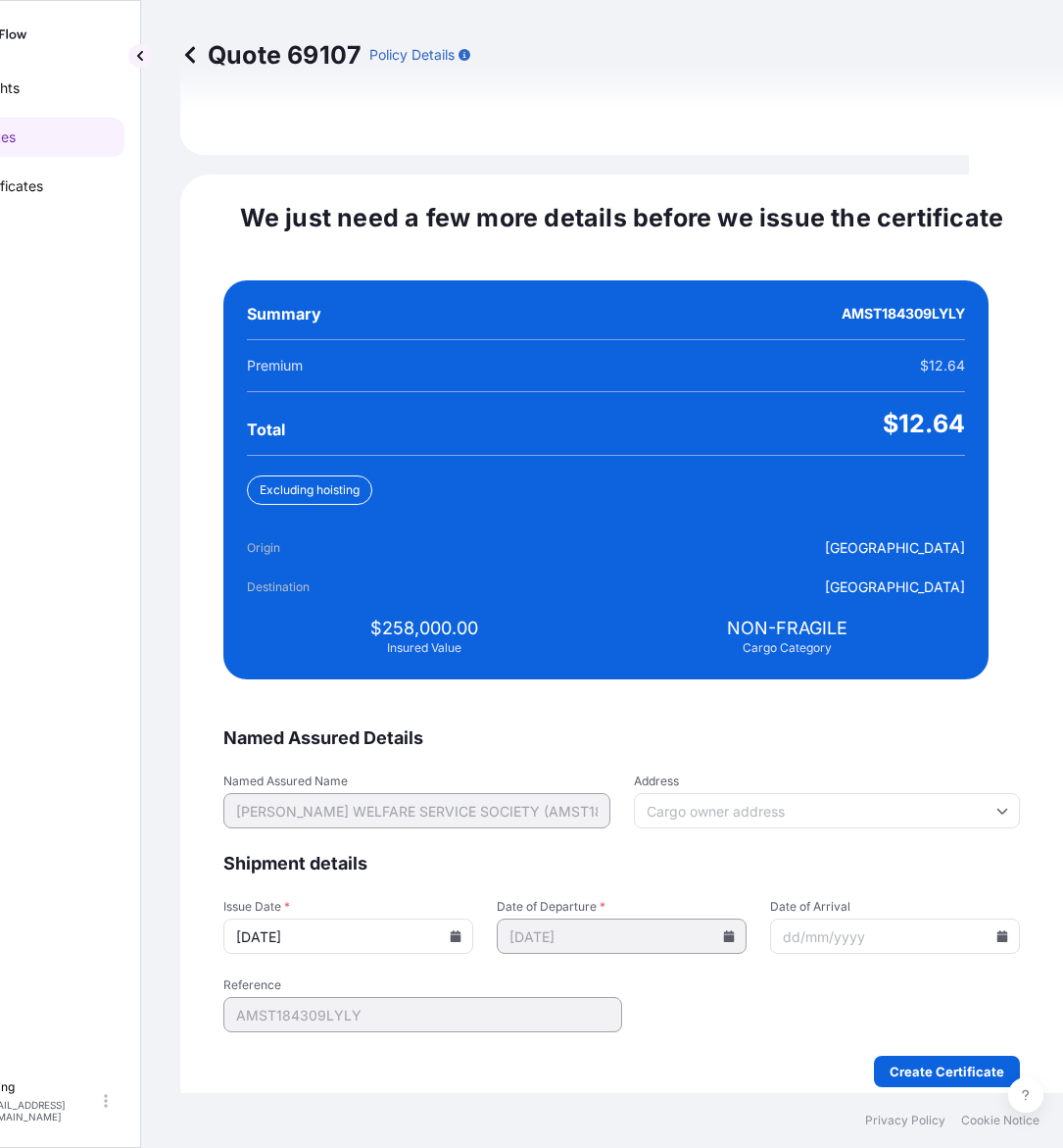
drag, startPoint x: 950, startPoint y: 919, endPoint x: 961, endPoint y: 919, distance: 11.0
click at [958, 919] on div at bounding box center [895, 937] width 250 height 35
click at [997, 931] on icon at bounding box center [1002, 937] width 11 height 12
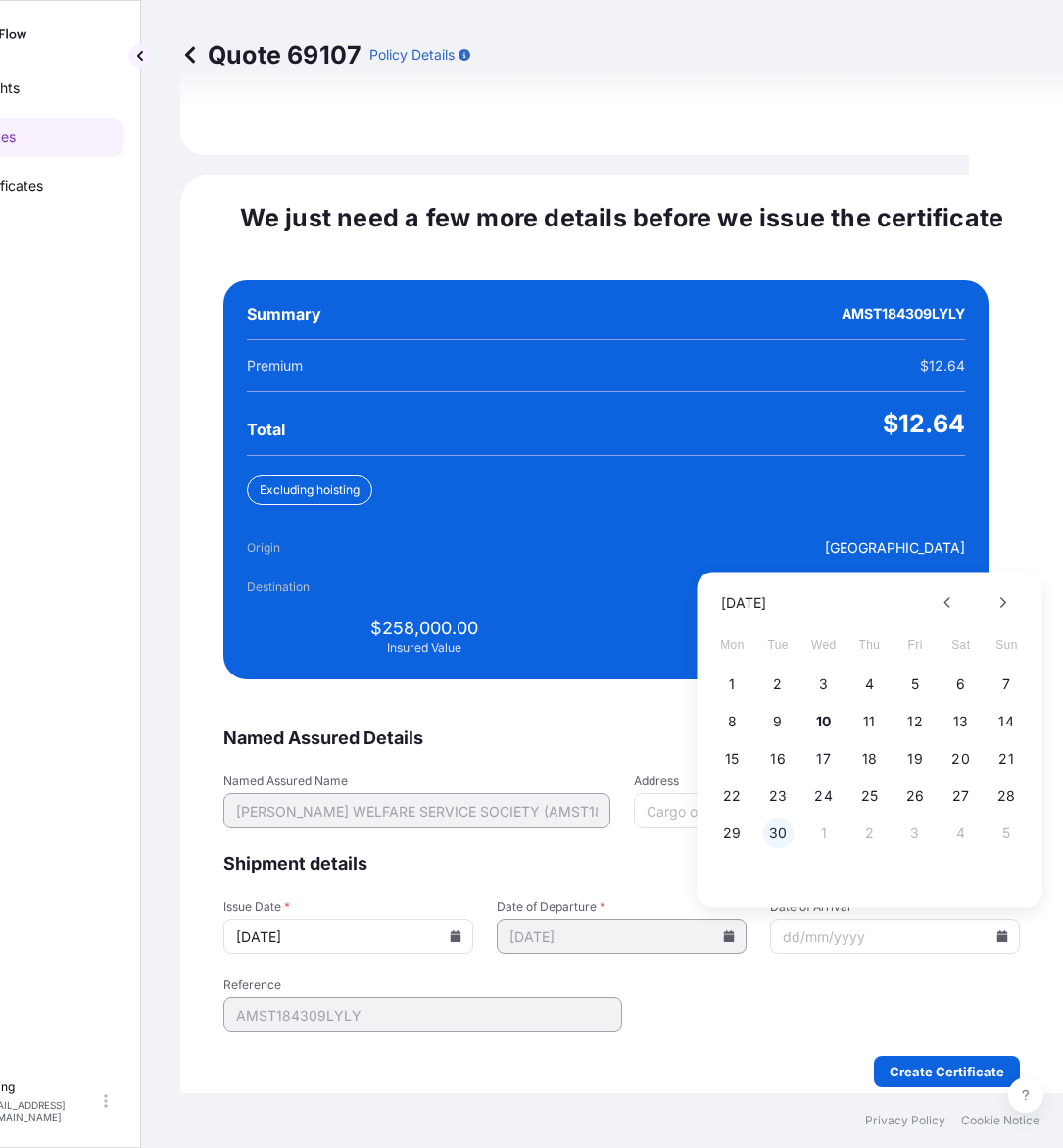
click at [785, 818] on button "30" at bounding box center [778, 833] width 31 height 31
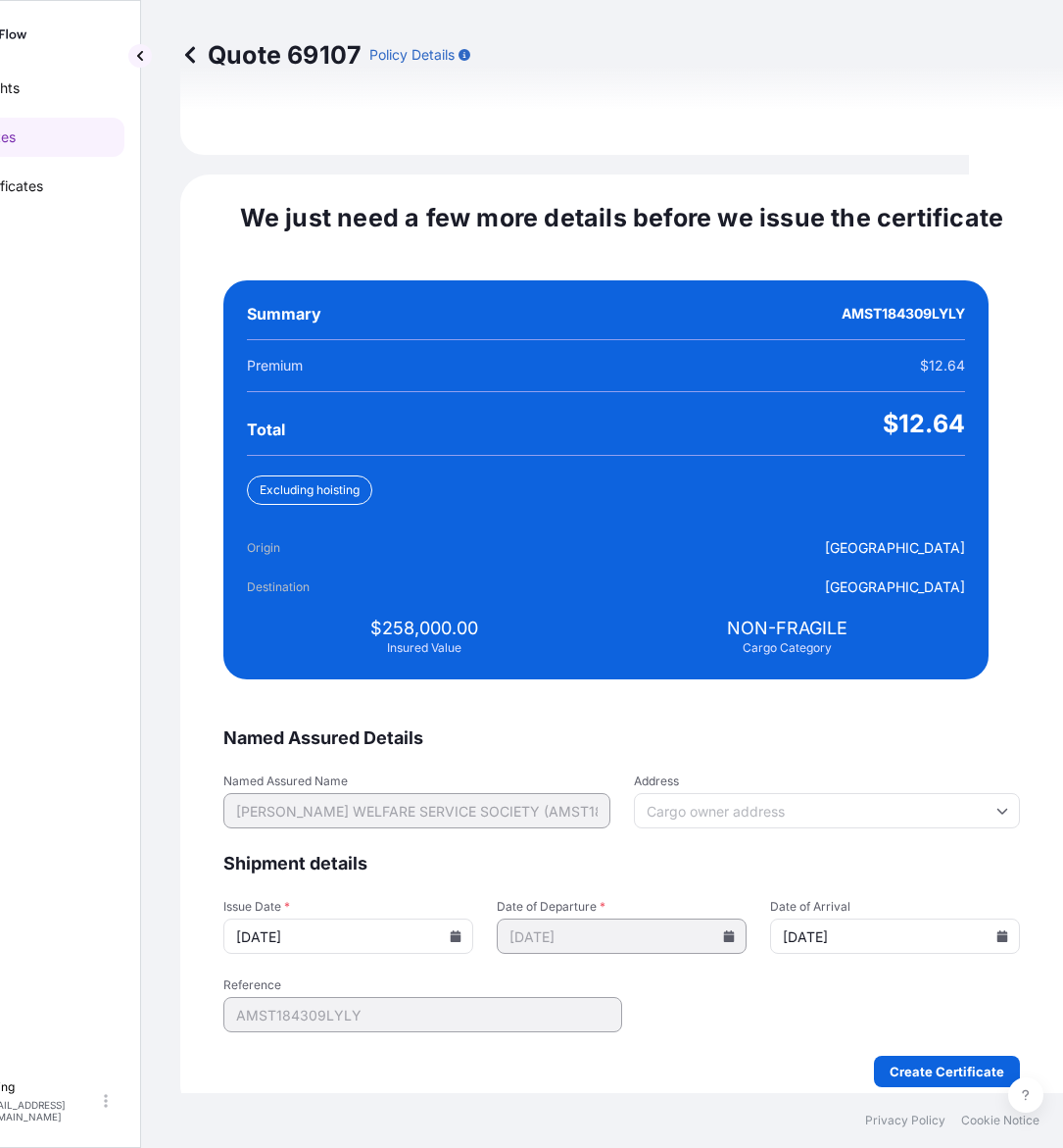
type input "[DATE]"
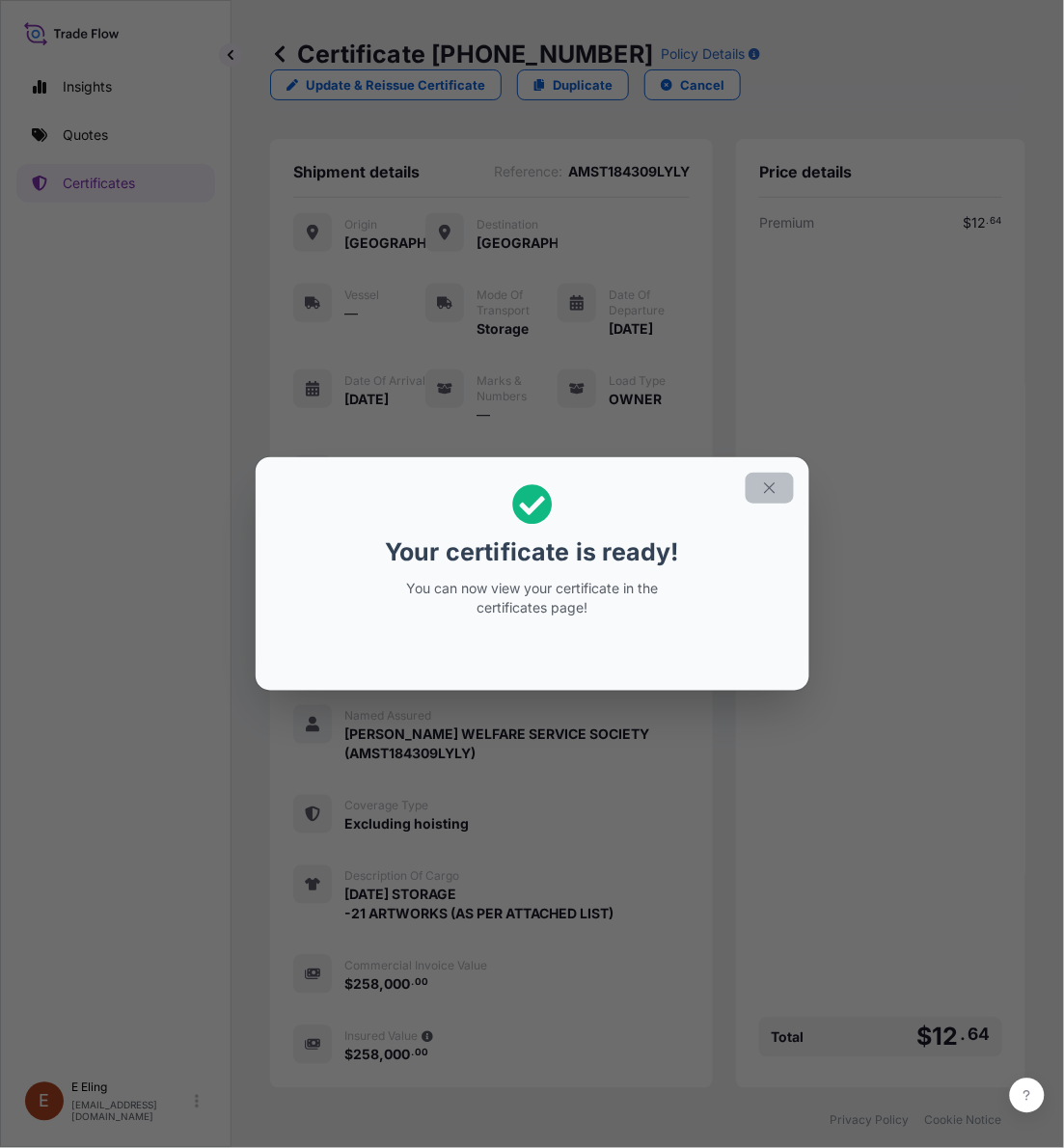
click at [761, 492] on icon "button" at bounding box center [770, 488] width 17 height 17
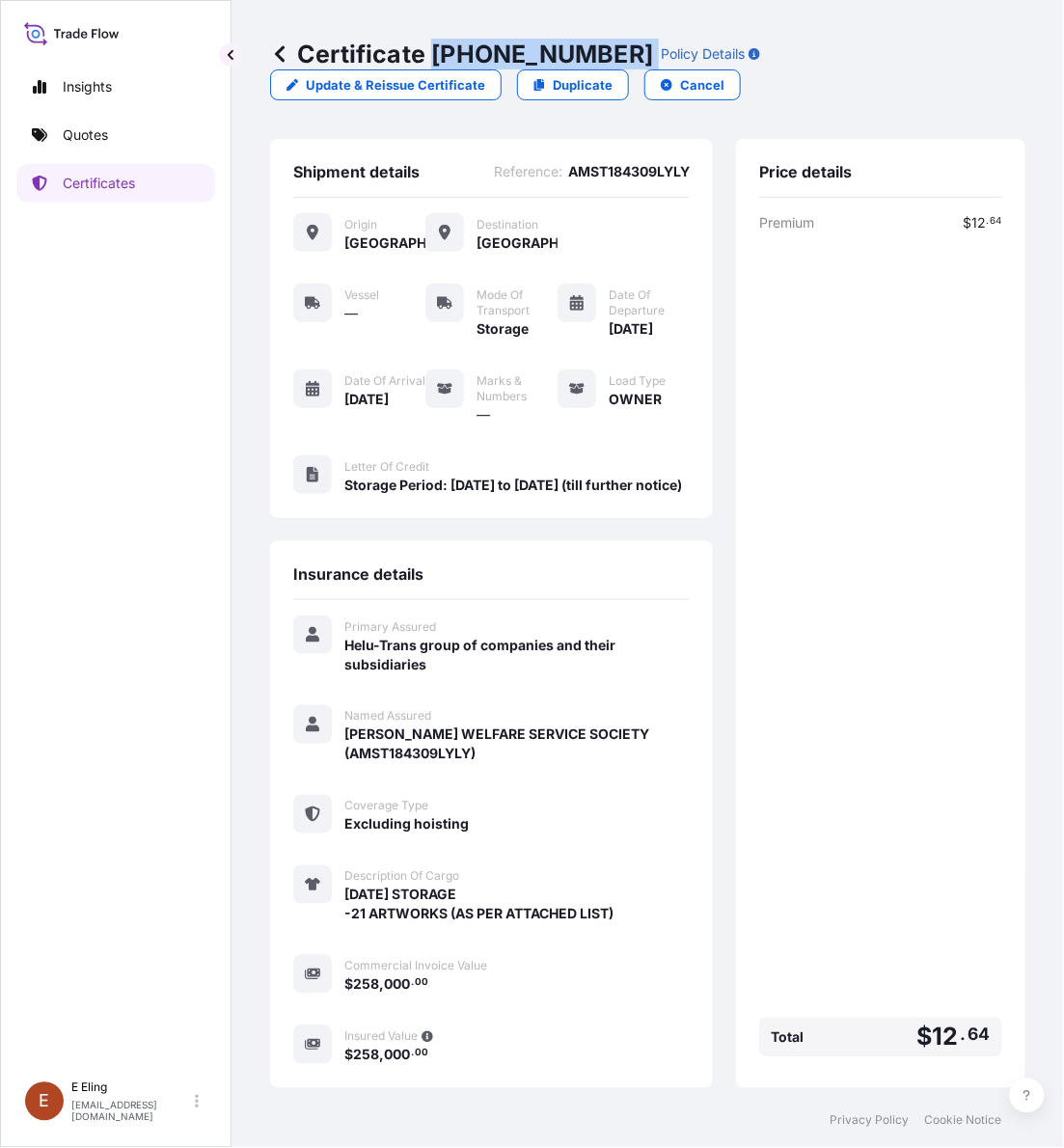
copy p "[PHONE_NUMBER]"
drag, startPoint x: 434, startPoint y: 45, endPoint x: 612, endPoint y: 49, distance: 178.0
click at [612, 49] on div "Certificate [PHONE_NUMBER] Policy Details" at bounding box center [515, 54] width 490 height 31
click at [1039, 966] on div "Certificate [PHONE_NUMBER] Policy Details Update & Reissue Certificate Duplicat…" at bounding box center [647, 546] width 833 height 1094
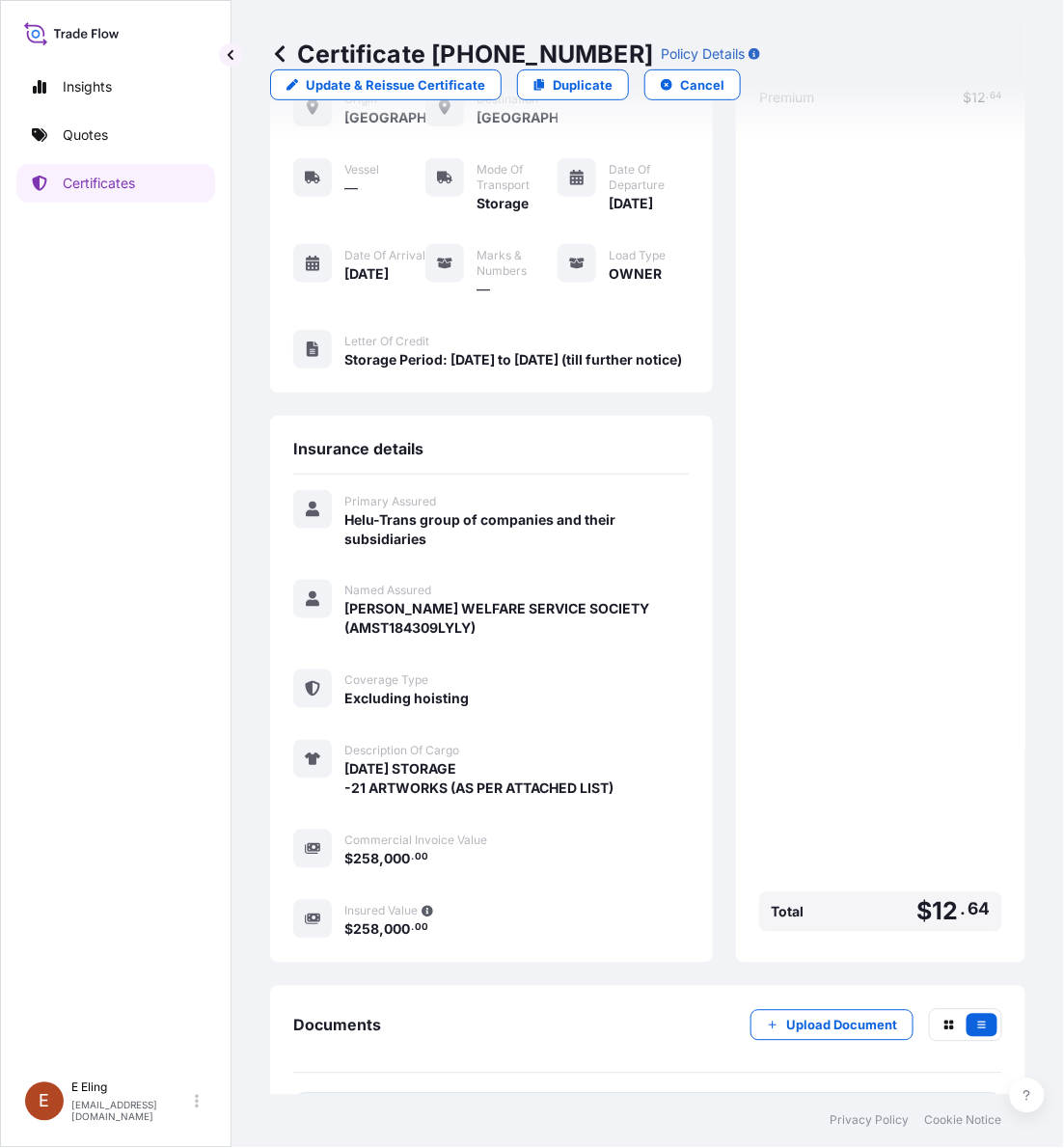
scroll to position [208, 0]
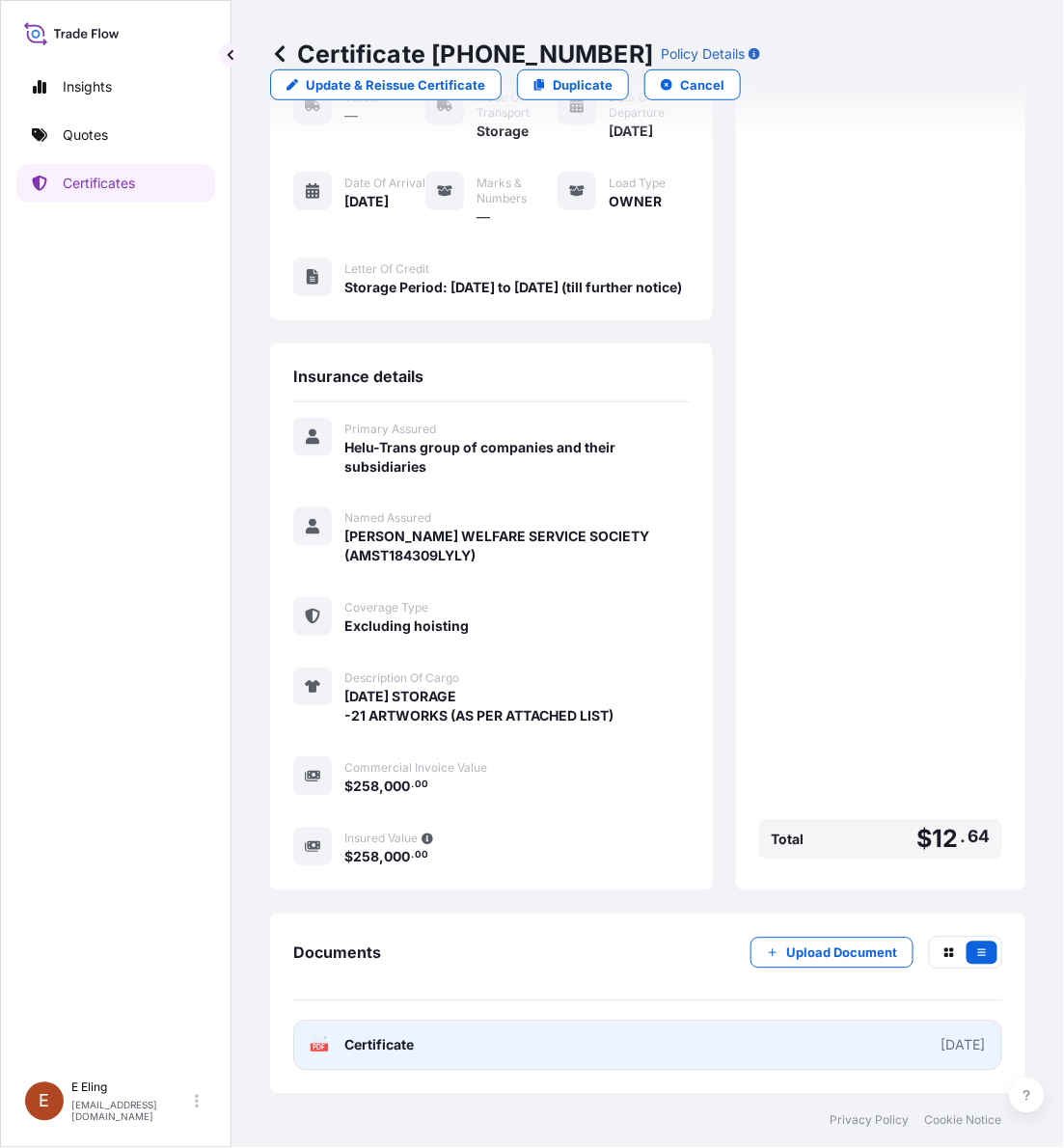
click at [617, 1029] on link "PDF Certificate [DATE]" at bounding box center [647, 1045] width 709 height 50
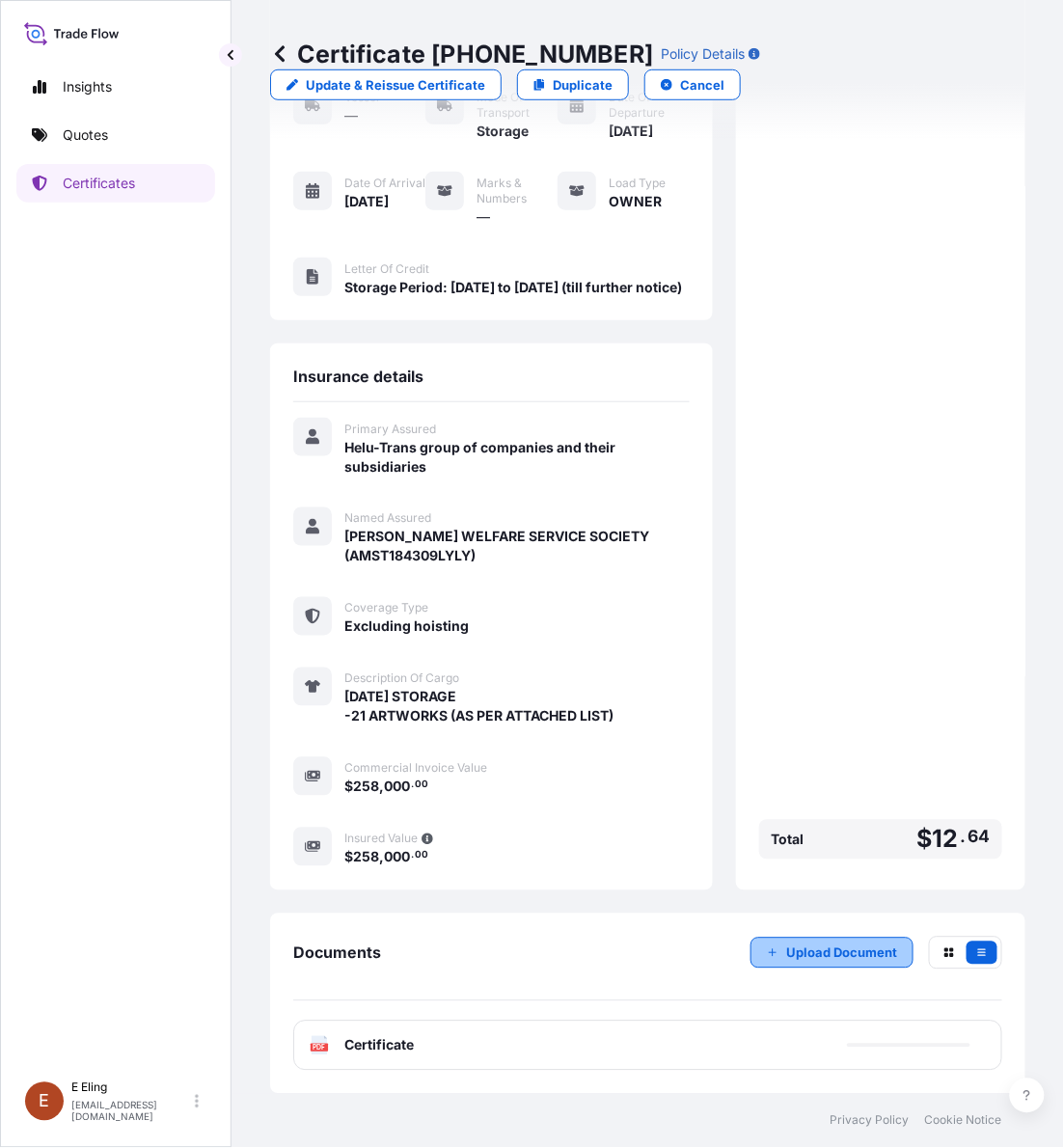
click at [851, 940] on button "Upload Document" at bounding box center [832, 953] width 163 height 31
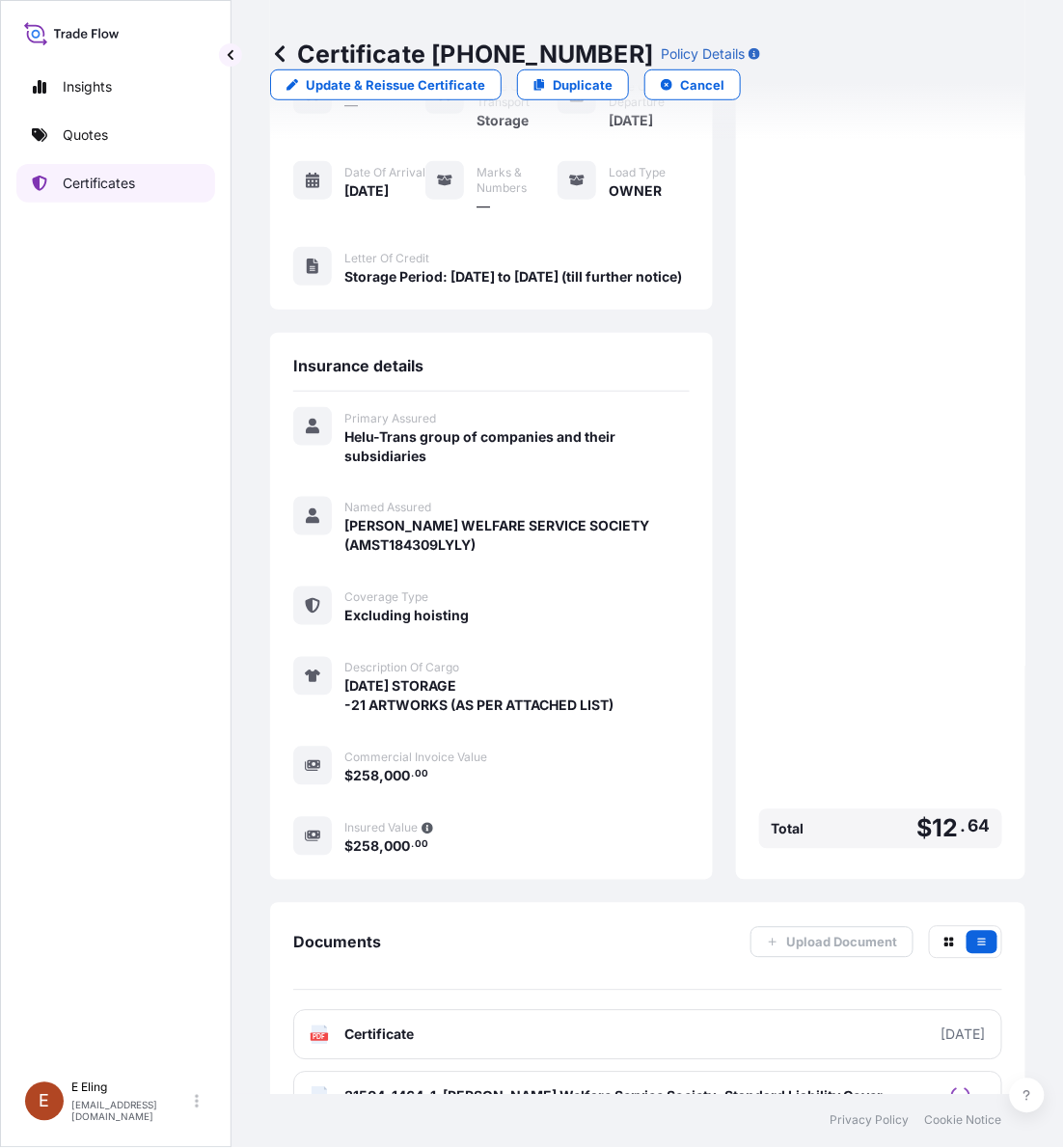
click at [108, 186] on p "Certificates" at bounding box center [99, 184] width 73 height 19
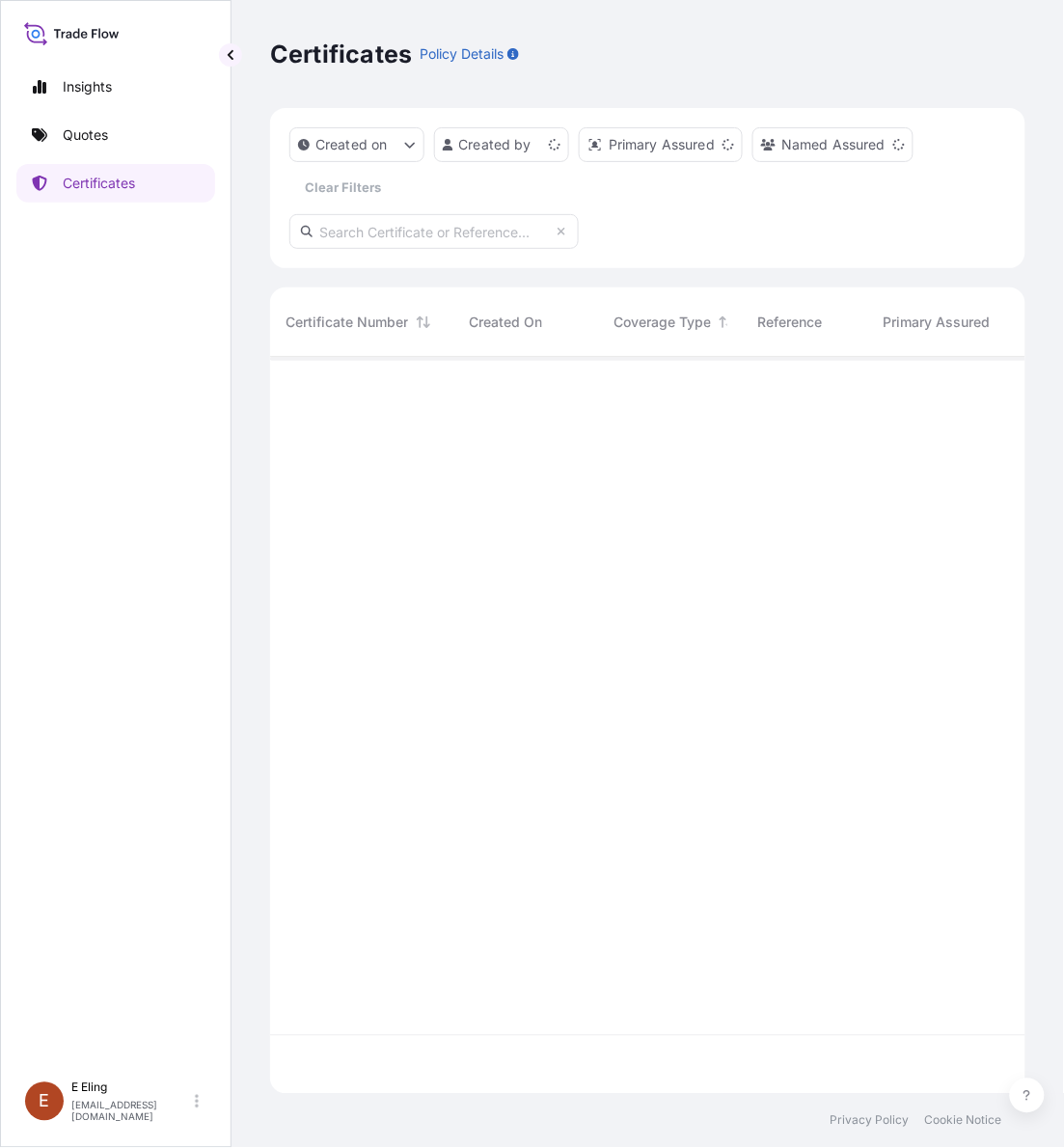
scroll to position [729, 738]
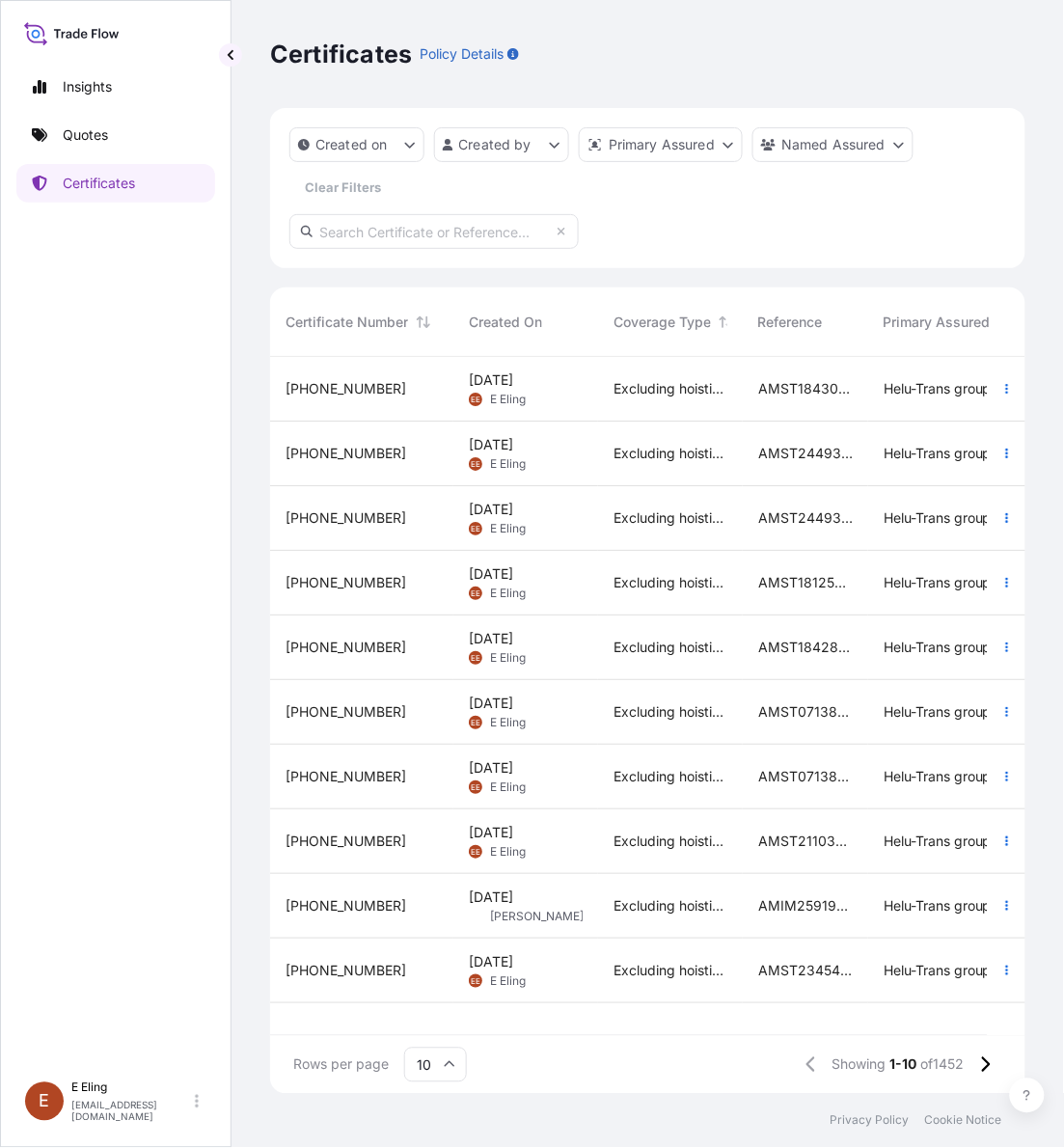
click at [447, 223] on input "text" at bounding box center [433, 231] width 289 height 35
paste input "AMST101089INHT"
type input "AMST101089INHT"
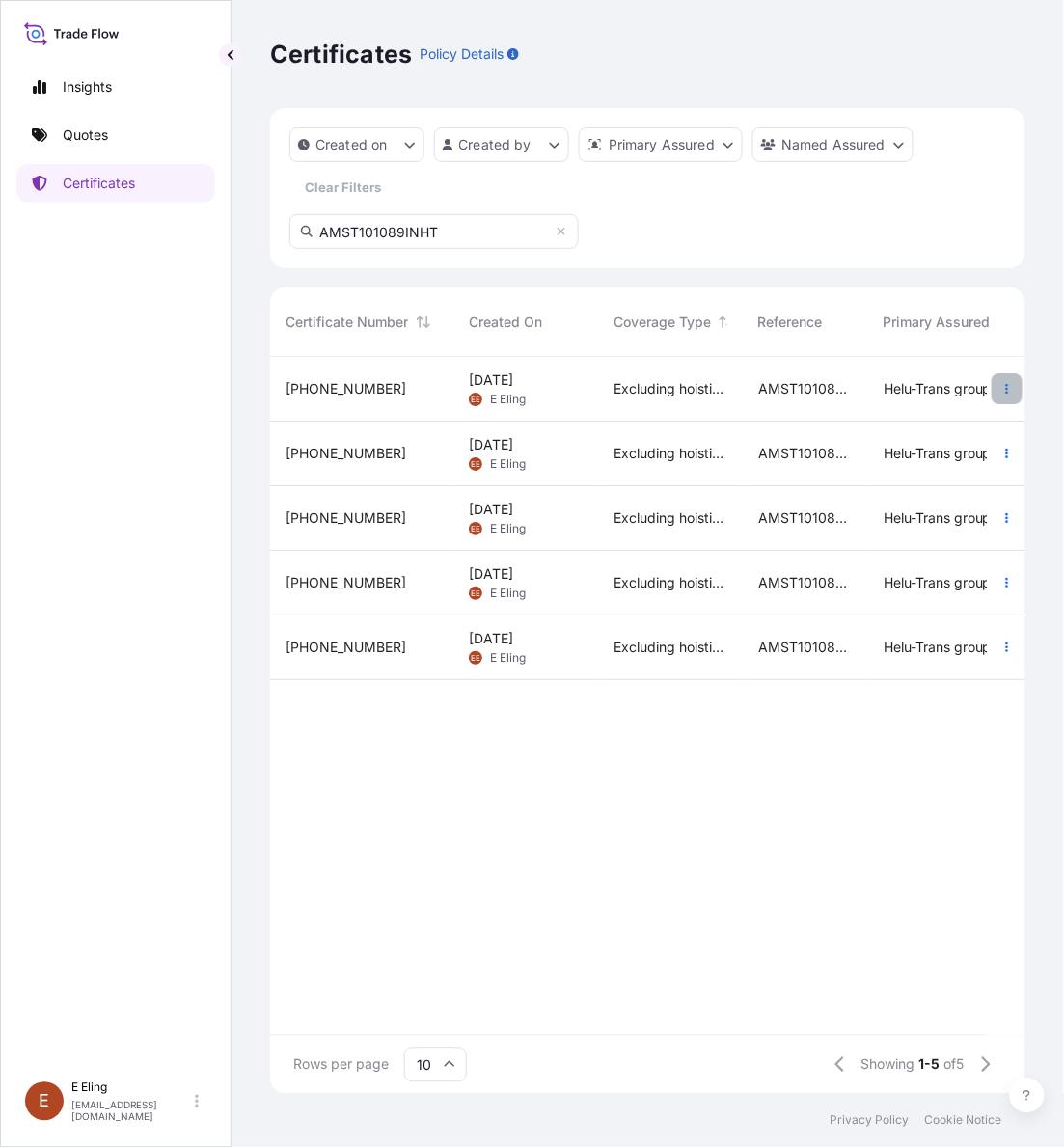
click at [1001, 384] on icon "button" at bounding box center [1007, 389] width 12 height 12
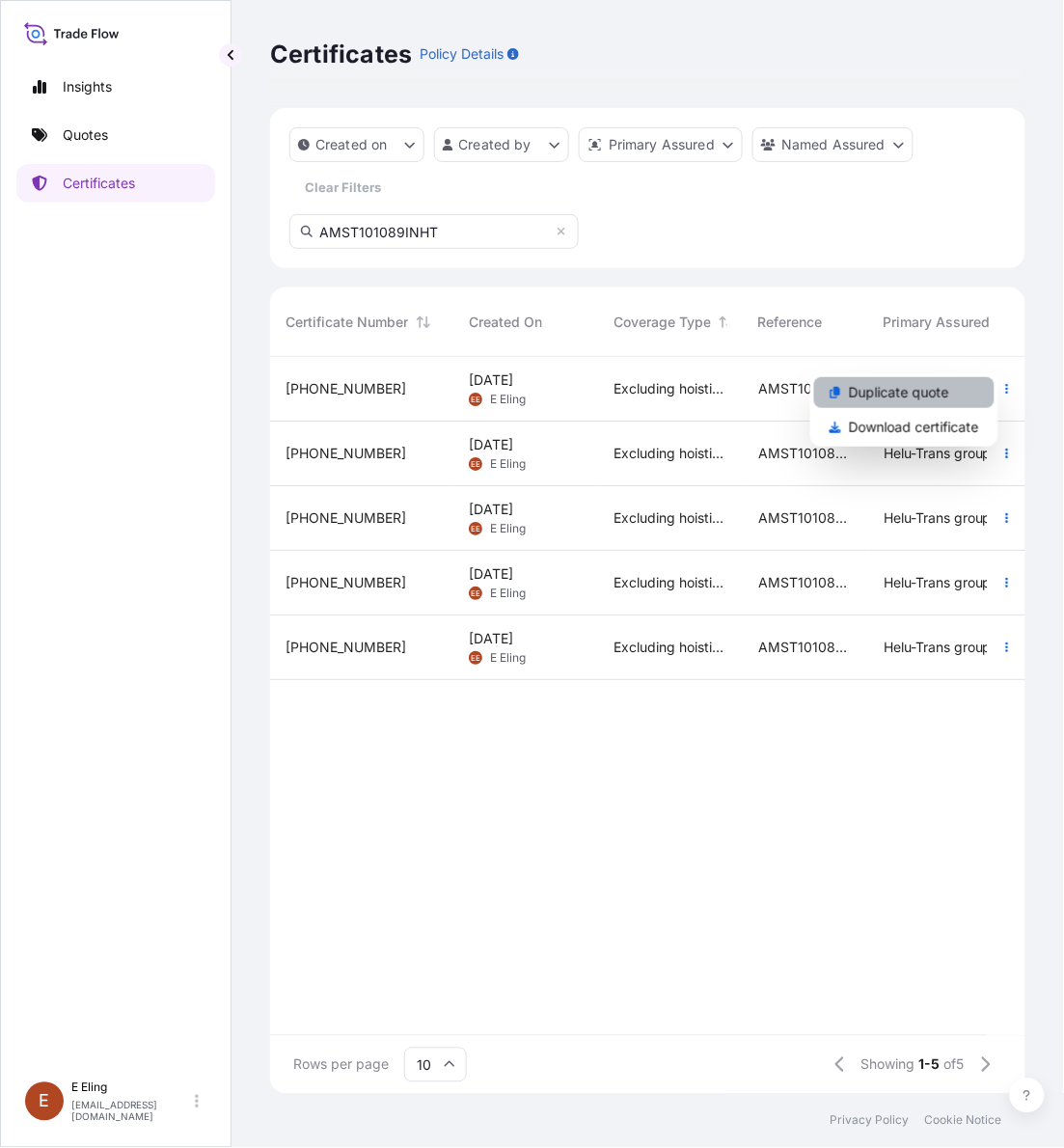
click at [941, 383] on p "Duplicate quote" at bounding box center [900, 393] width 101 height 19
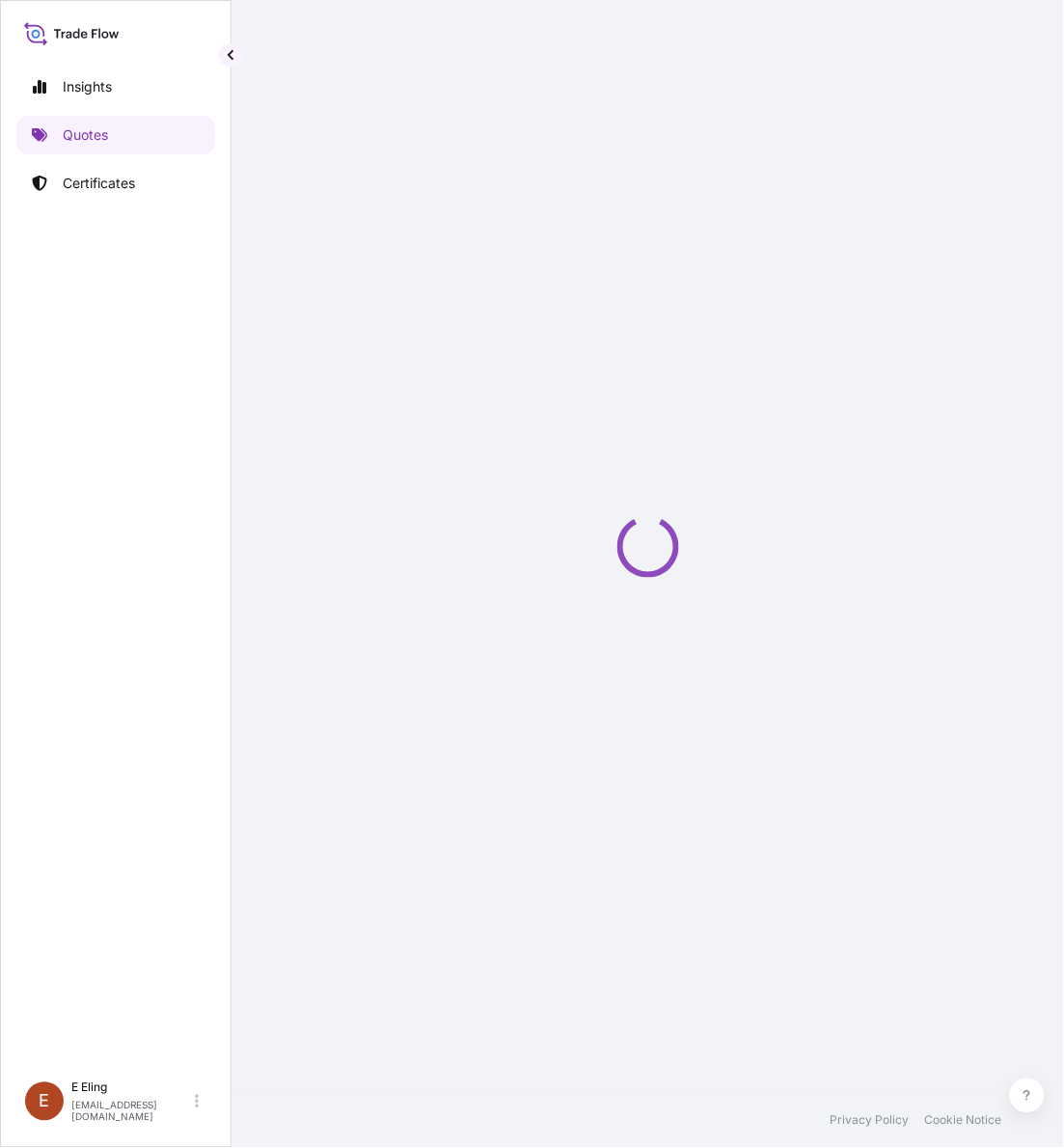
select select "STORAGE"
select select "Storage"
select select "[GEOGRAPHIC_DATA]"
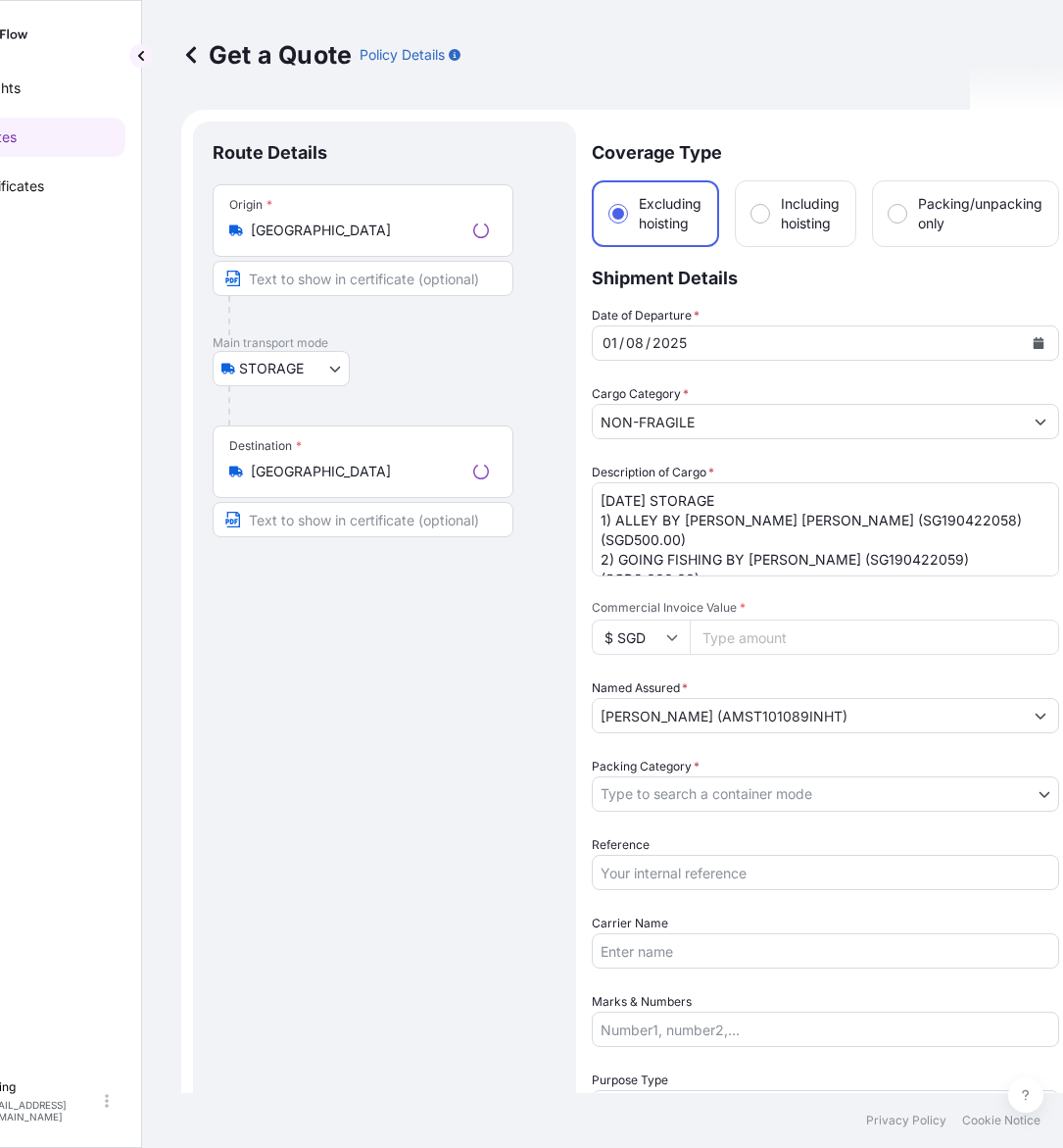
scroll to position [31, 0]
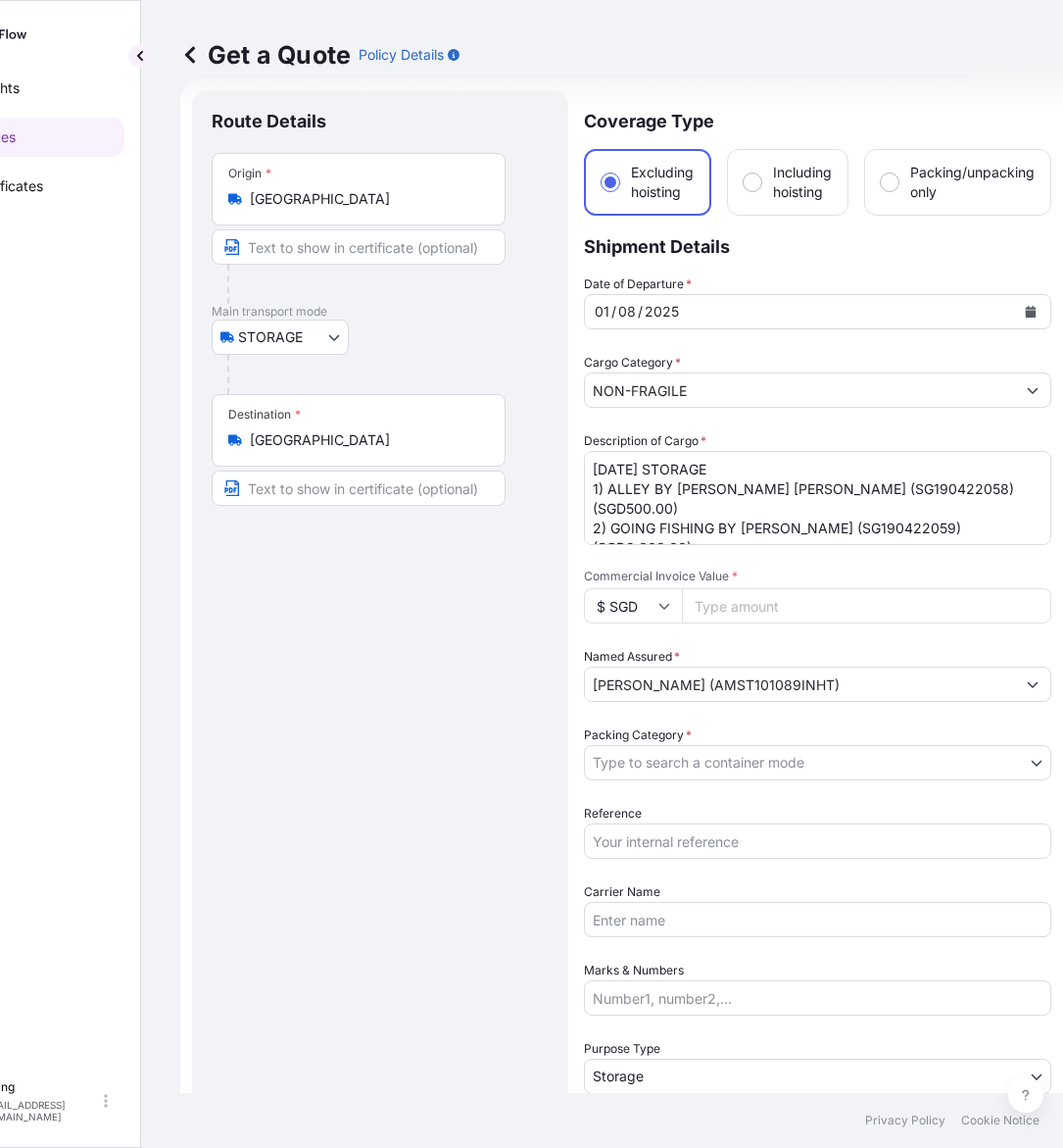
click at [1029, 311] on icon "Calendar" at bounding box center [1031, 312] width 11 height 12
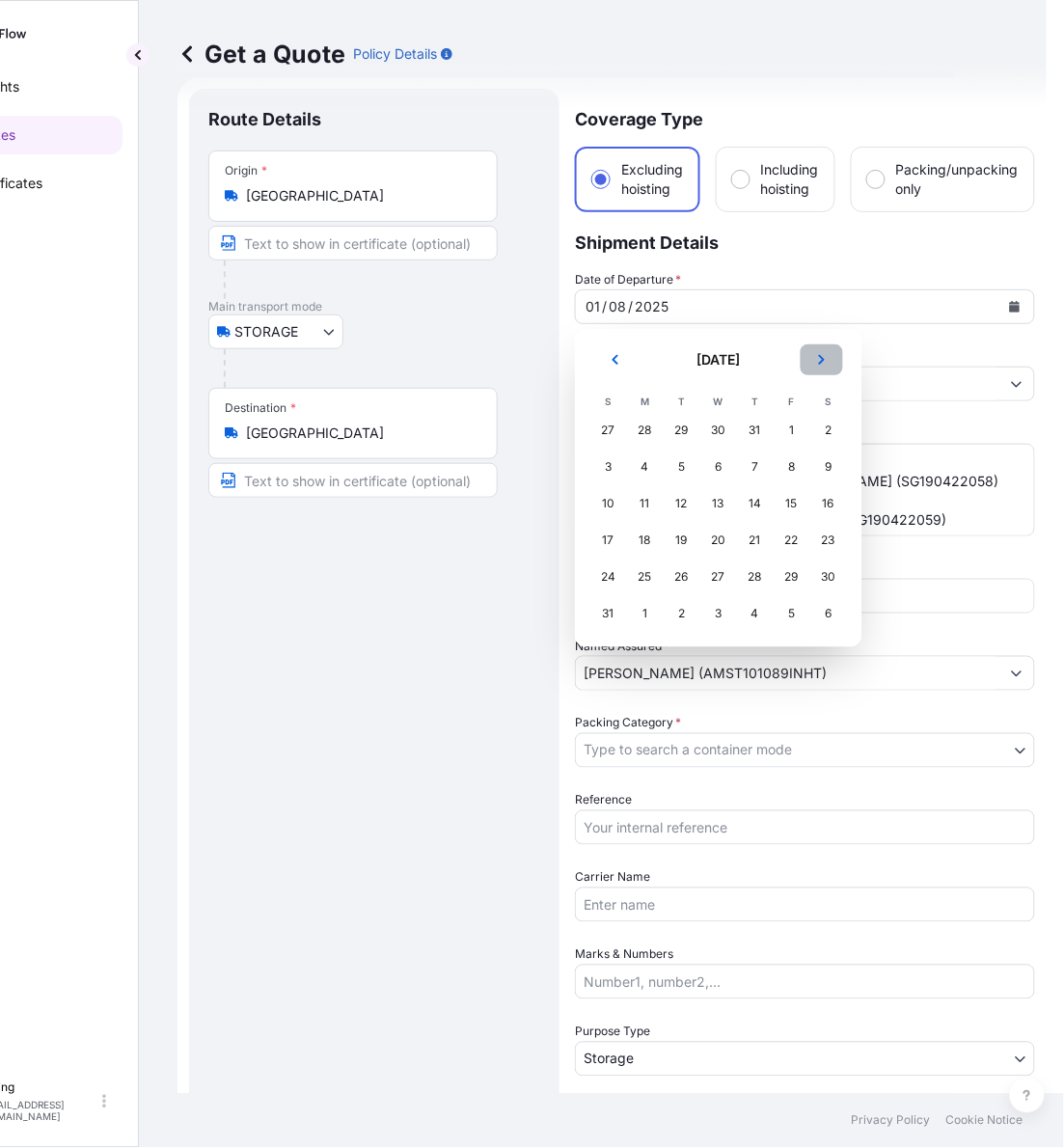
click at [816, 348] on button "Next" at bounding box center [822, 360] width 43 height 31
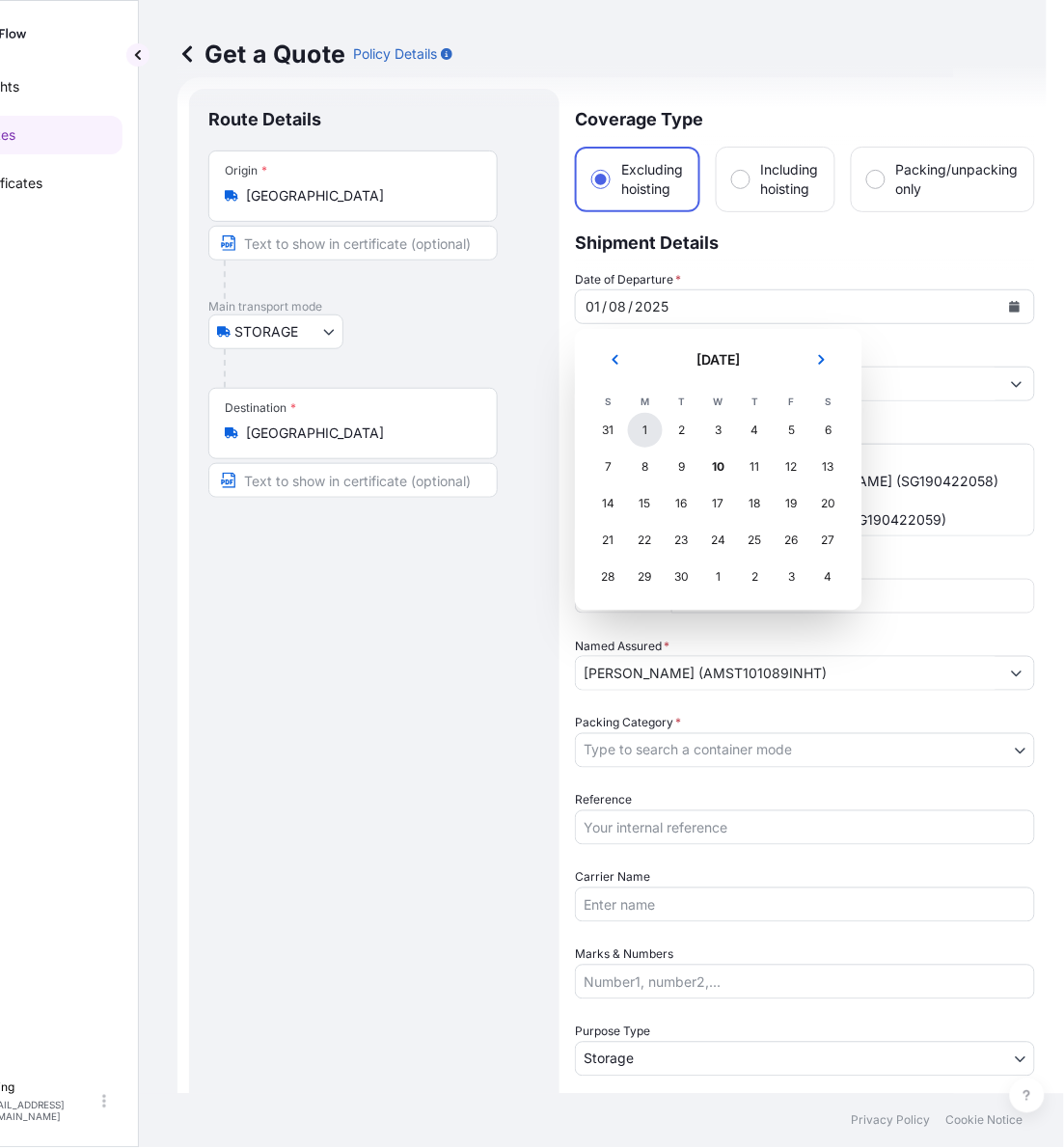
click at [648, 427] on div "1" at bounding box center [645, 430] width 35 height 35
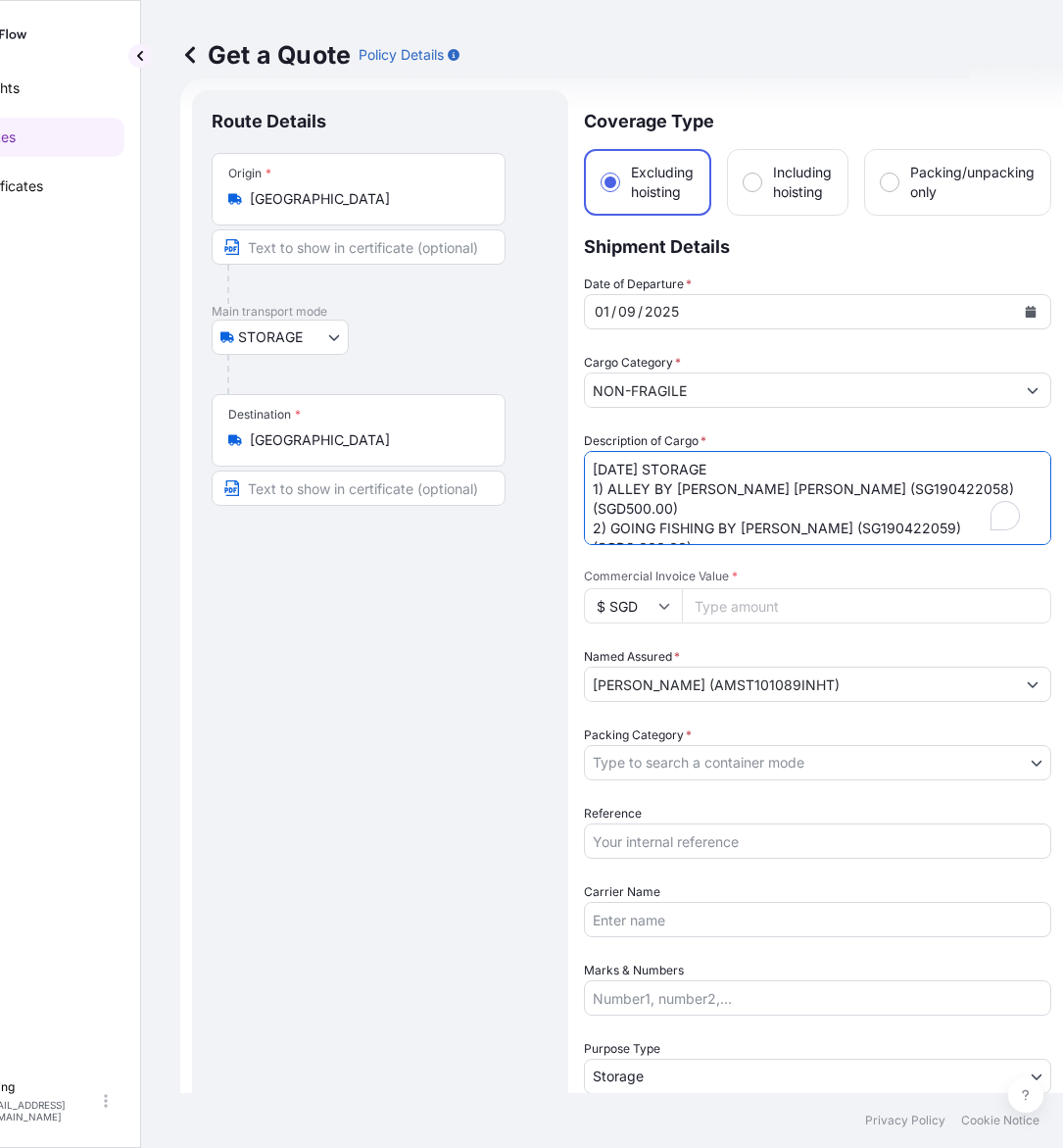
drag, startPoint x: 624, startPoint y: 464, endPoint x: 570, endPoint y: 468, distance: 54.1
click at [570, 468] on form "Route Details Place of loading Road / Inland Road / Inland Origin * [GEOGRAPHIC…" at bounding box center [622, 778] width 883 height 1401
type textarea "[DATE] STORAGE 1) ALLEY BY [PERSON_NAME] [PERSON_NAME] (SG190422058) (SGD500.00…"
click at [738, 760] on body "[DATE] Insights Quotes Certificates [PERSON_NAME] [EMAIL_ADDRESS][DOMAIN_NAME] …" at bounding box center [437, 574] width 1063 height 1148
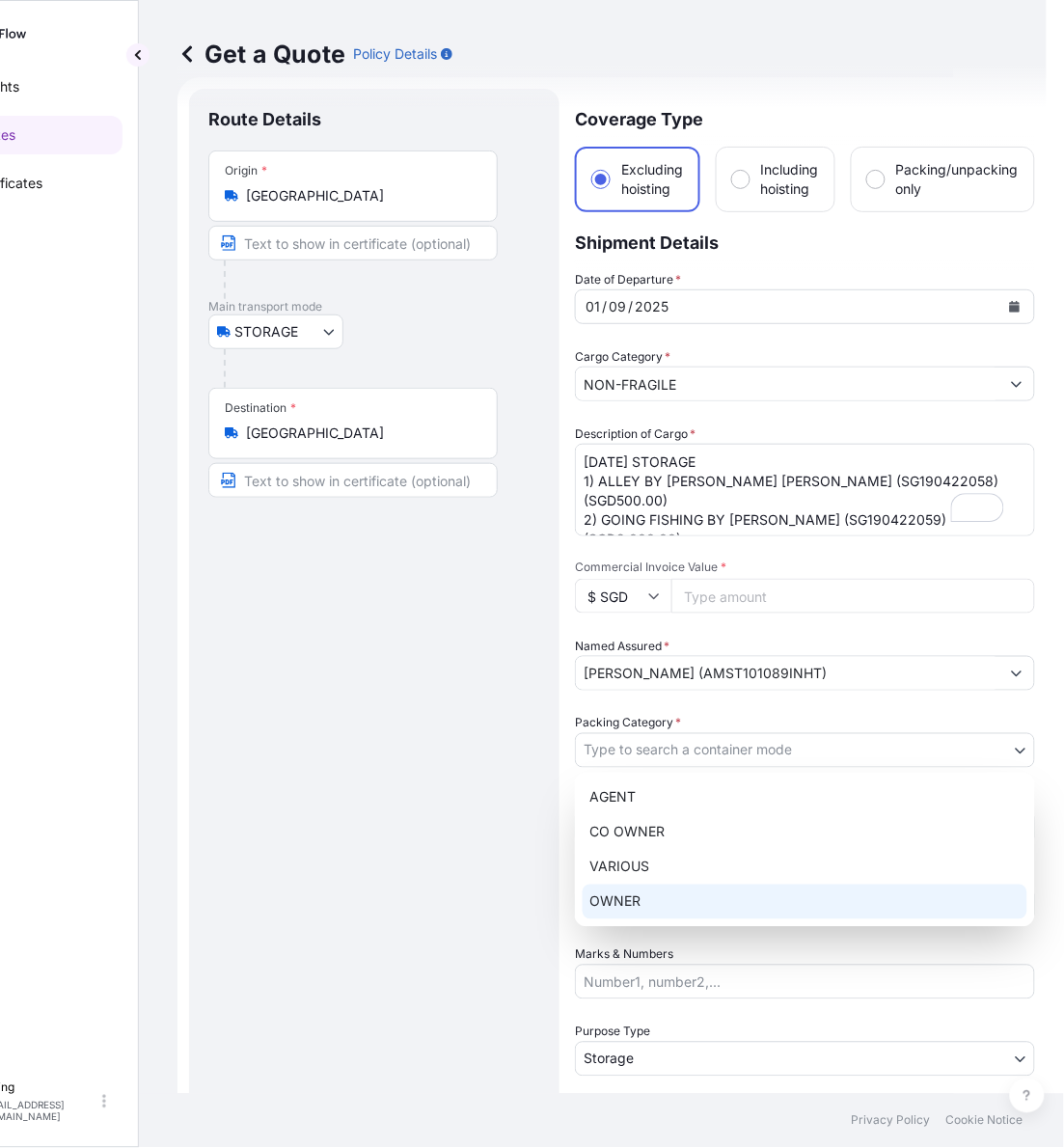
click at [646, 902] on div "OWNER" at bounding box center [805, 902] width 445 height 35
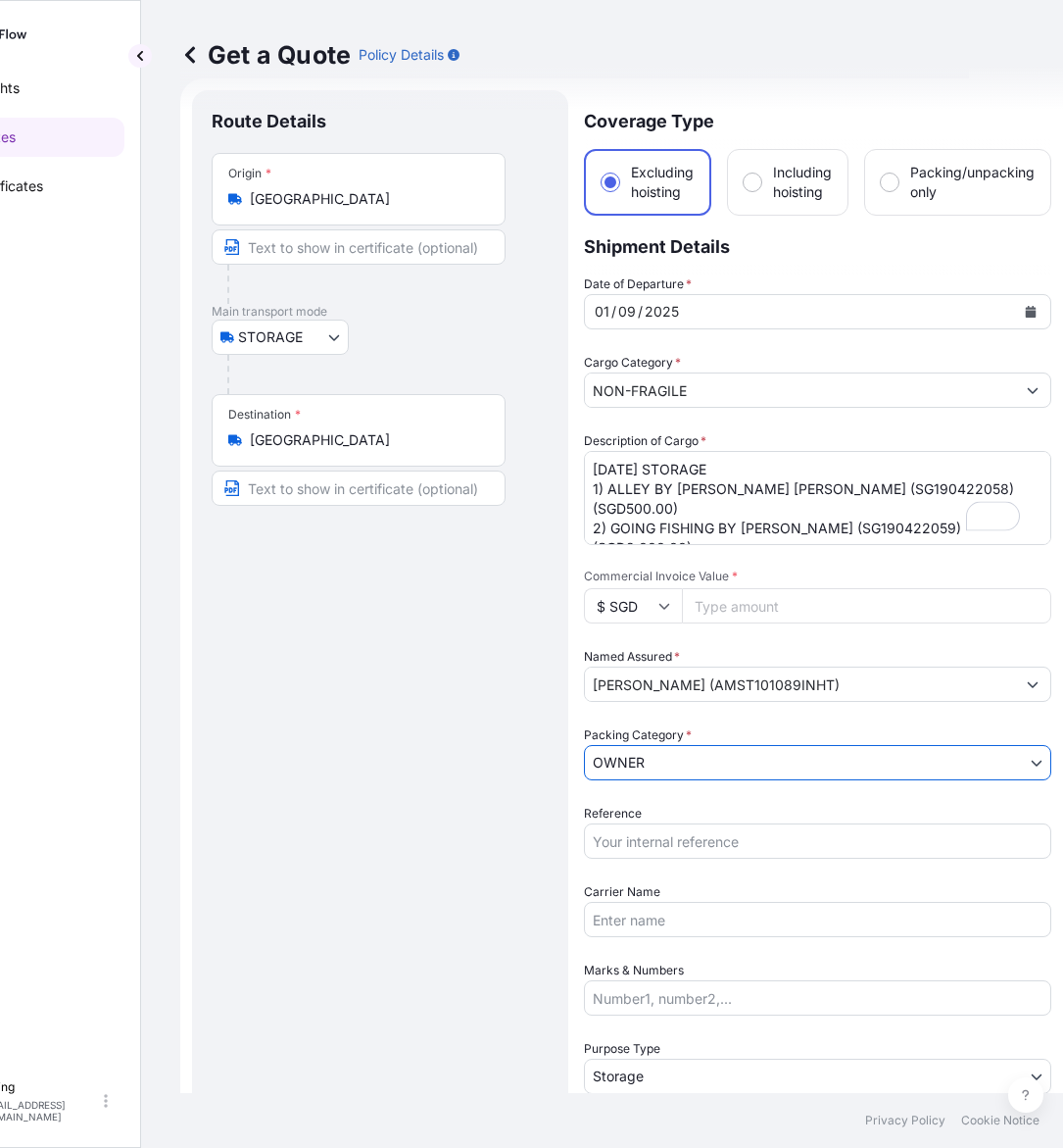
click at [681, 825] on input "Reference" at bounding box center [817, 841] width 468 height 35
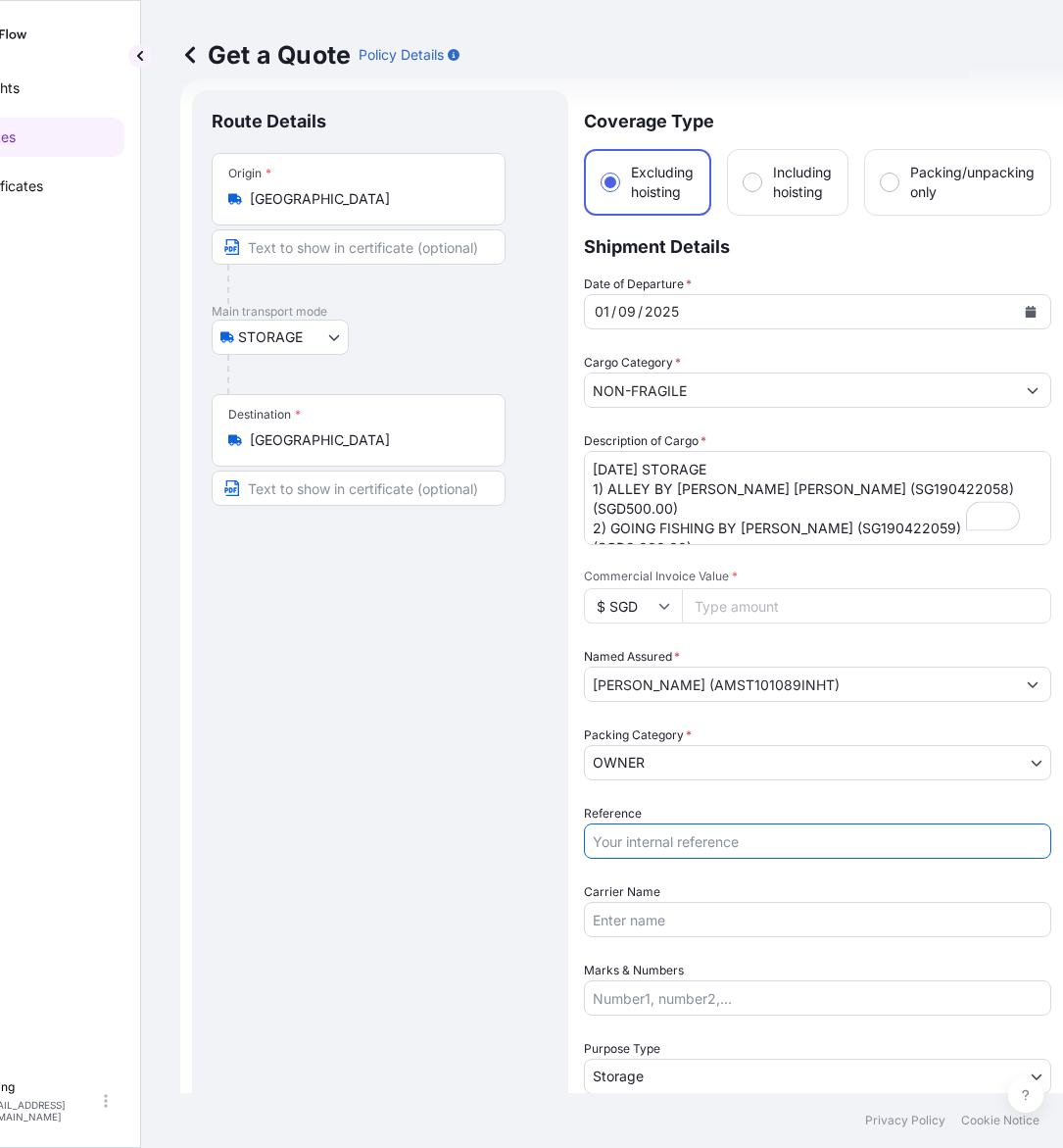
paste input "AMST101089INHT"
type input "AMST101089INHT"
click at [742, 613] on input "Commercial Invoice Value *" at bounding box center [867, 605] width 369 height 35
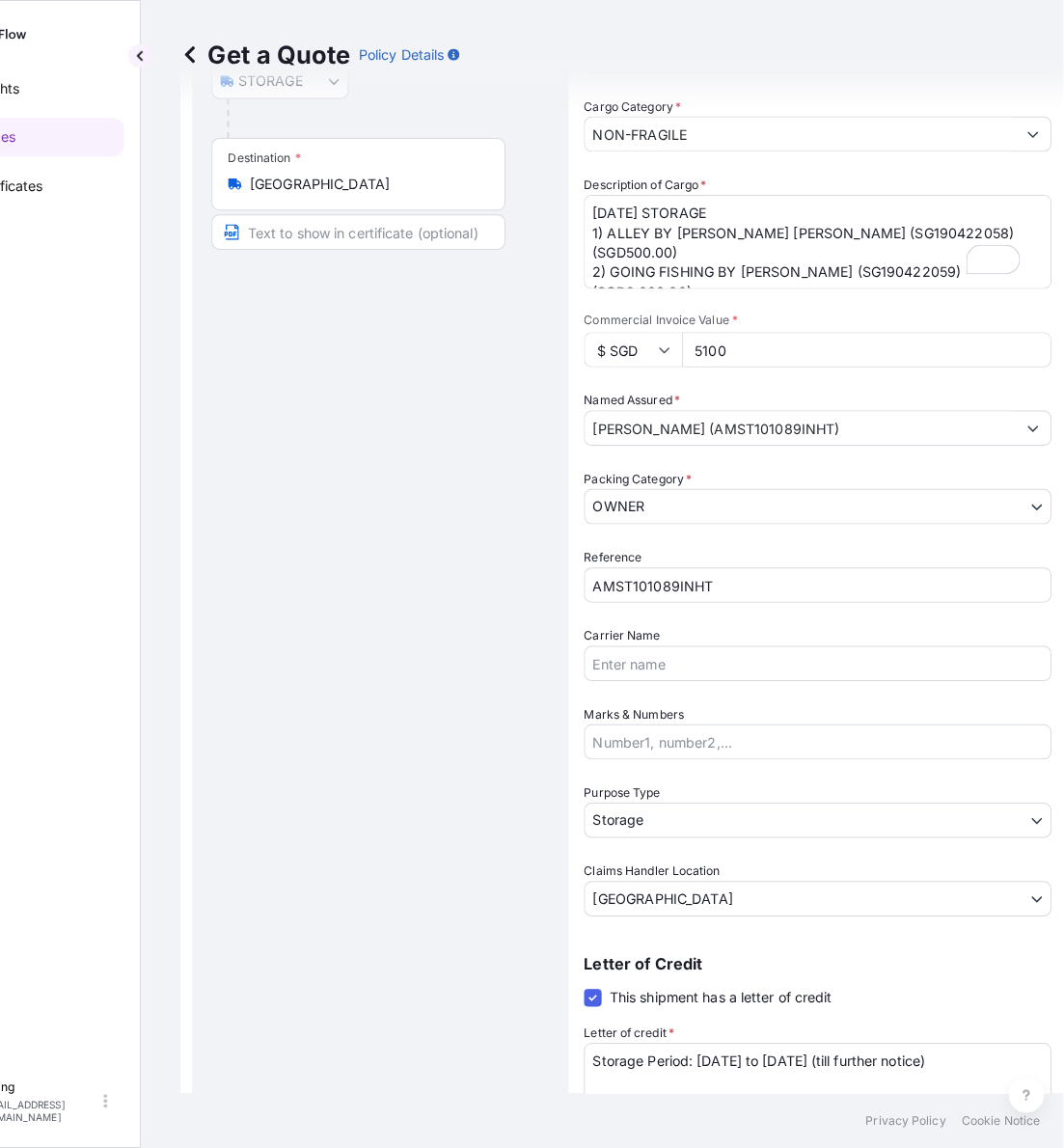
scroll to position [391, 0]
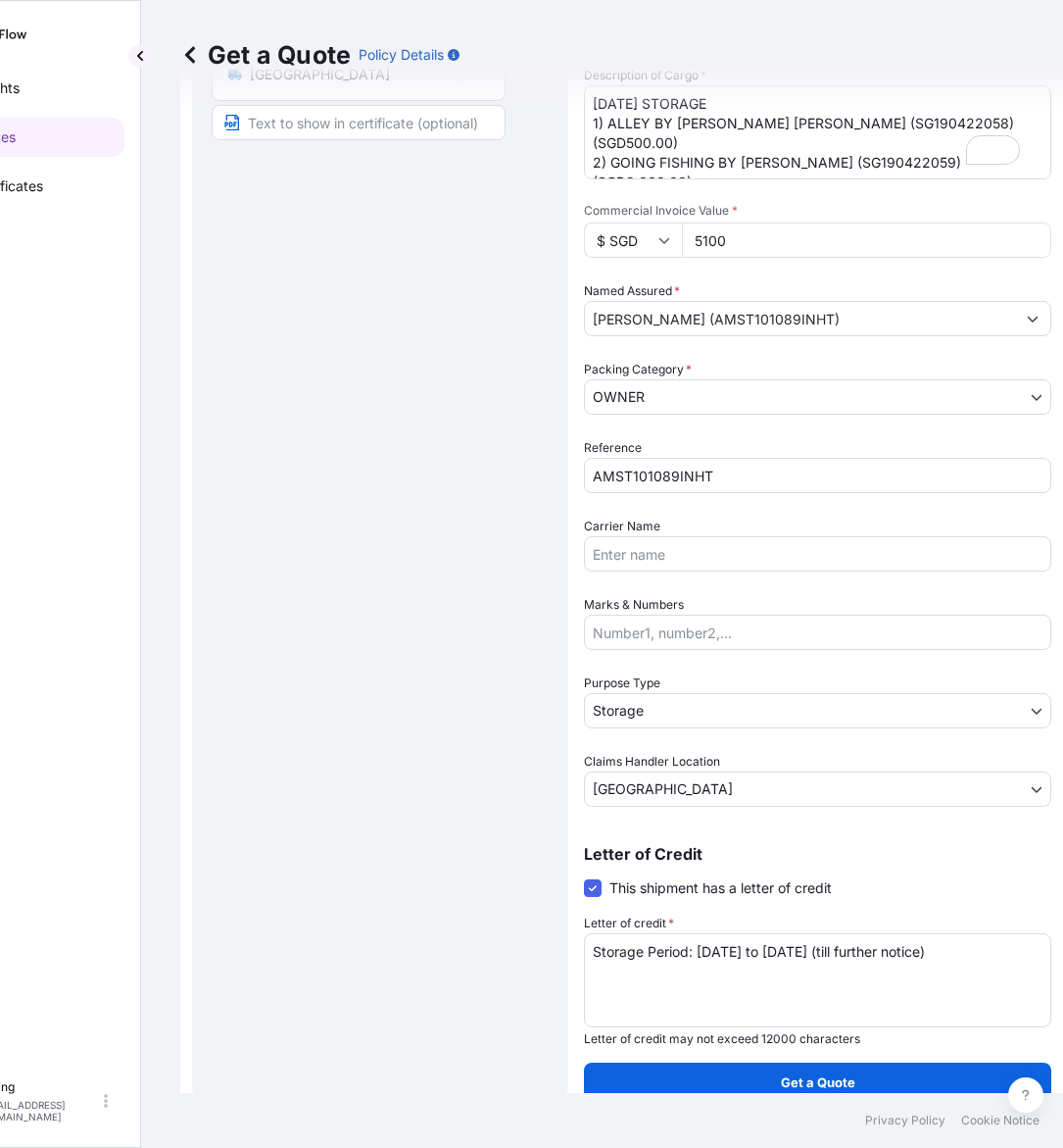
type input "5100"
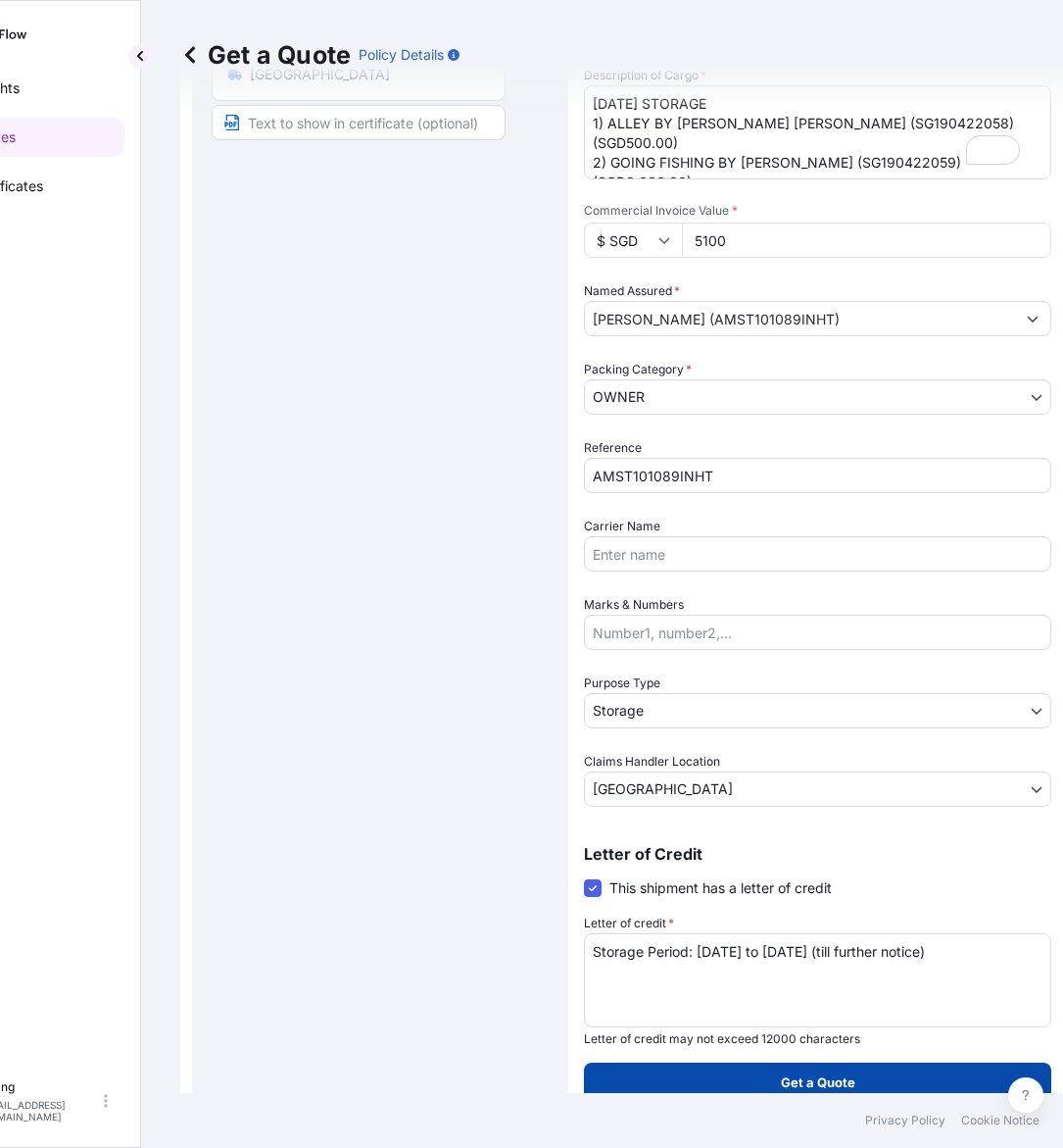
click at [844, 1072] on p "Get a Quote" at bounding box center [818, 1082] width 75 height 20
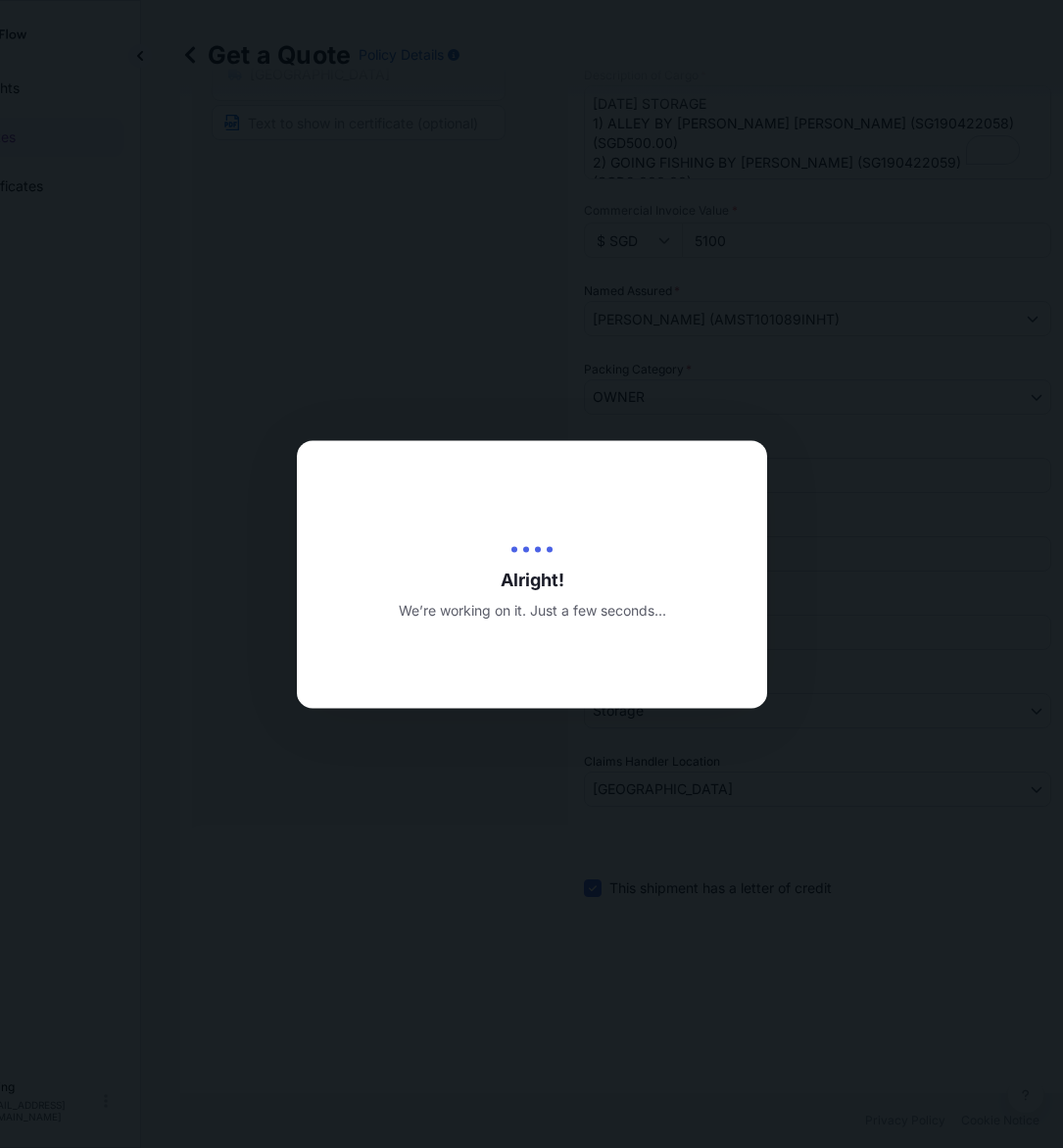
type input "[DATE]"
select select "STORAGE"
select select "Transit"
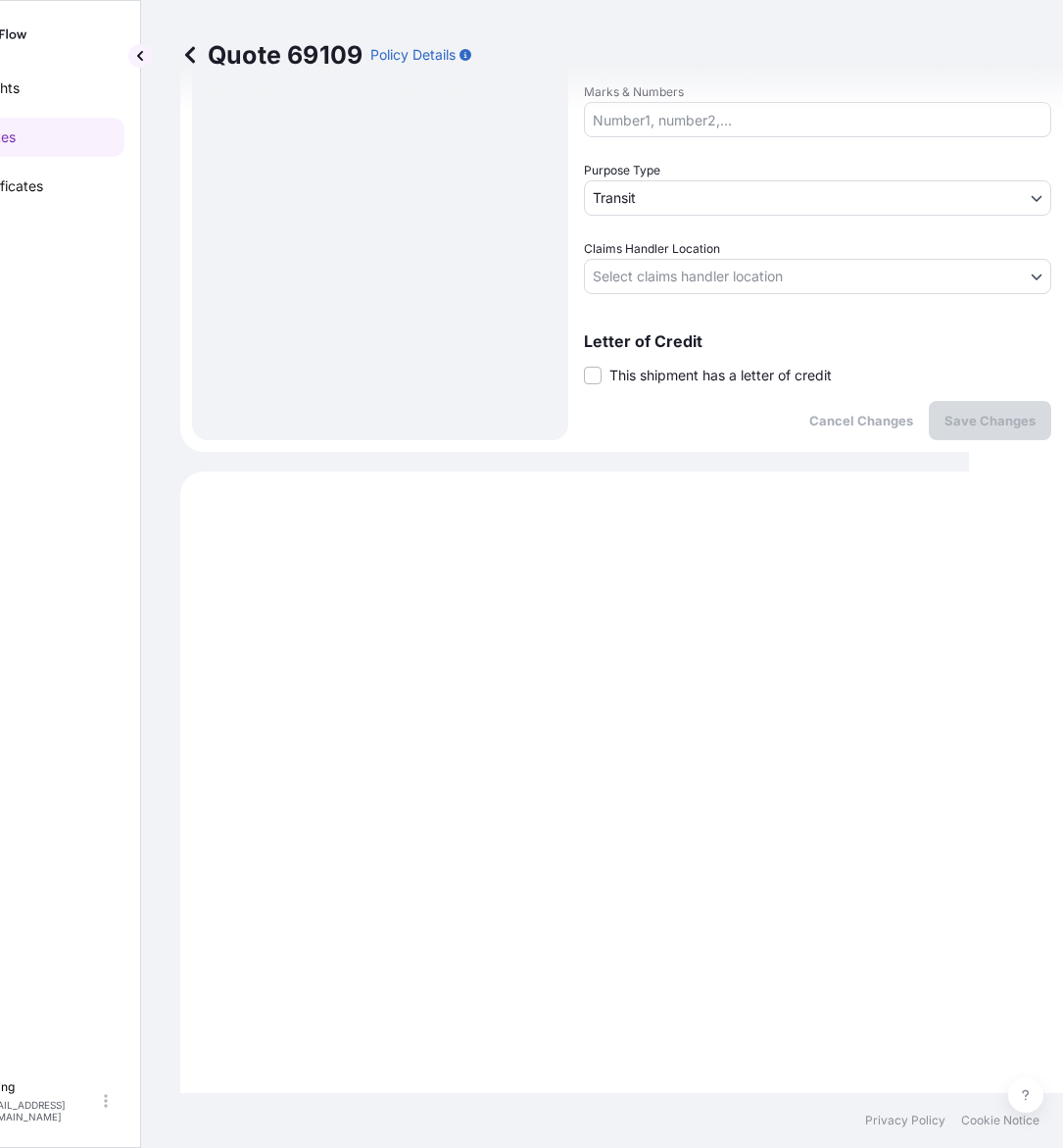
scroll to position [300, 0]
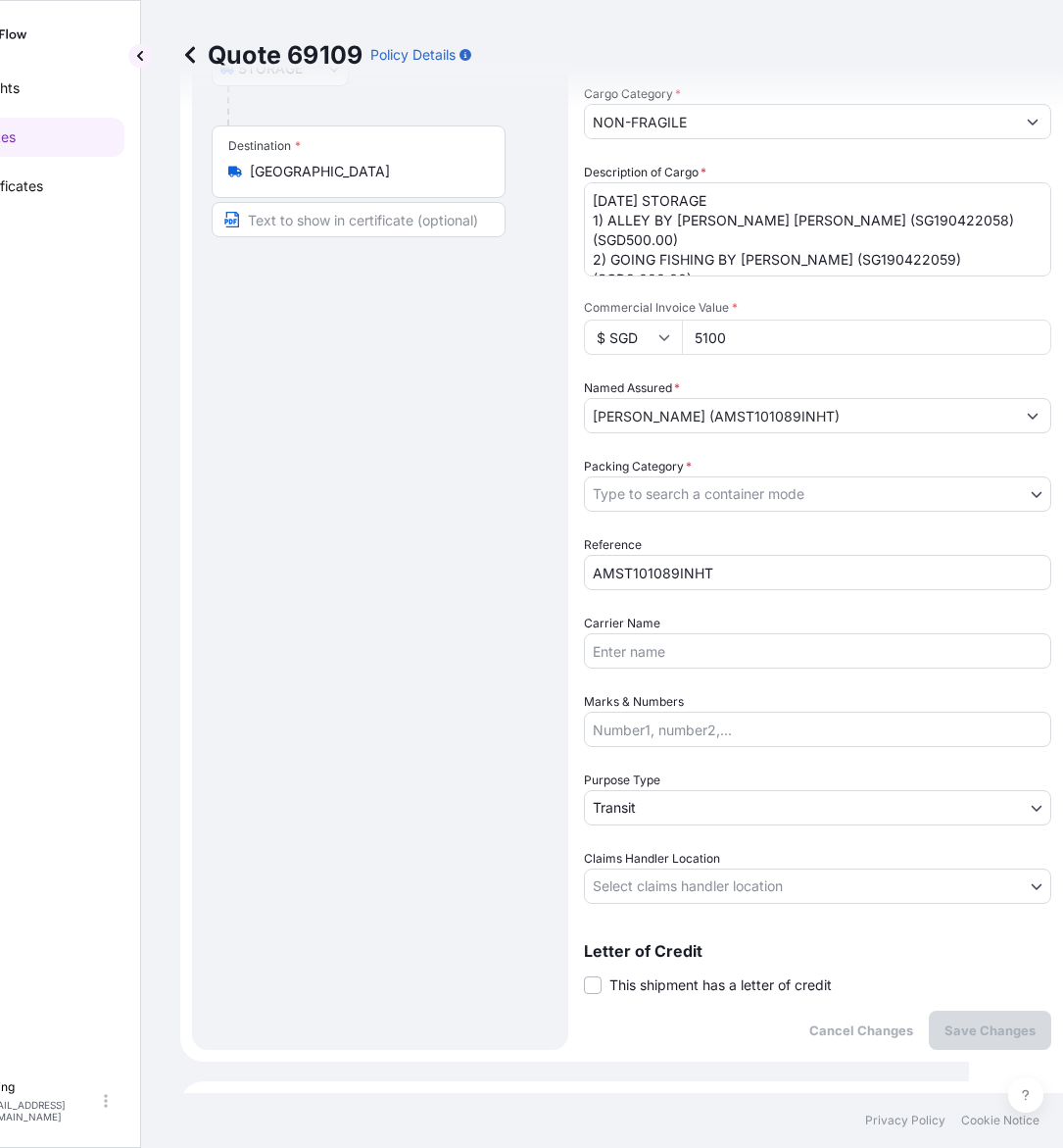
drag, startPoint x: 699, startPoint y: 990, endPoint x: 702, endPoint y: 1005, distance: 15.3
click at [699, 990] on span "This shipment has a letter of credit" at bounding box center [720, 985] width 222 height 20
click at [584, 974] on input "This shipment has a letter of credit" at bounding box center [584, 974] width 0 height 0
click at [711, 1030] on textarea "Letter of credit *" at bounding box center [817, 1077] width 468 height 94
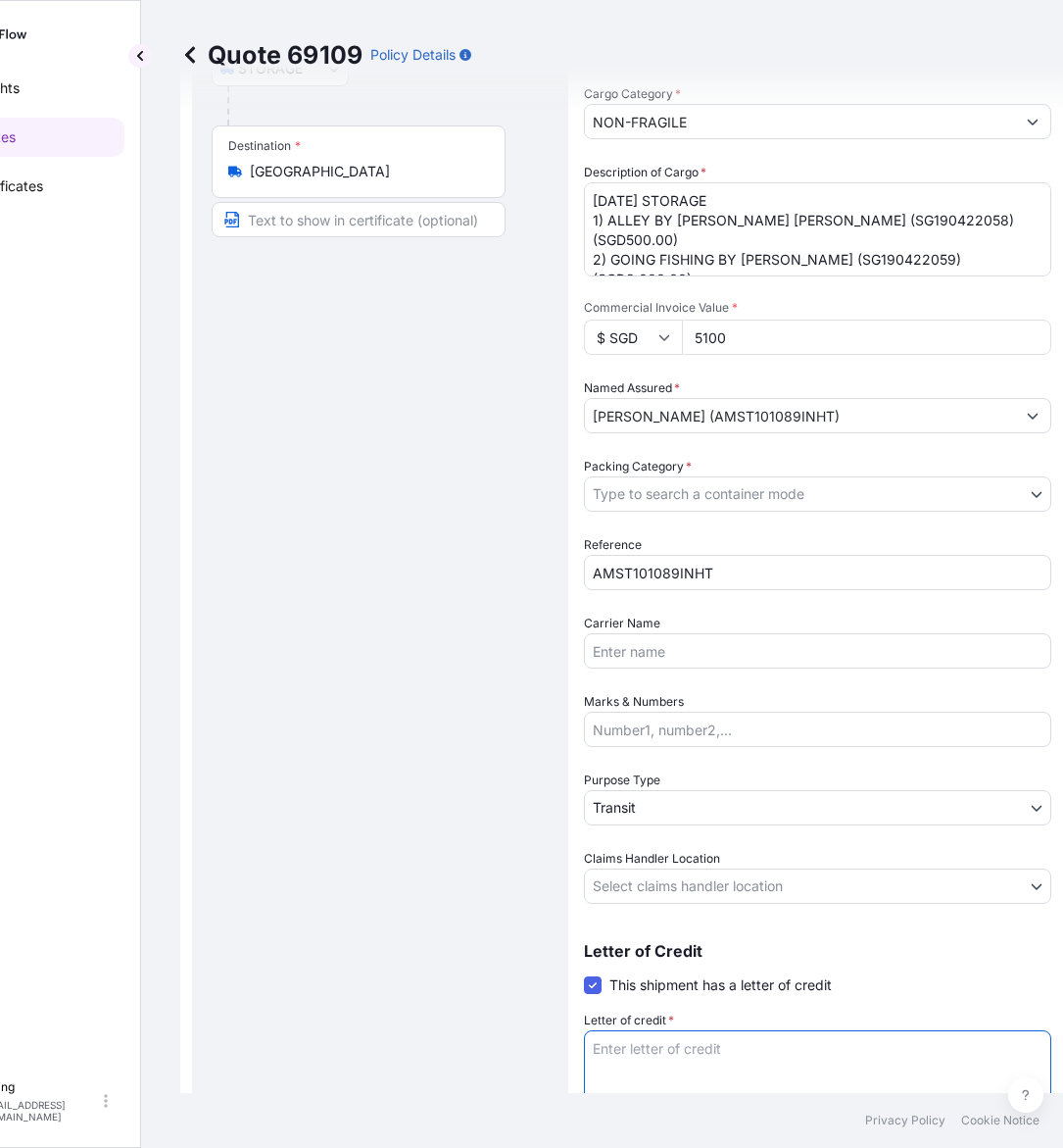
paste textarea "Storage Period: [DATE] to [DATE] (till further notice)"
type textarea "Storage Period: [DATE] to [DATE] (till further notice)"
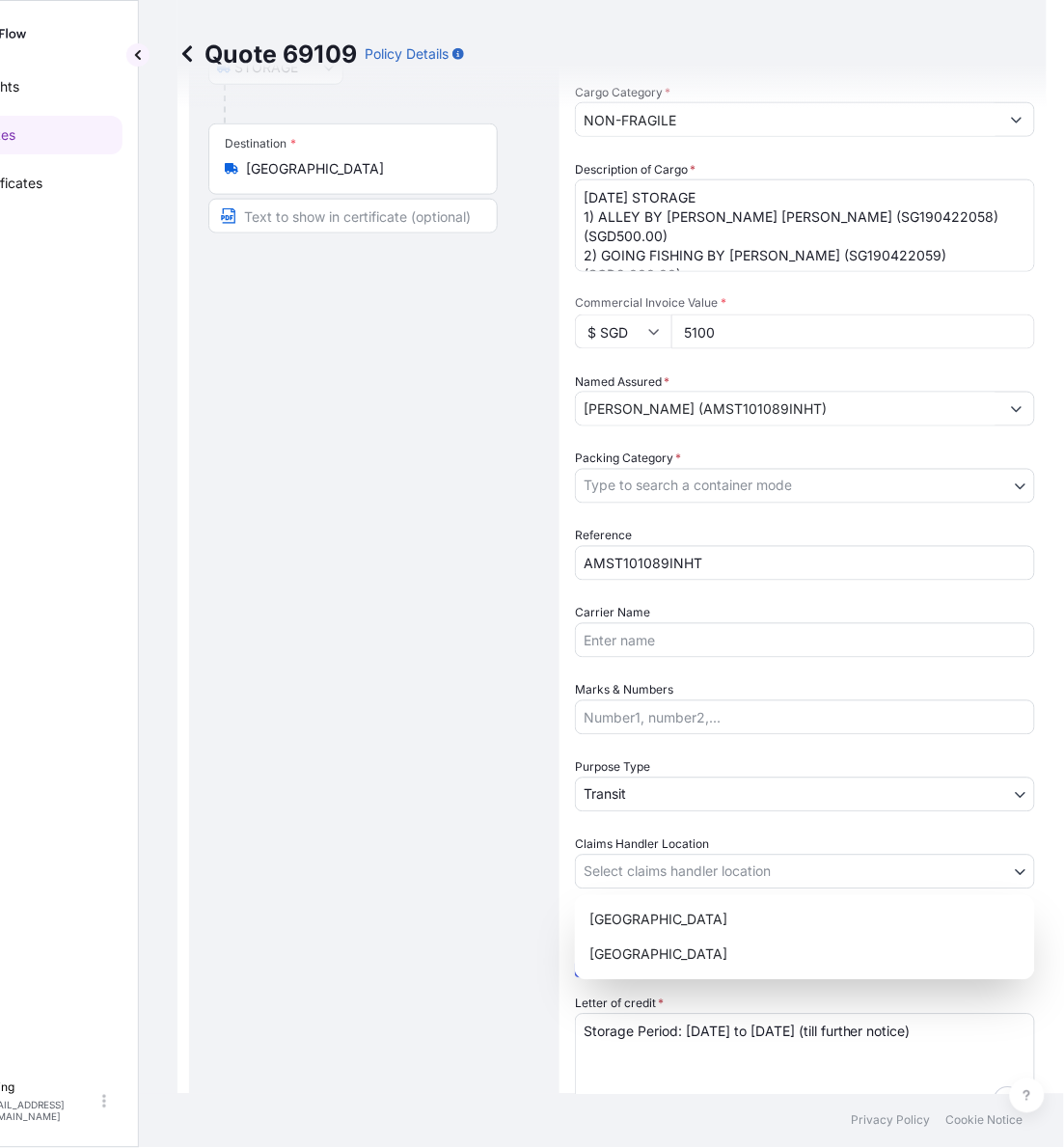
click at [702, 869] on body "Insights Quotes Certificates [PERSON_NAME] [EMAIL_ADDRESS][DOMAIN_NAME] Quote 6…" at bounding box center [430, 574] width 1047 height 1148
click at [656, 950] on div "[GEOGRAPHIC_DATA]" at bounding box center [805, 955] width 445 height 35
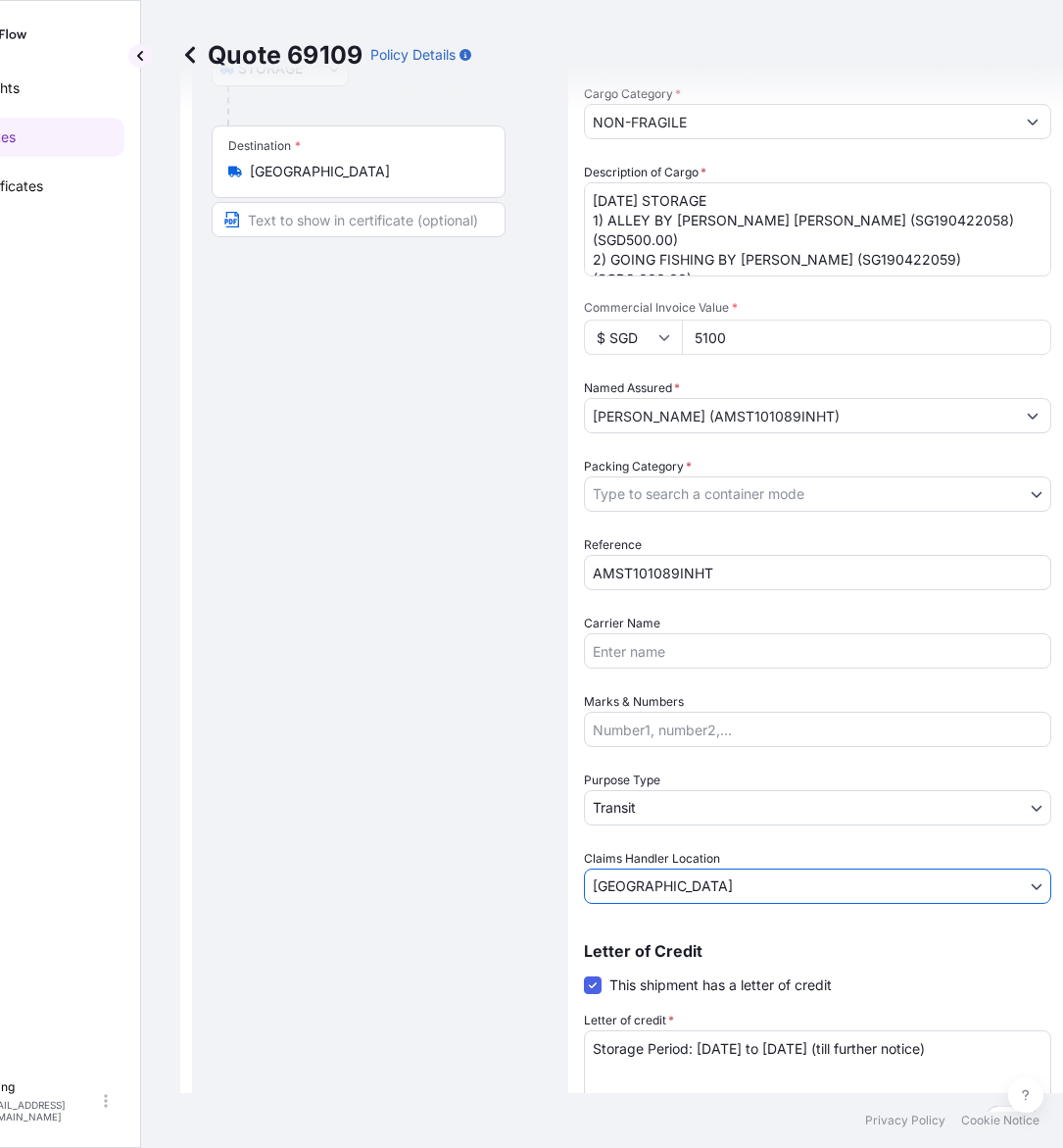
scroll to position [271, 0]
click at [668, 801] on body "Insights Quotes Certificates [PERSON_NAME] [EMAIL_ADDRESS][DOMAIN_NAME] Quote 6…" at bounding box center [437, 574] width 1063 height 1148
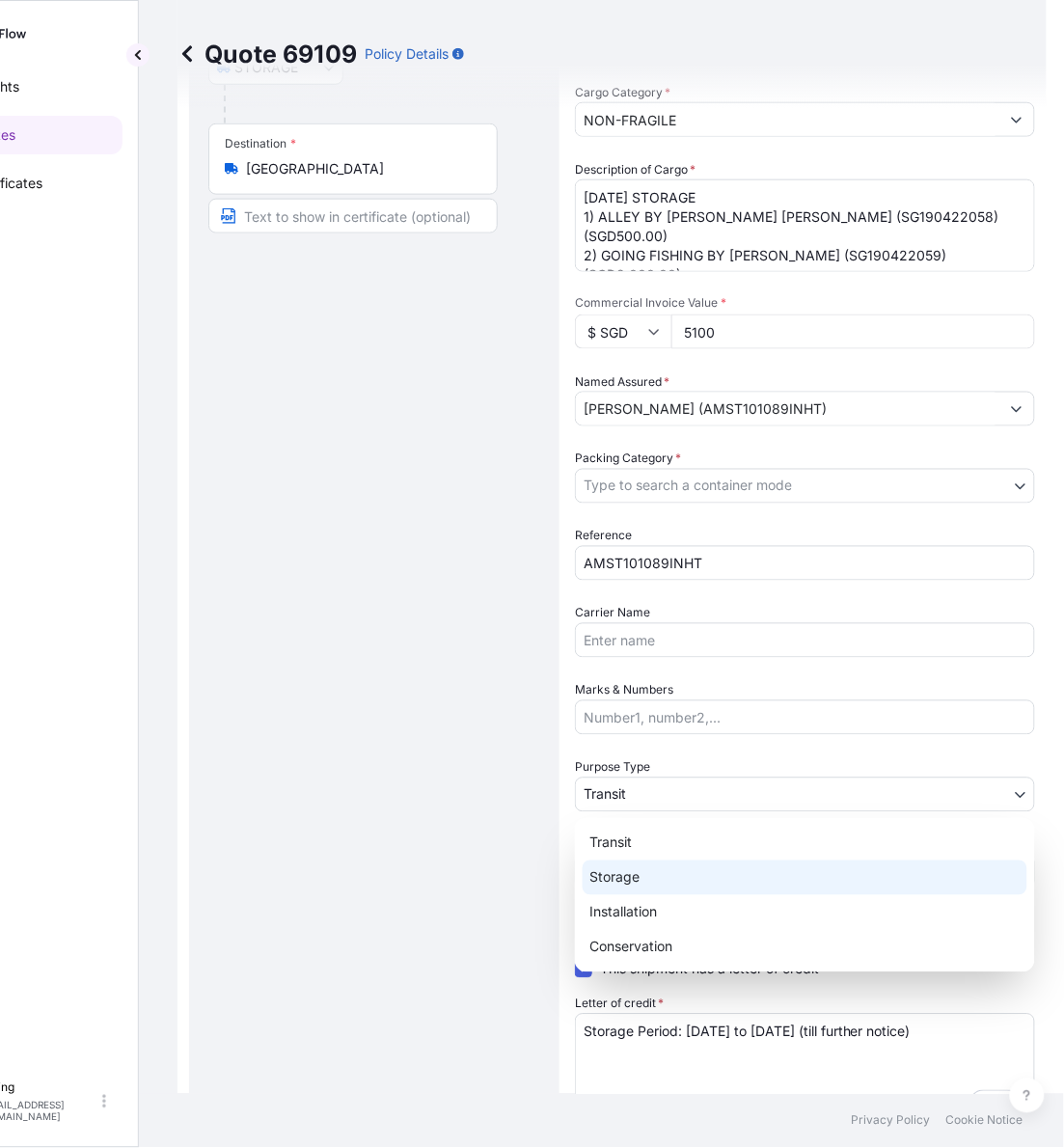
click at [647, 869] on div "Storage" at bounding box center [805, 878] width 445 height 35
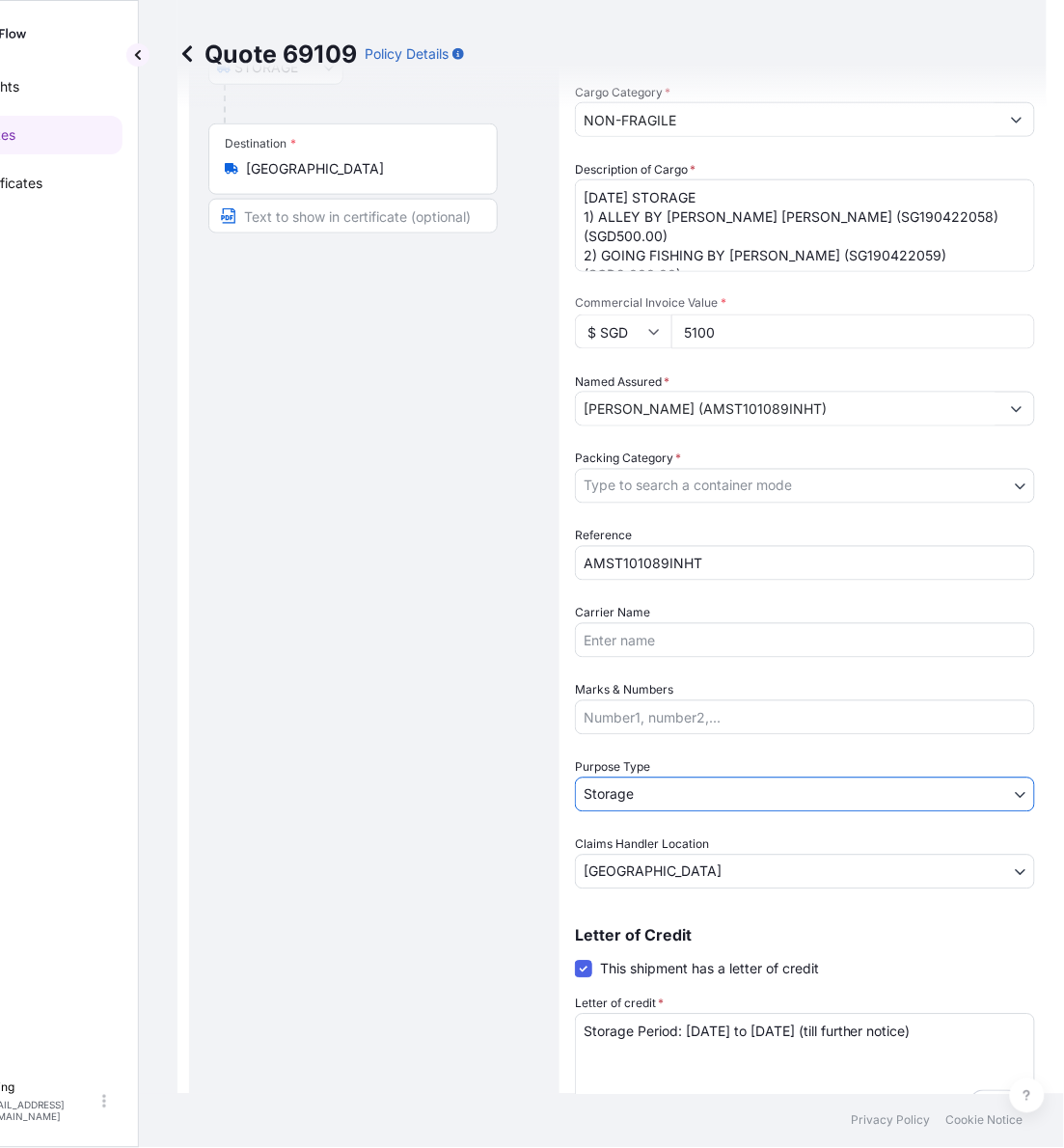
click at [683, 481] on body "Insights Quotes Certificates [PERSON_NAME] [EMAIL_ADDRESS][DOMAIN_NAME] Quote 6…" at bounding box center [439, 574] width 1064 height 1148
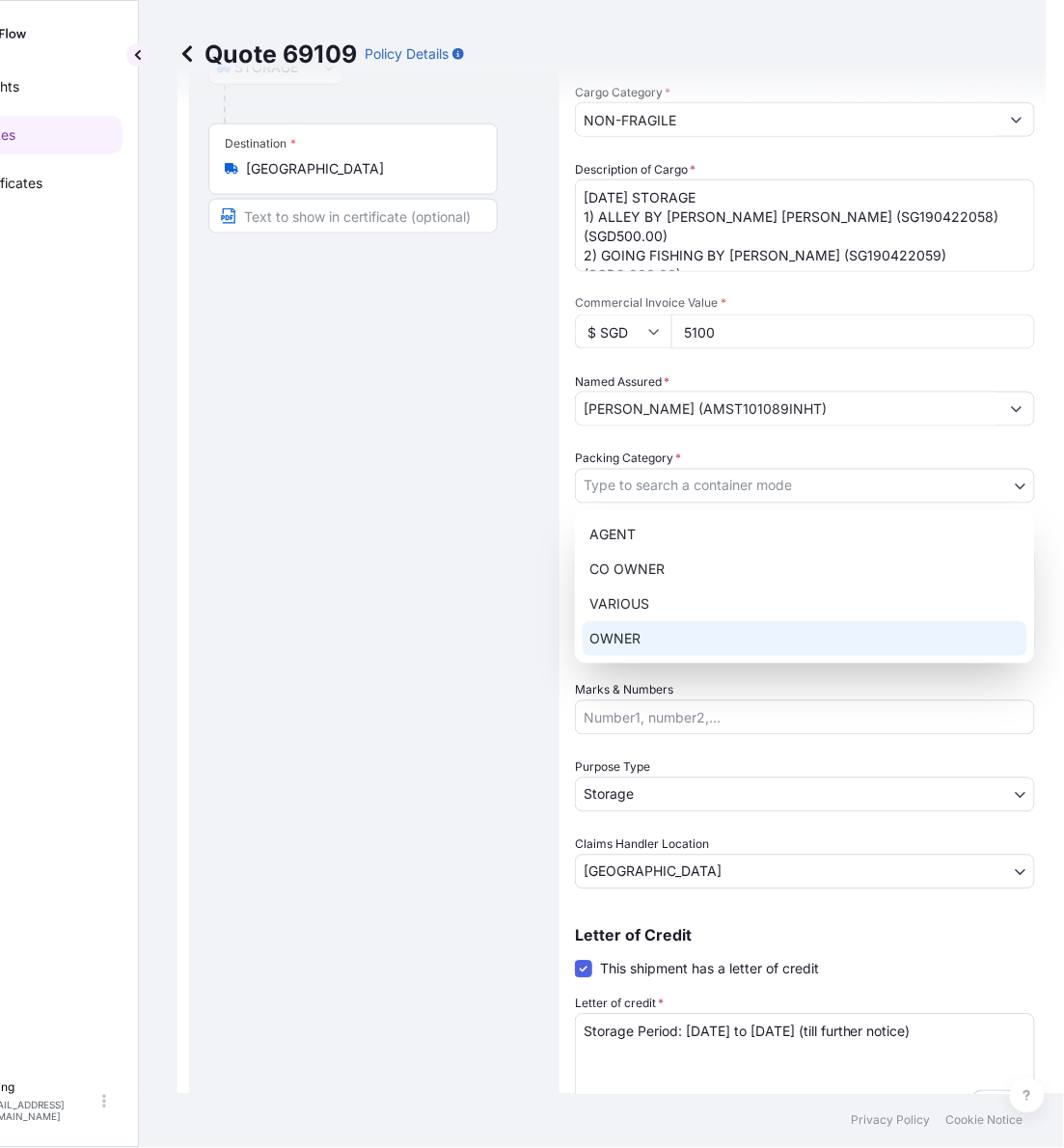
click at [637, 652] on div "OWNER" at bounding box center [805, 638] width 445 height 35
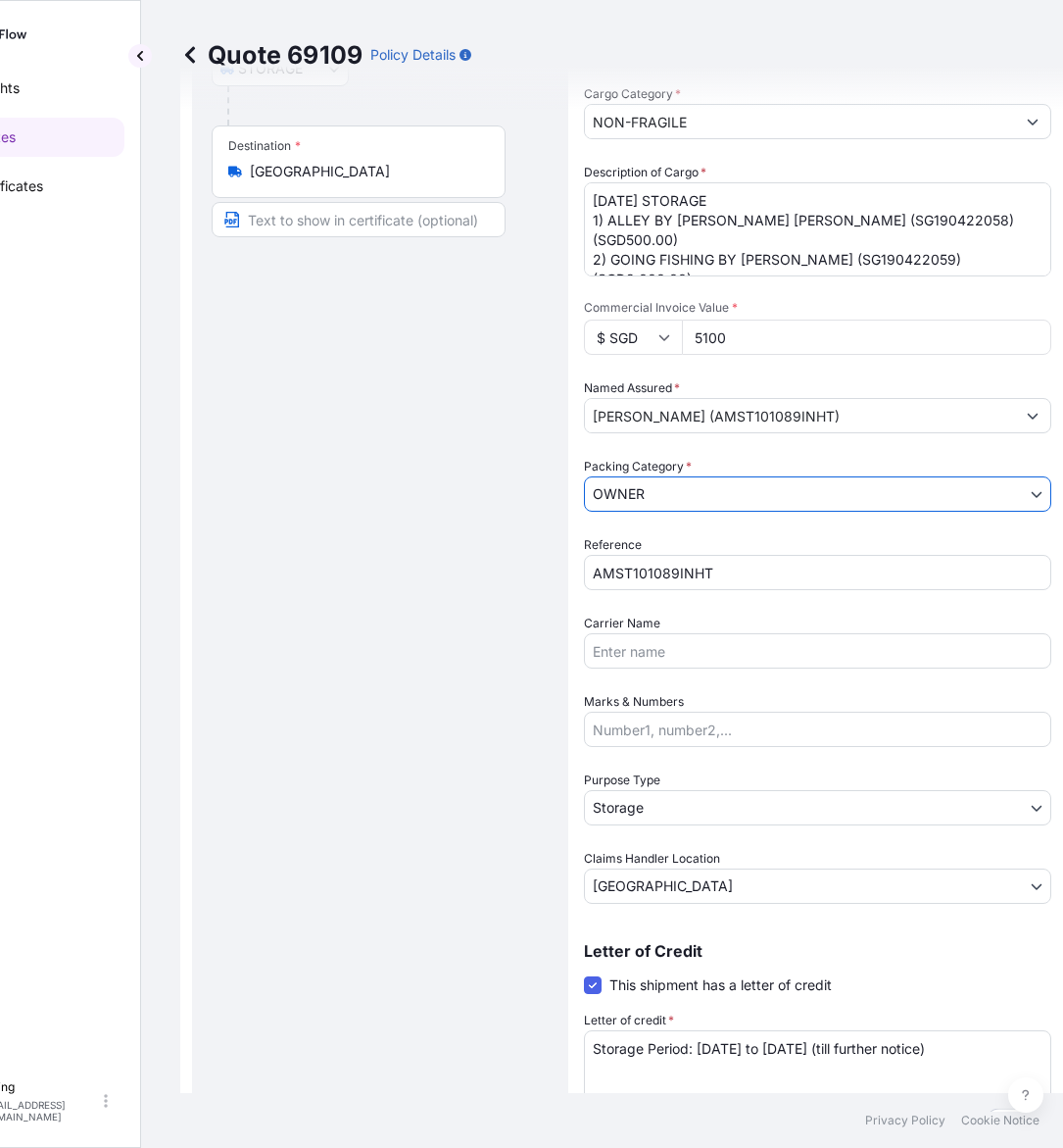
scroll to position [163, 0]
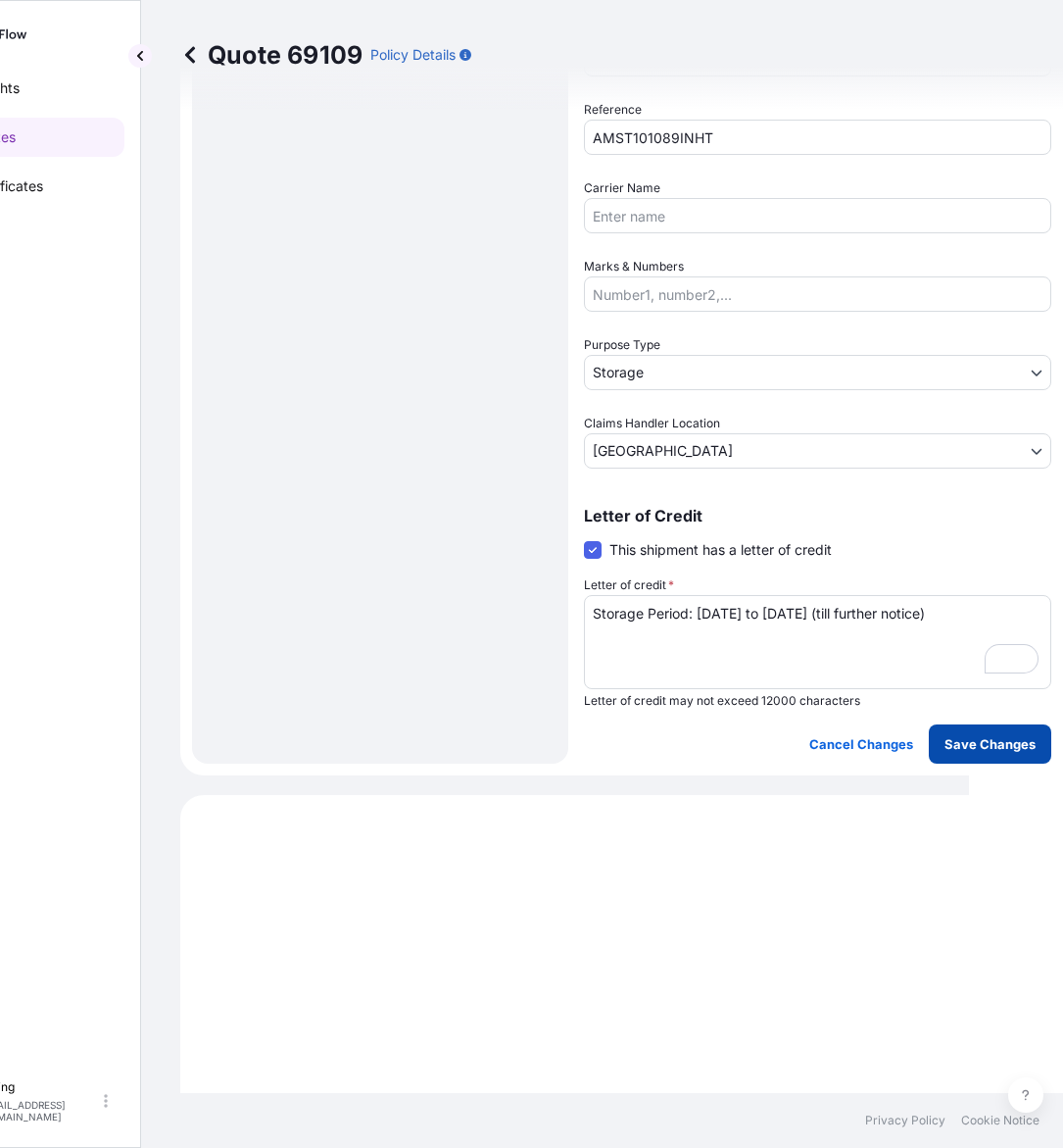
click at [981, 746] on p "Save Changes" at bounding box center [990, 744] width 91 height 20
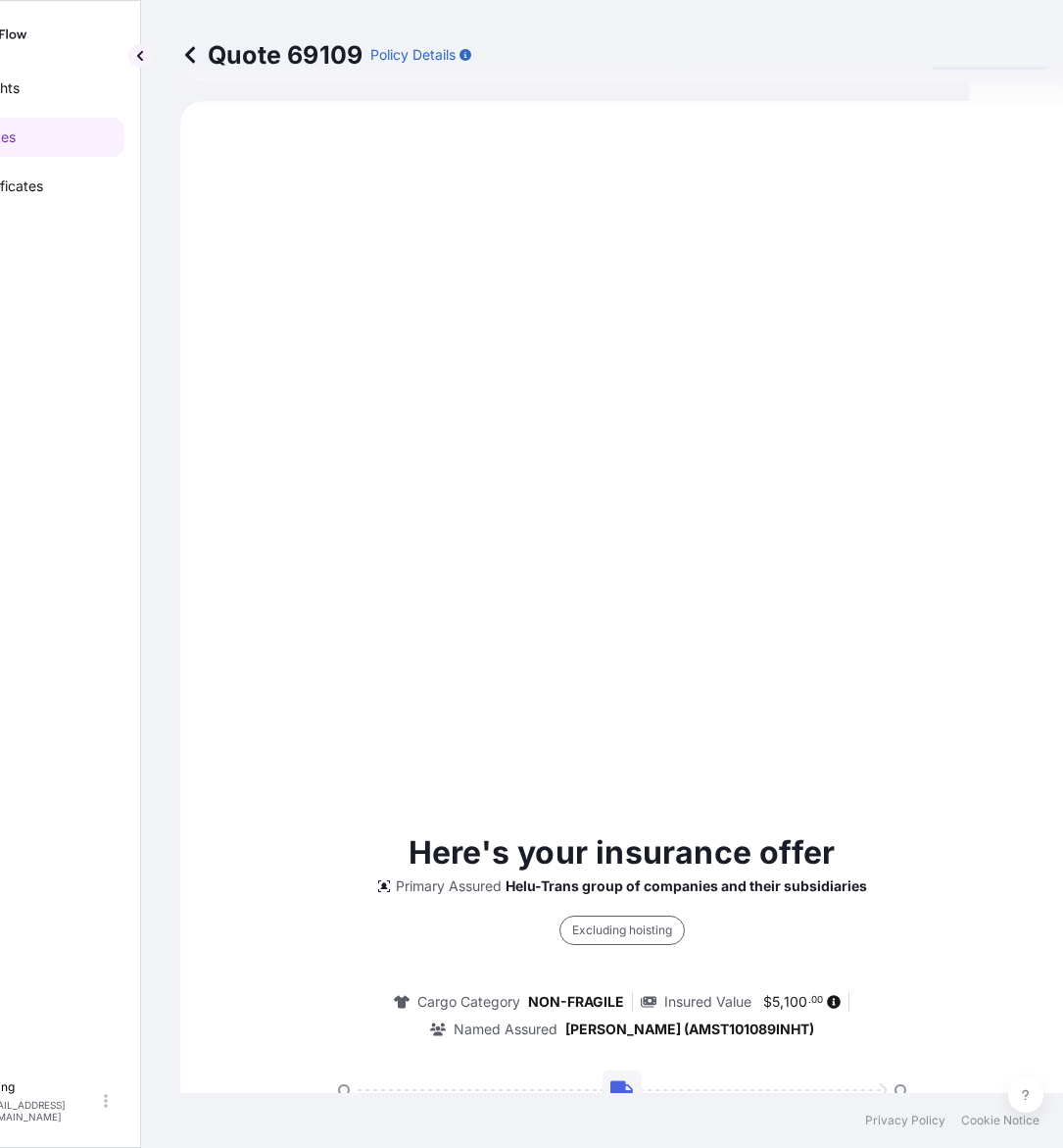
select select "STORAGE"
select select "Storage"
select select "[GEOGRAPHIC_DATA]"
click at [939, 809] on div "Here's your insurance offer Primary Assured Helu-Trans group of companies and t…" at bounding box center [621, 1079] width 828 height 1901
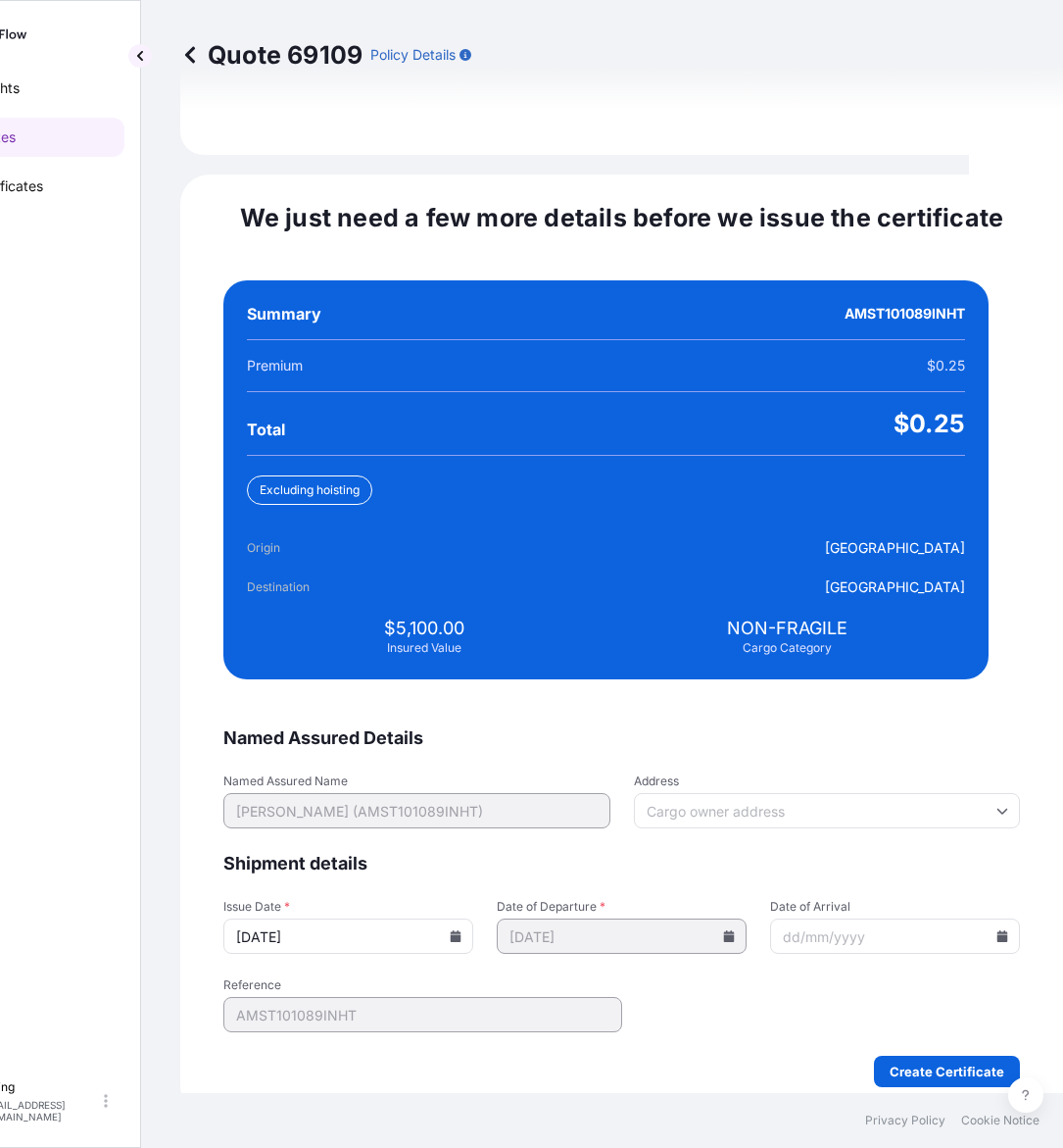
click at [462, 931] on icon at bounding box center [456, 937] width 11 height 12
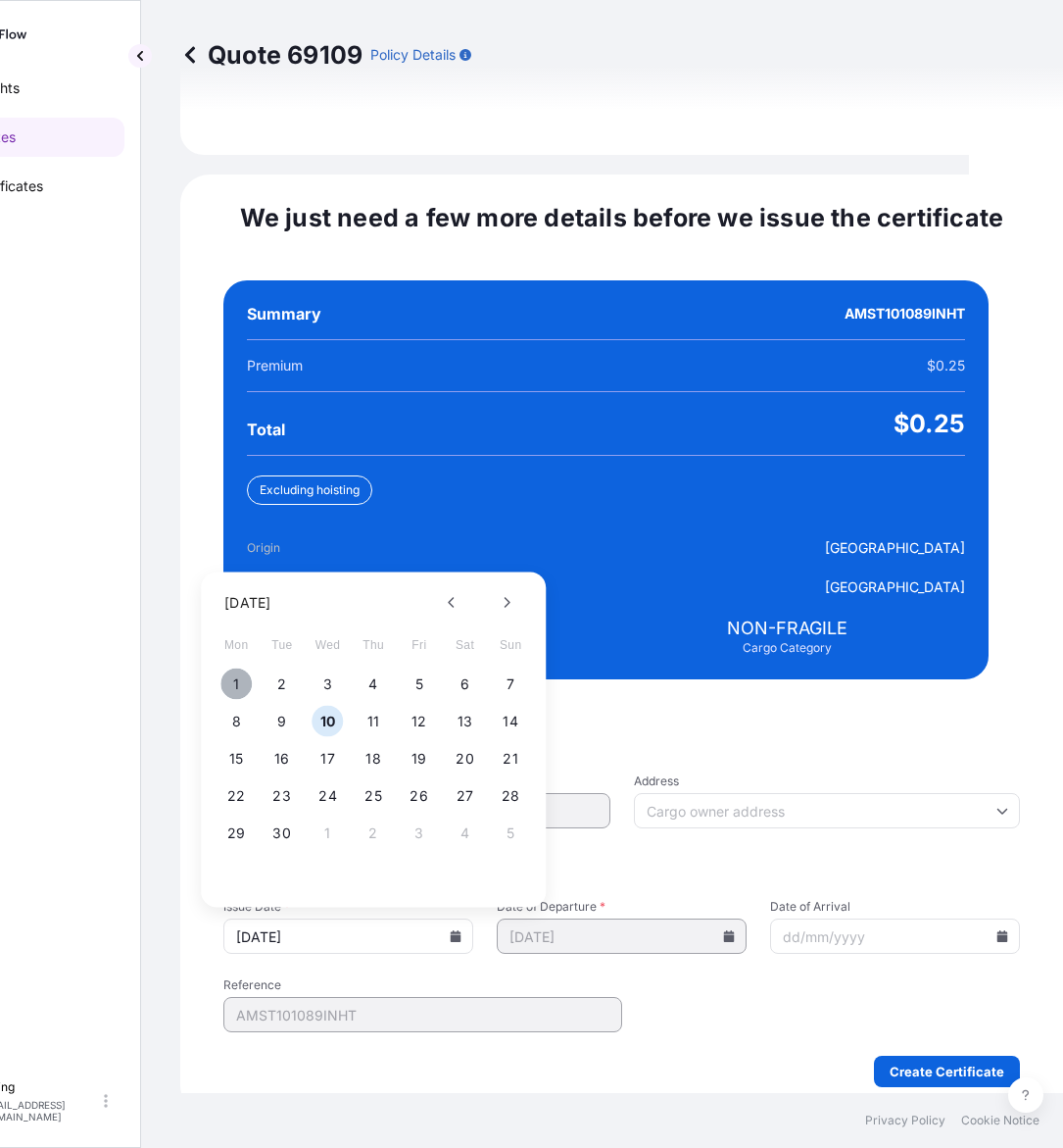
click at [236, 668] on button "1" at bounding box center [236, 684] width 31 height 31
type input "[DATE]"
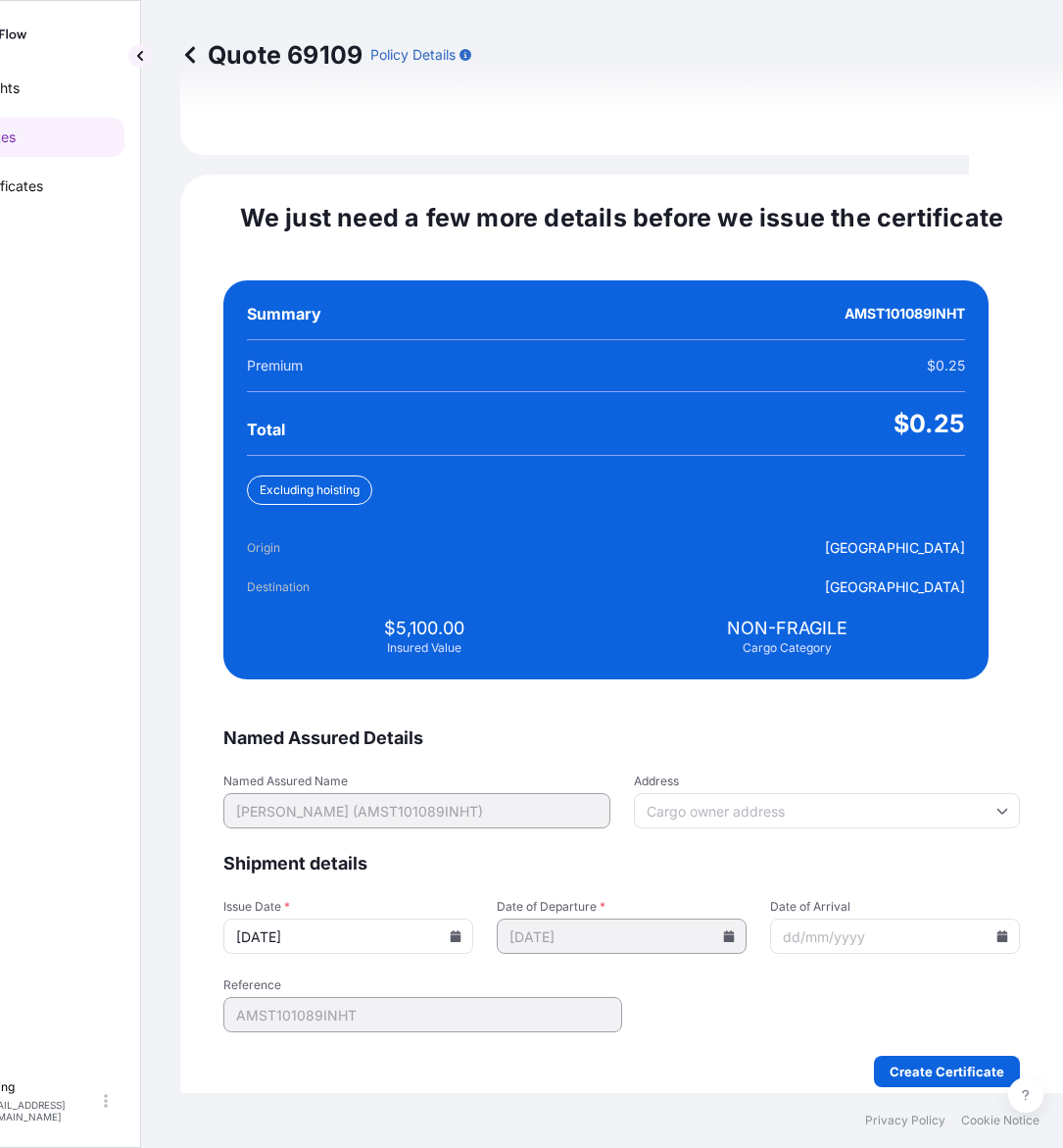
click at [996, 931] on icon at bounding box center [1002, 937] width 12 height 12
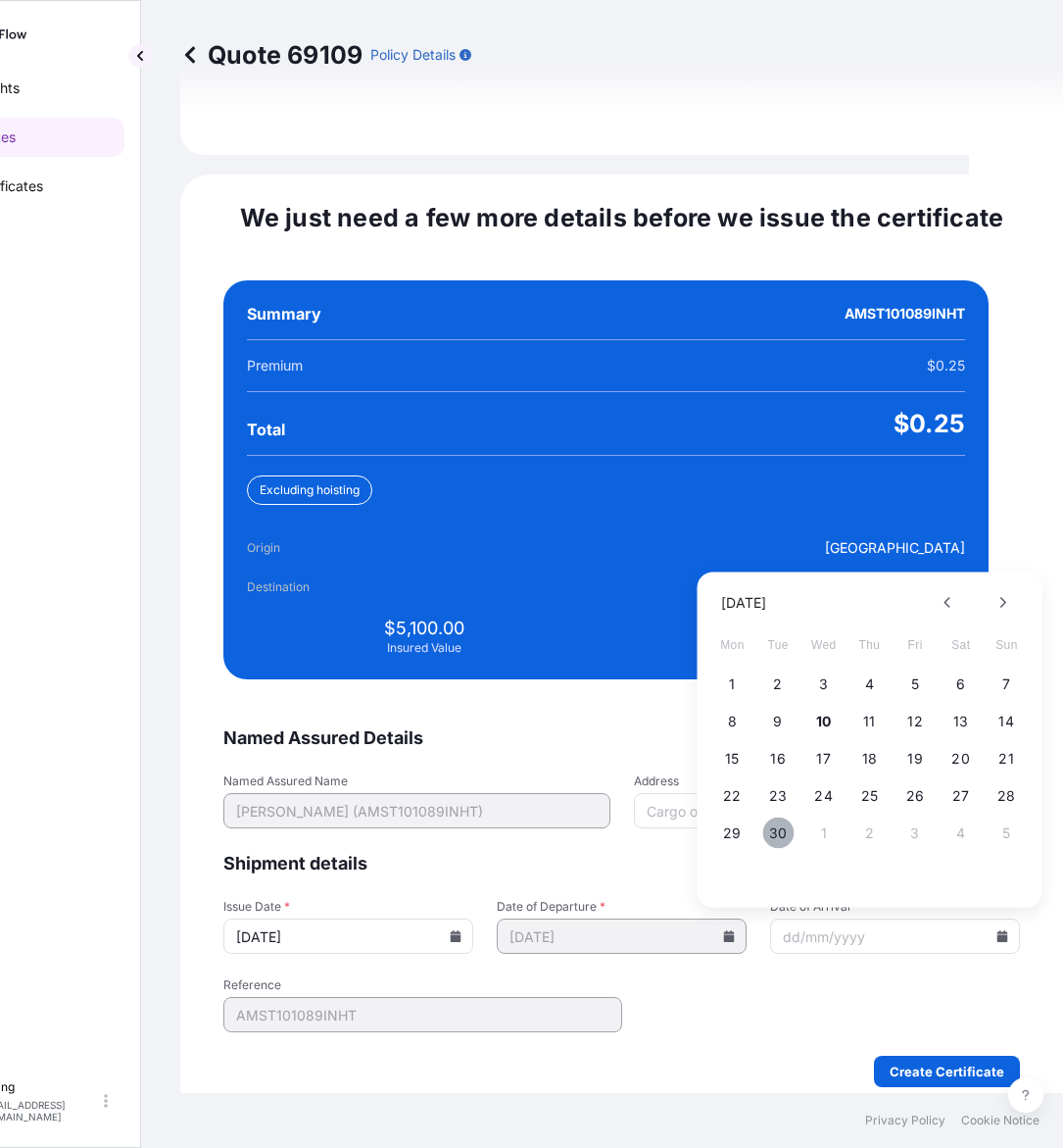
click at [787, 819] on button "30" at bounding box center [778, 833] width 31 height 31
type input "[DATE]"
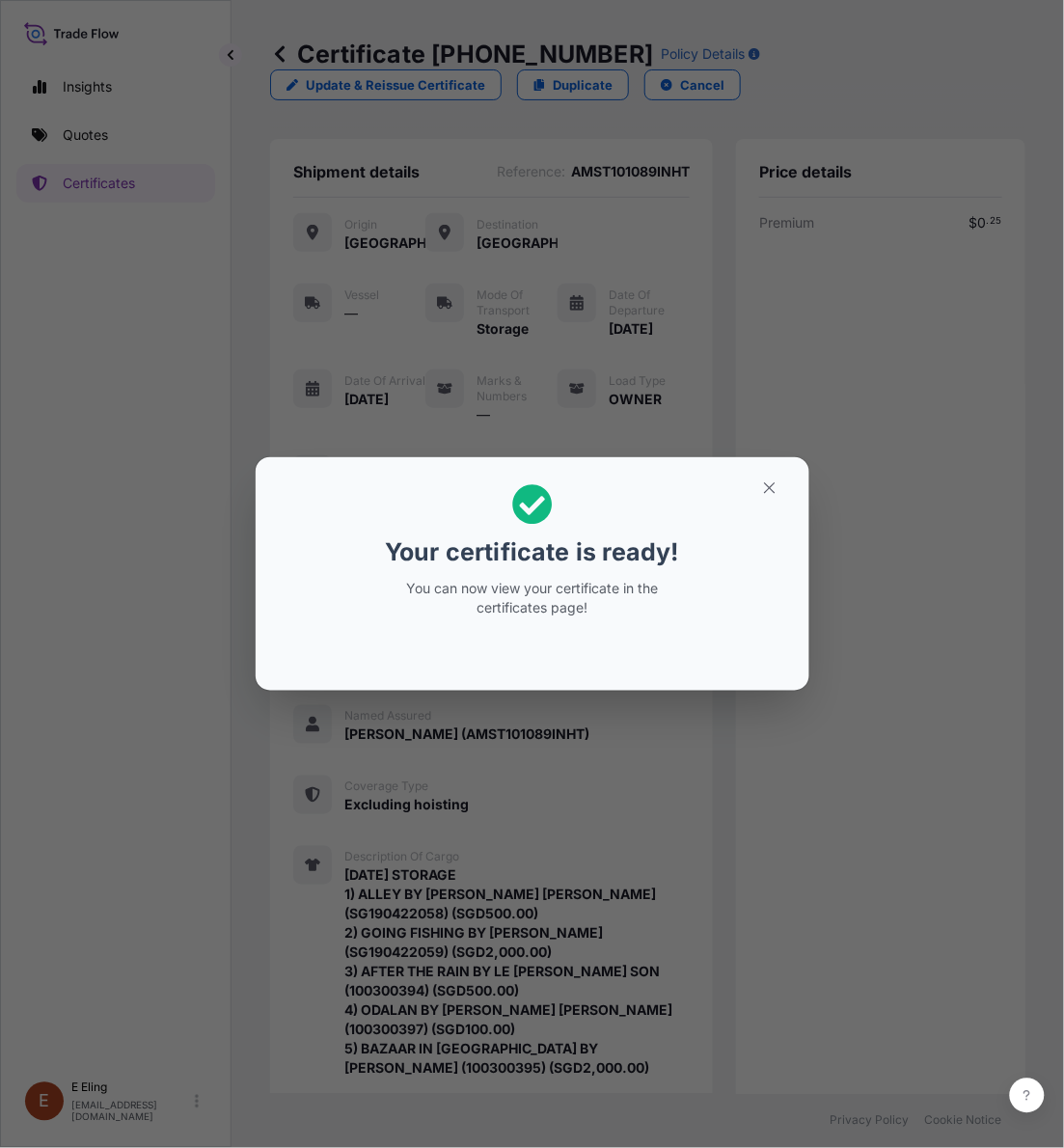
click at [769, 463] on section "Your certificate is ready! You can now view your certificate in the certificate…" at bounding box center [532, 574] width 554 height 233
click at [768, 476] on button "button" at bounding box center [770, 488] width 48 height 31
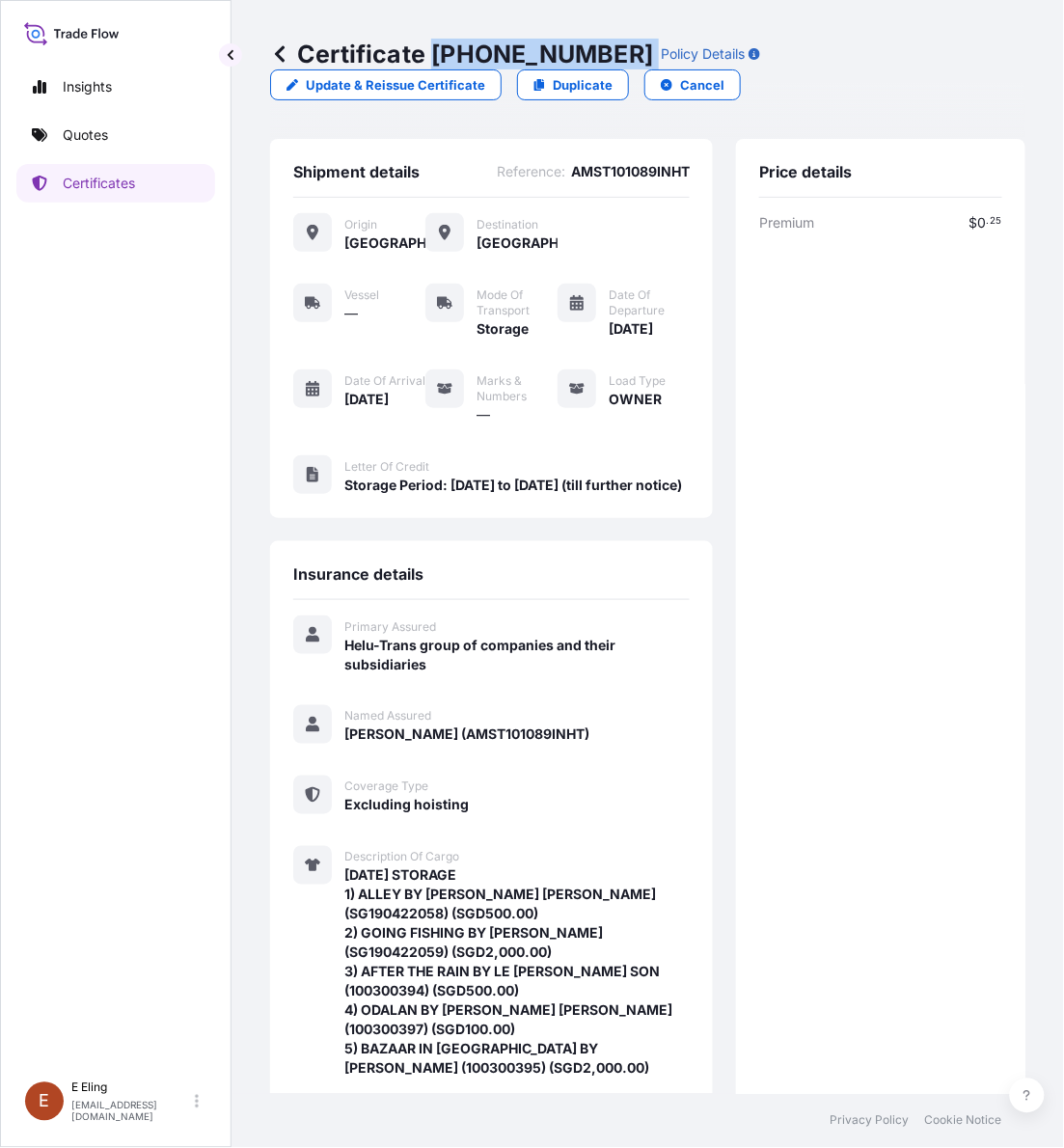
drag, startPoint x: 437, startPoint y: 48, endPoint x: 608, endPoint y: 54, distance: 171.1
click at [608, 54] on div "Certificate [PHONE_NUMBER] Policy Details" at bounding box center [515, 54] width 490 height 31
copy p "[PHONE_NUMBER]"
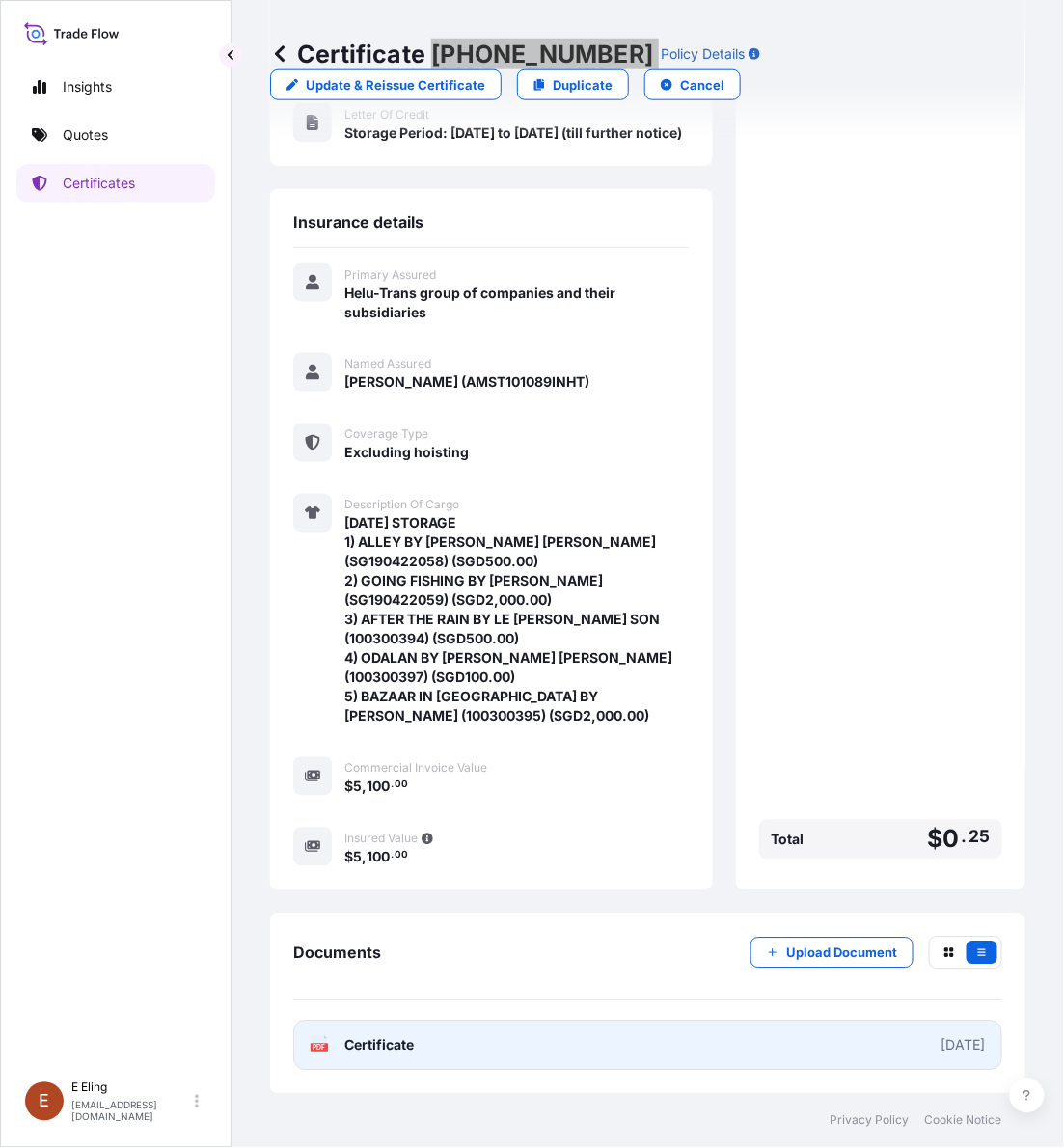
click at [751, 1029] on link "PDF Certificate [DATE]" at bounding box center [647, 1045] width 709 height 50
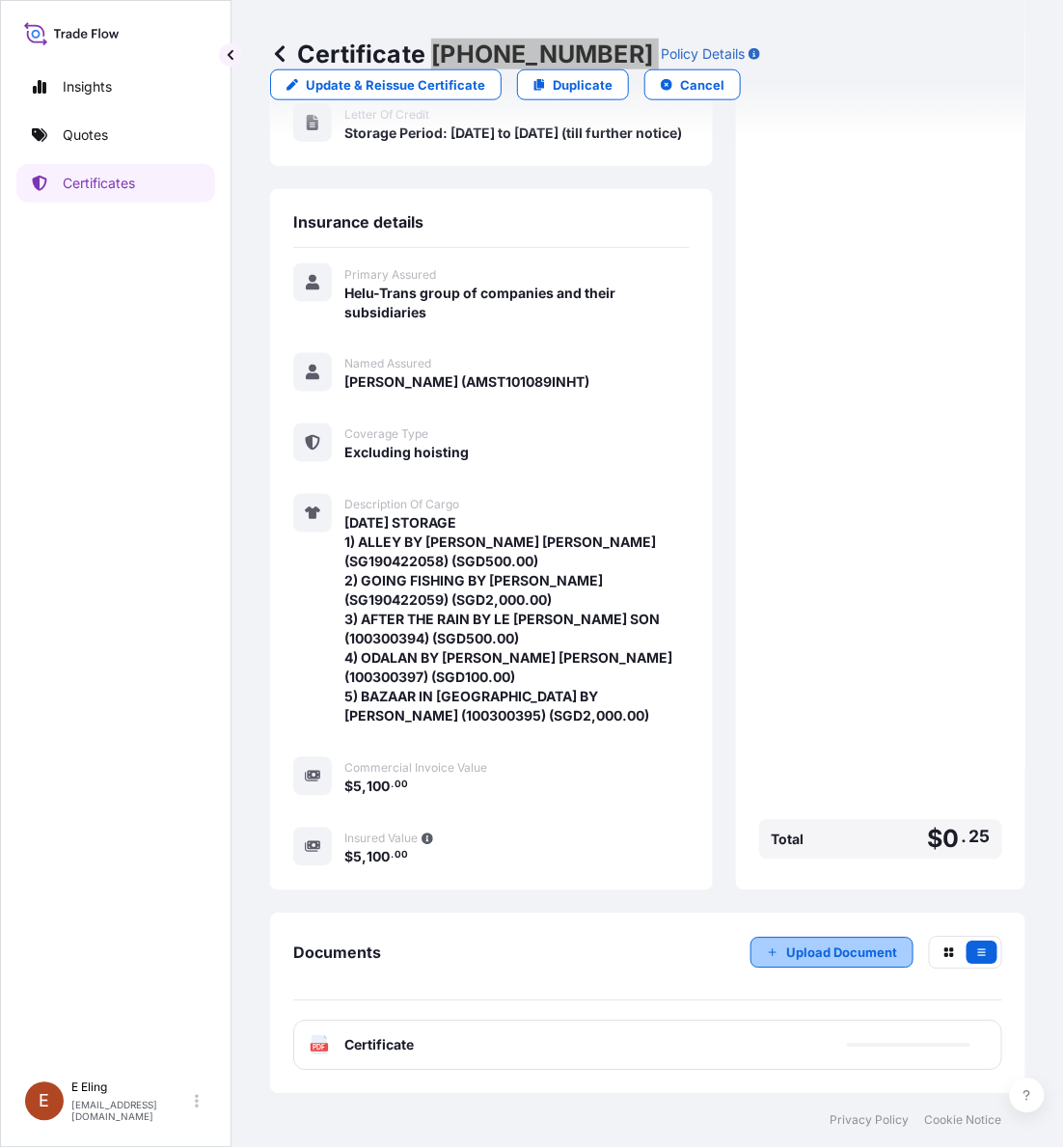
click at [864, 950] on p "Upload Document" at bounding box center [842, 953] width 111 height 19
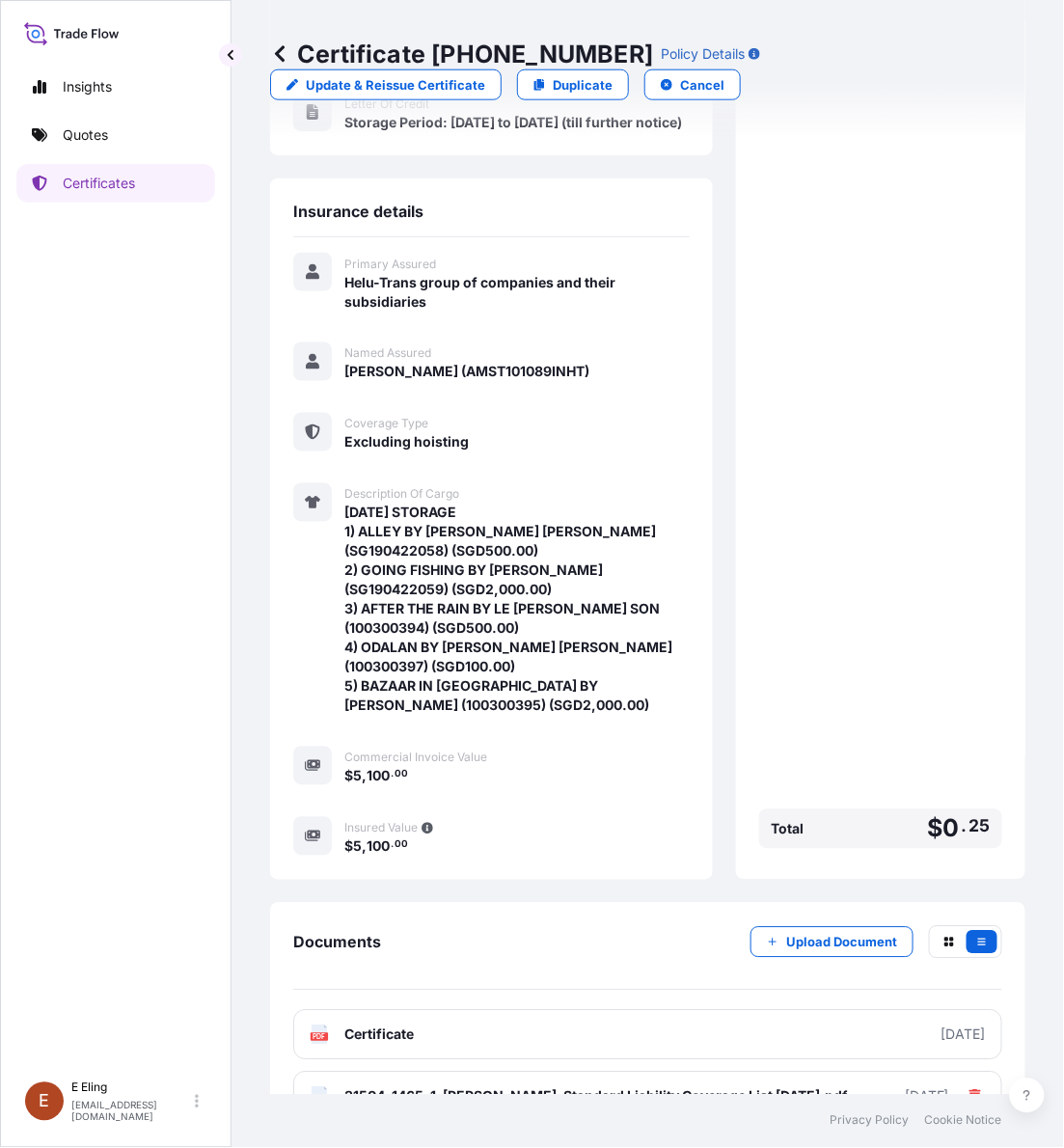
click at [80, 1022] on div "Insights Quotes Certificates" at bounding box center [115, 561] width 198 height 1021
click at [121, 187] on p "Certificates" at bounding box center [99, 184] width 73 height 19
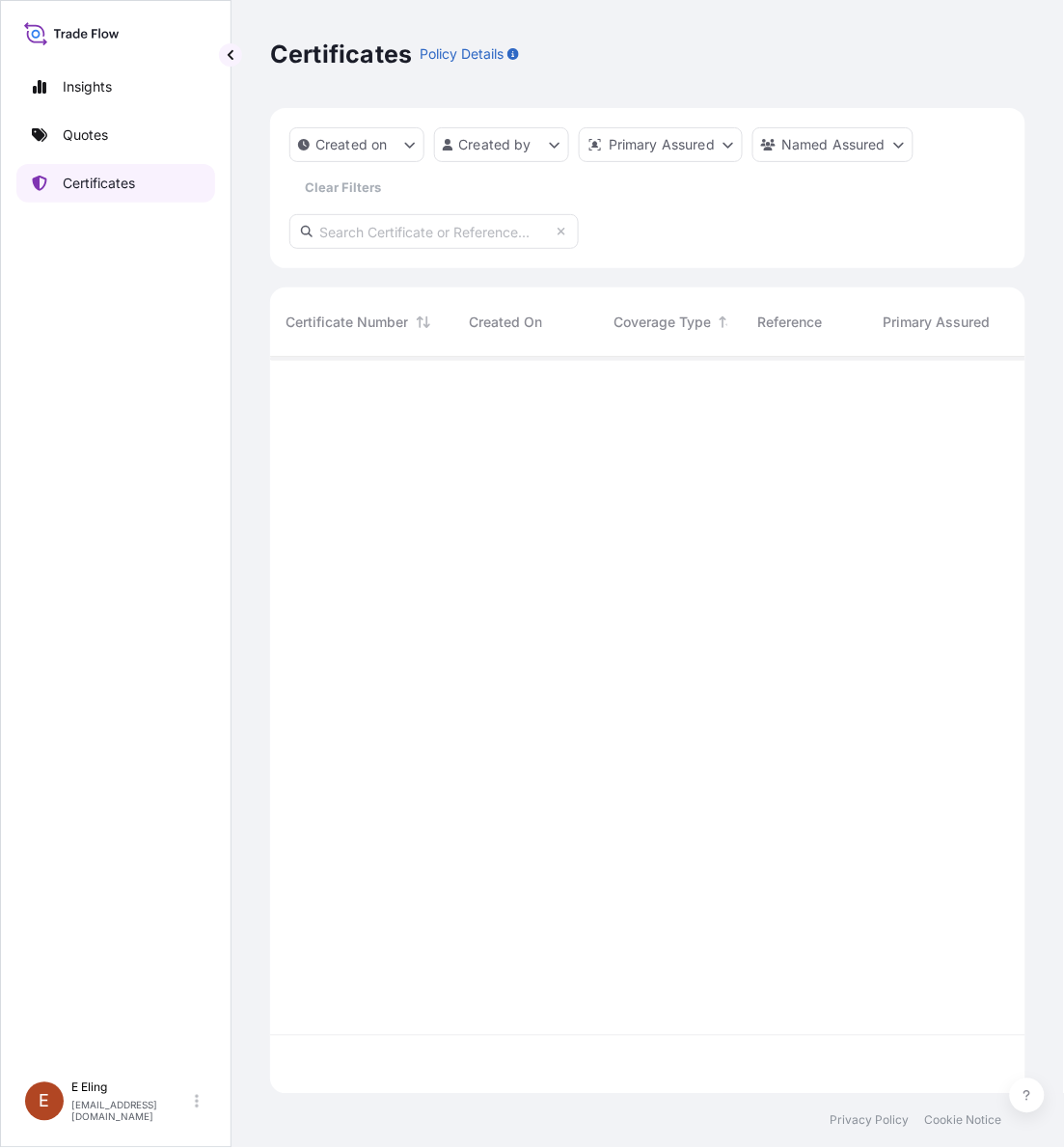
scroll to position [729, 738]
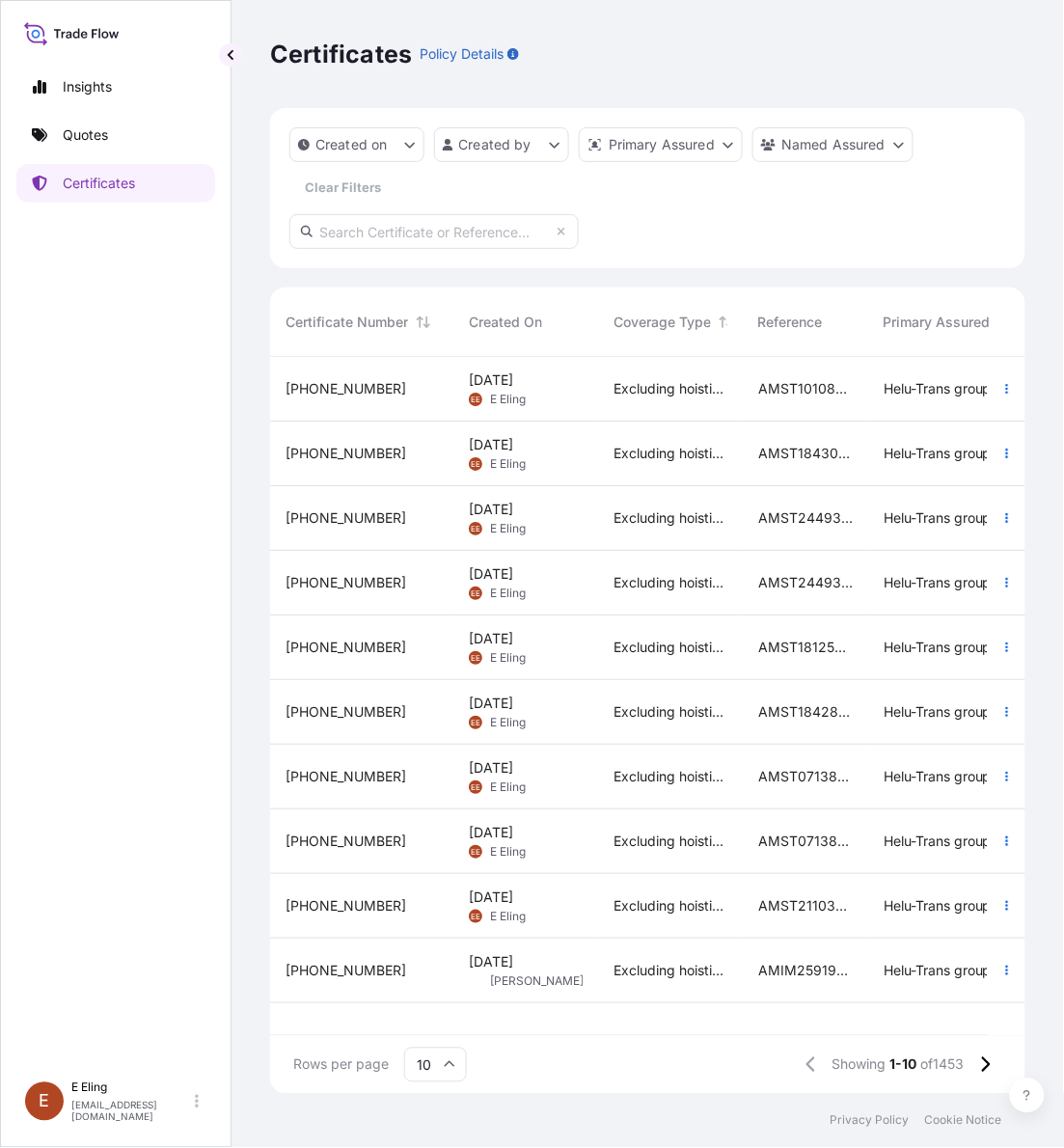
click at [832, 387] on span "AMST101089INHT" at bounding box center [806, 389] width 95 height 19
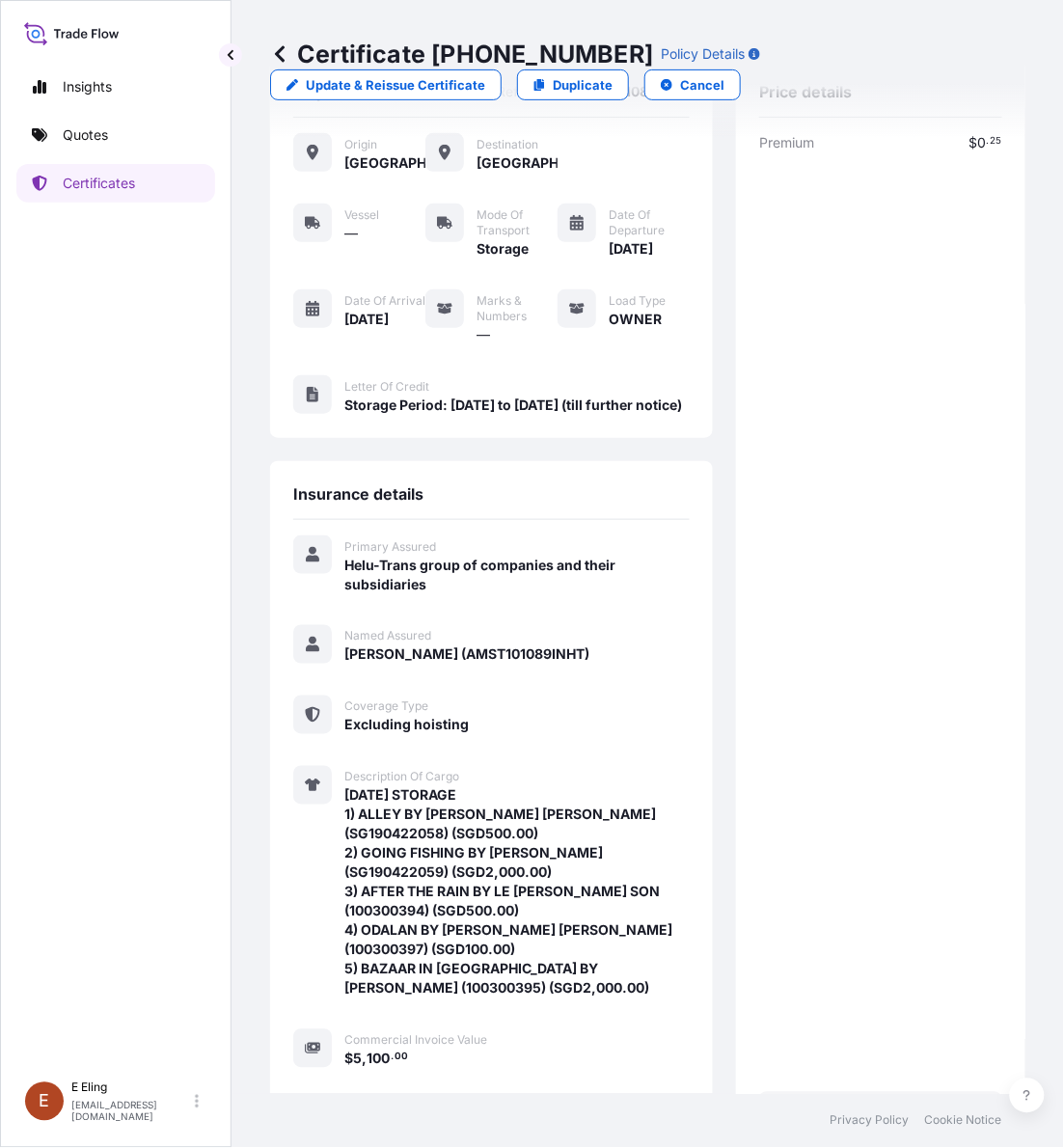
scroll to position [425, 0]
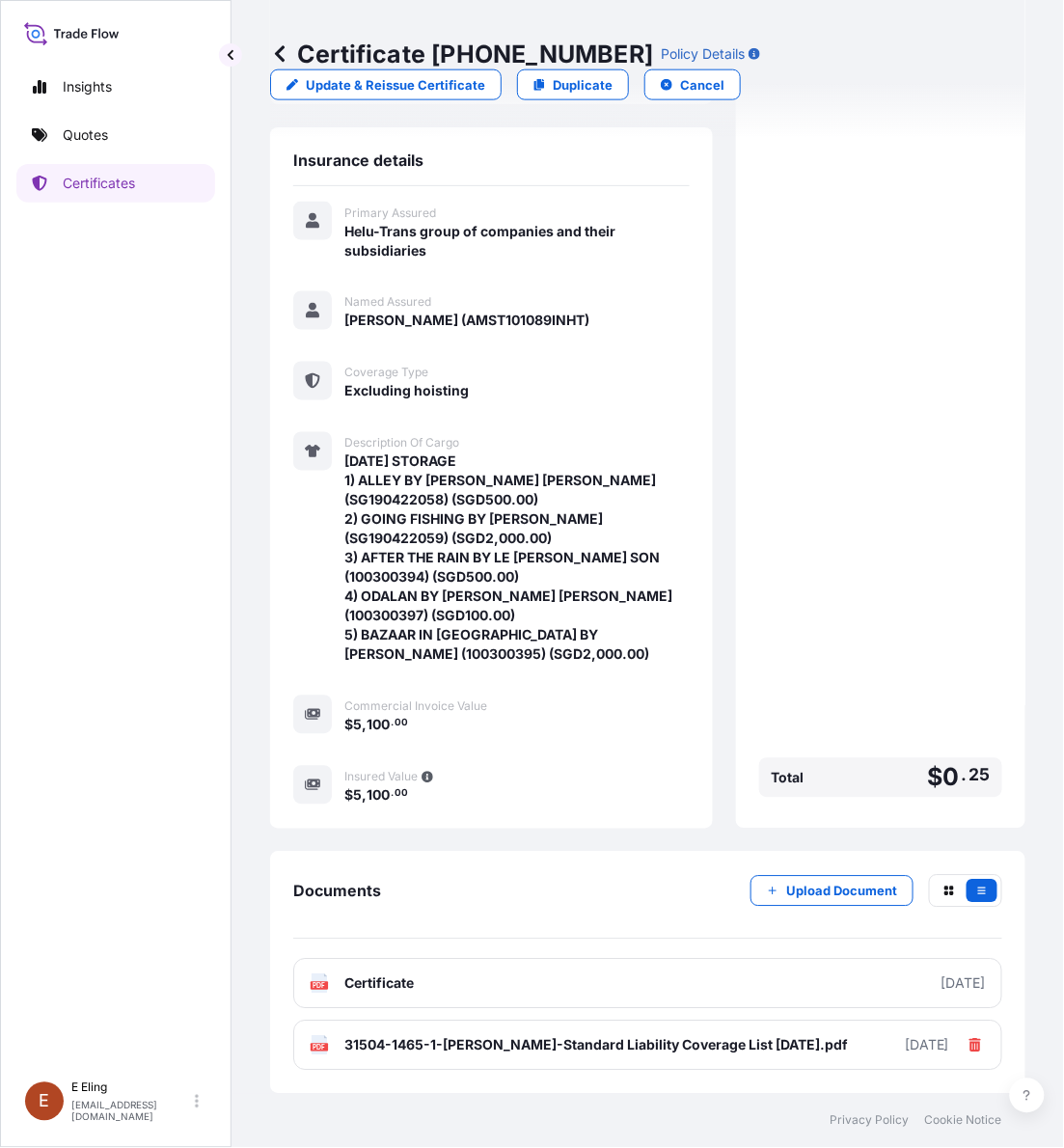
click at [82, 156] on div "Insights Quotes Certificates" at bounding box center [115, 561] width 198 height 1021
